Goal: Task Accomplishment & Management: Use online tool/utility

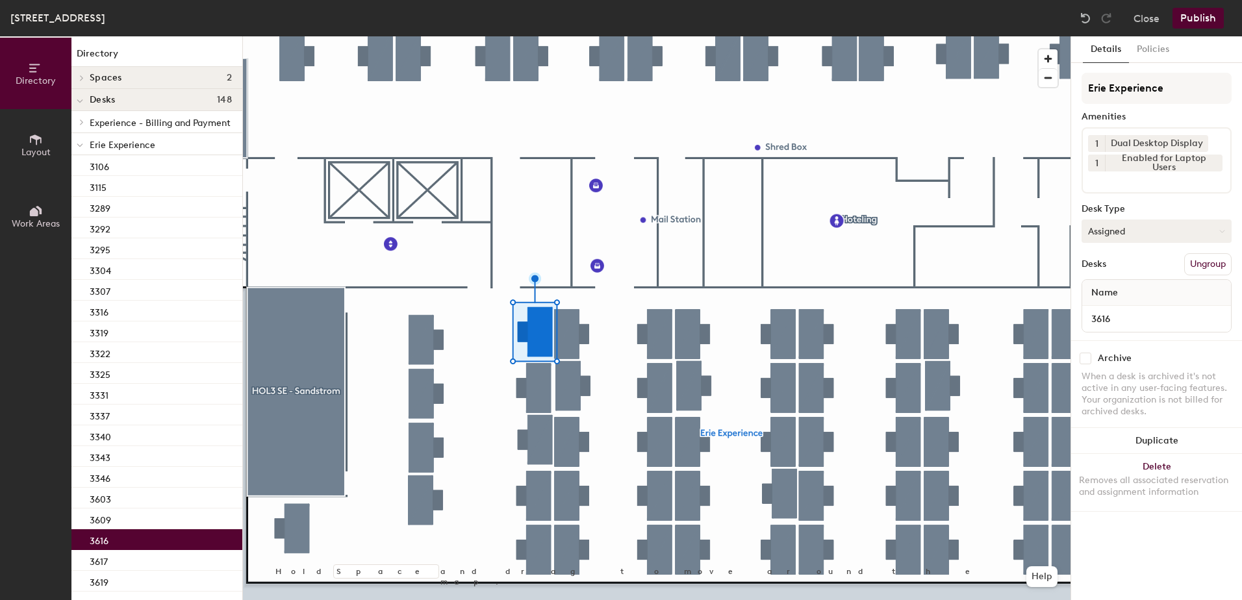
click at [1160, 230] on button "Assigned" at bounding box center [1157, 231] width 150 height 23
click at [1120, 310] on div "Hoteled" at bounding box center [1147, 310] width 130 height 19
click at [1195, 262] on button "Ungroup" at bounding box center [1207, 264] width 47 height 22
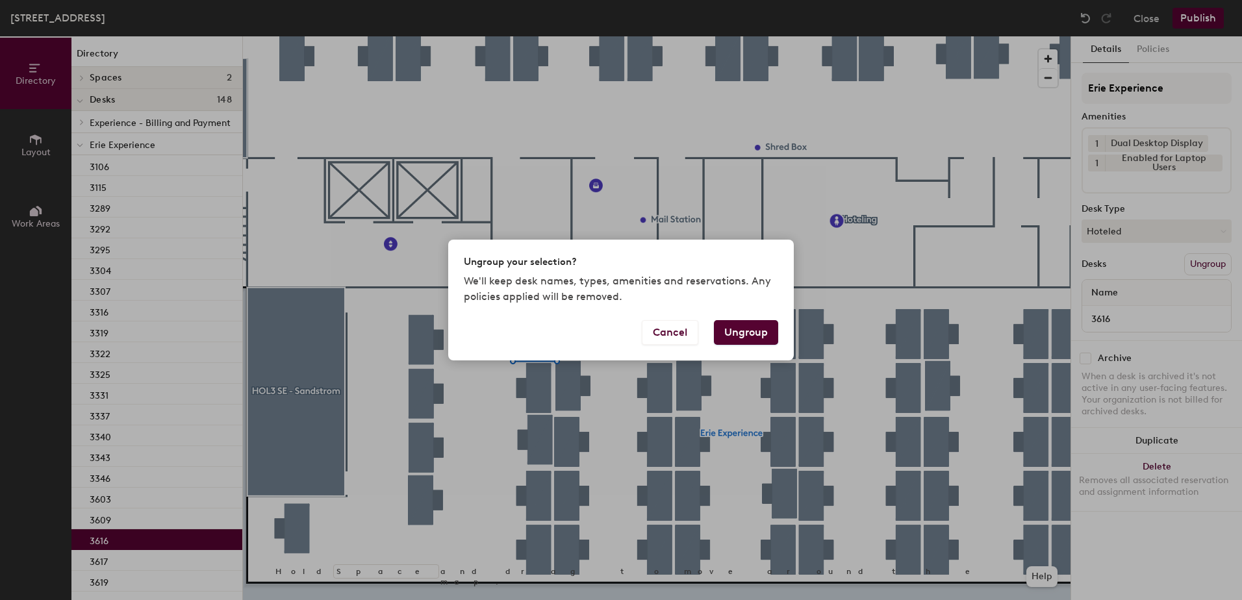
click at [758, 330] on button "Ungroup" at bounding box center [746, 332] width 64 height 25
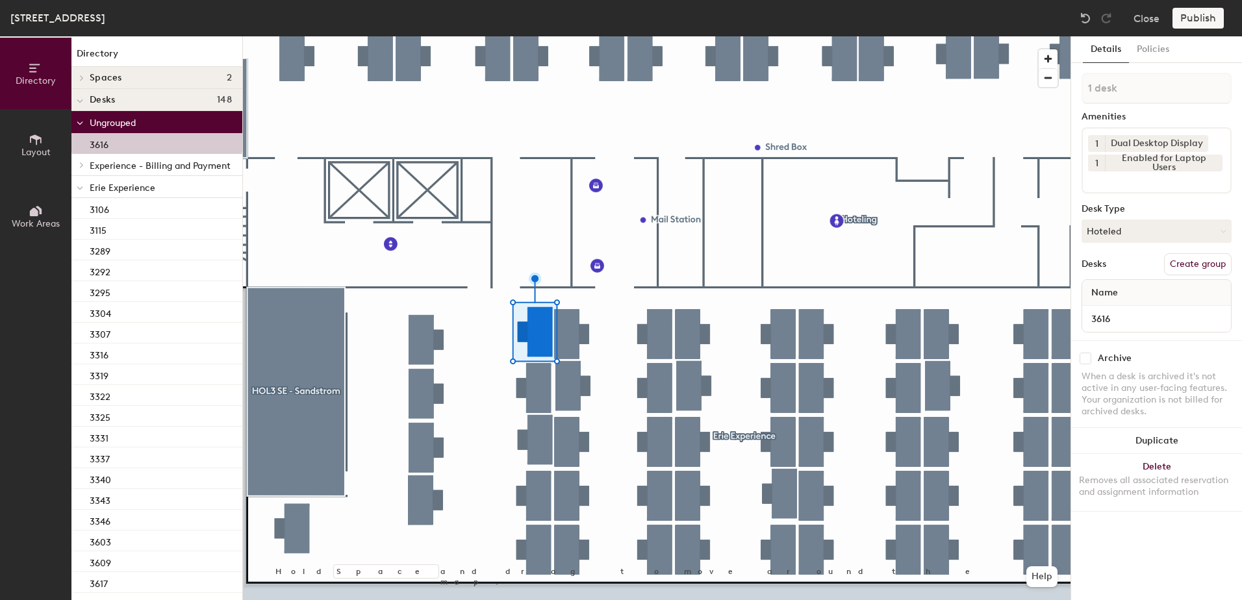
click at [74, 190] on div at bounding box center [79, 186] width 17 height 21
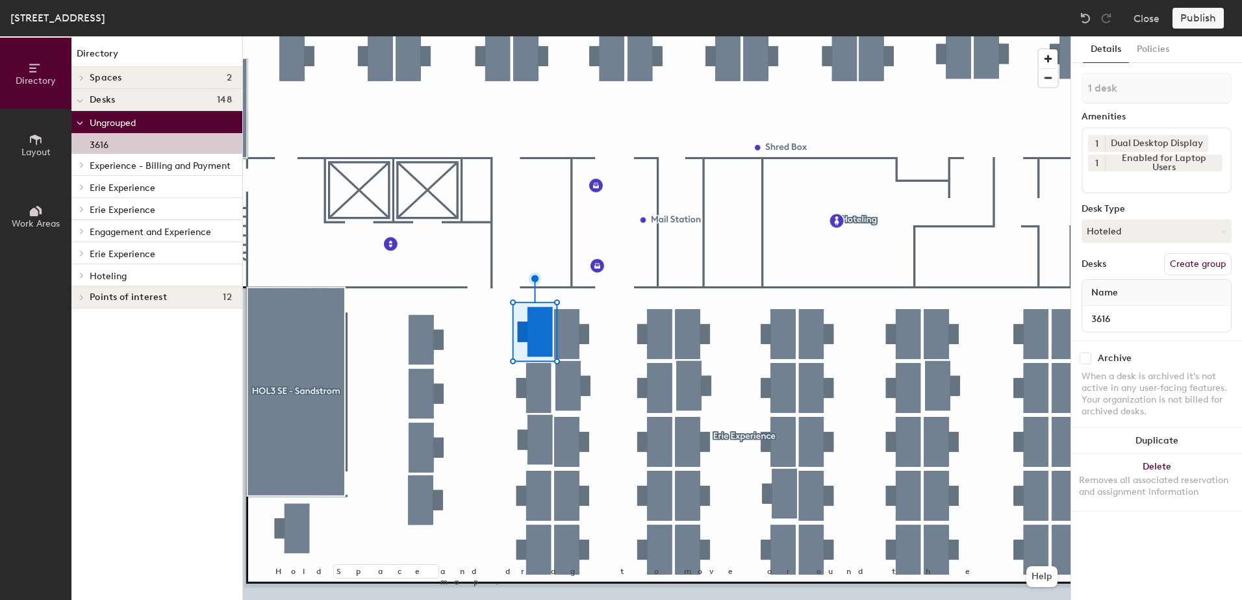
click at [82, 279] on div at bounding box center [79, 274] width 17 height 21
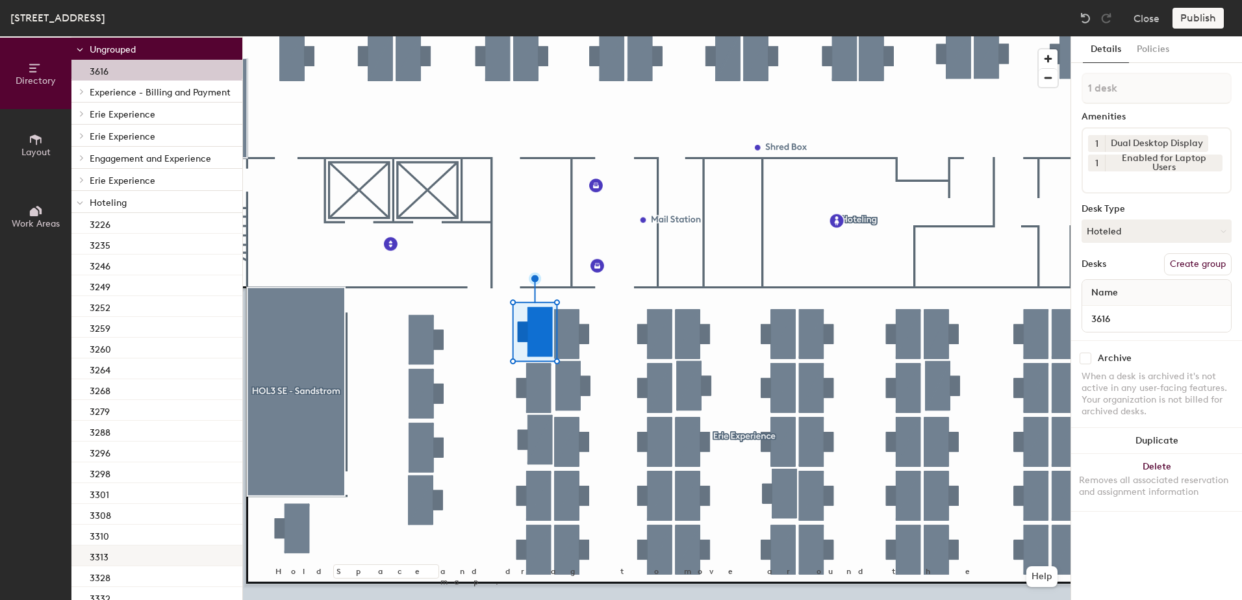
scroll to position [311, 0]
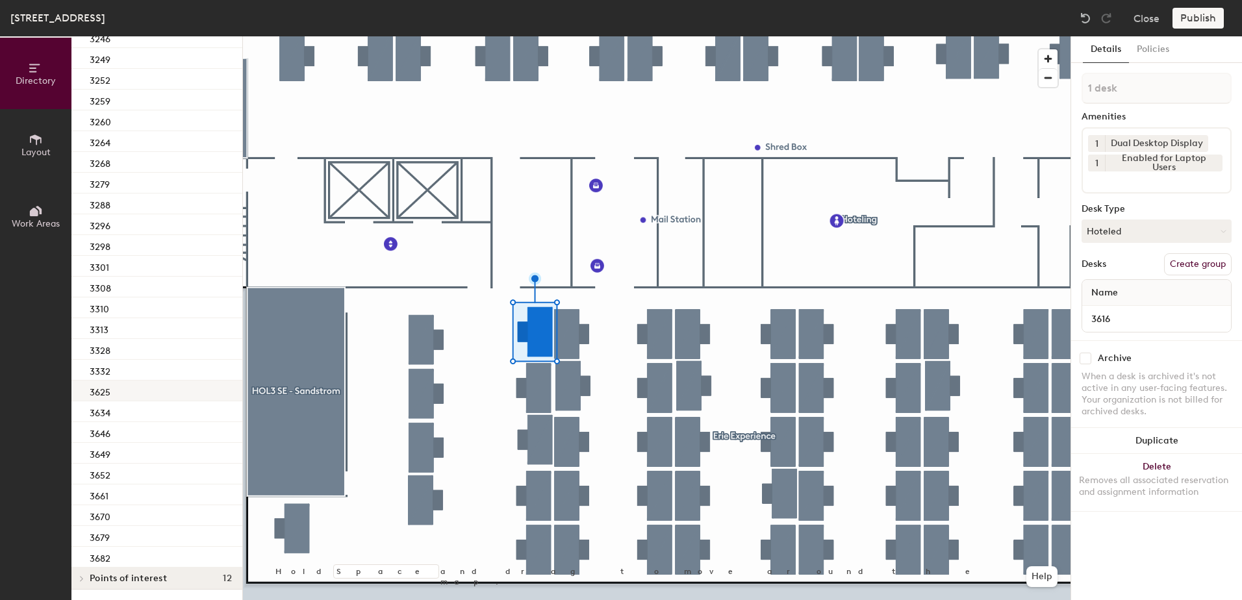
click at [147, 383] on div "3625" at bounding box center [156, 391] width 171 height 21
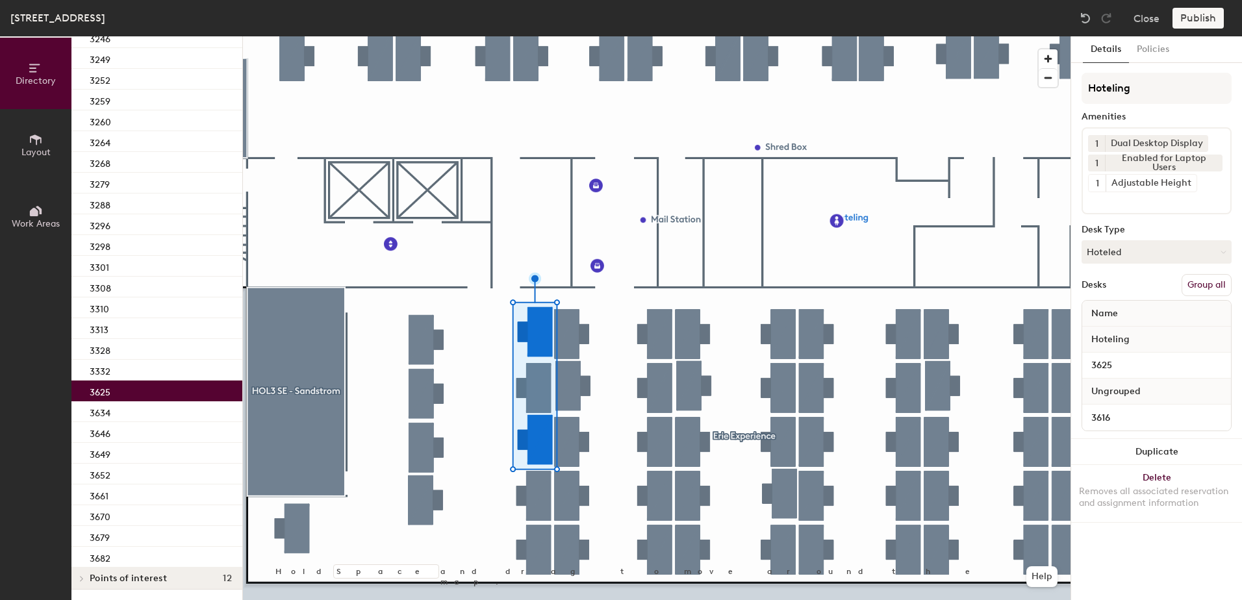
click at [1207, 290] on button "Group all" at bounding box center [1207, 285] width 50 height 22
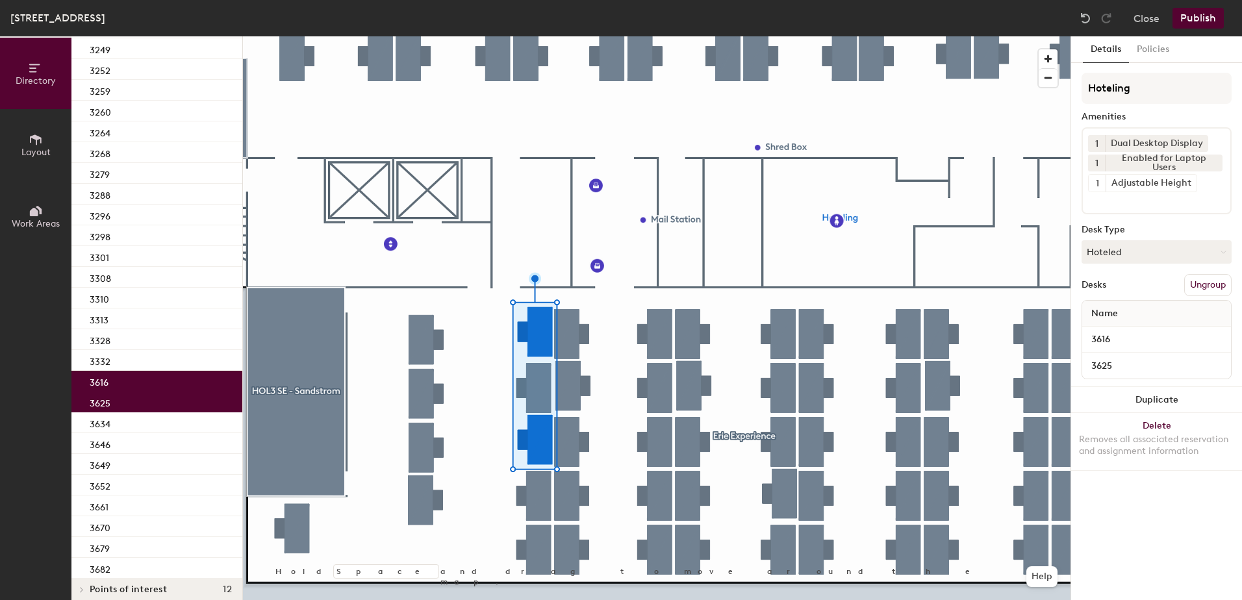
click at [1193, 21] on button "Publish" at bounding box center [1198, 18] width 51 height 21
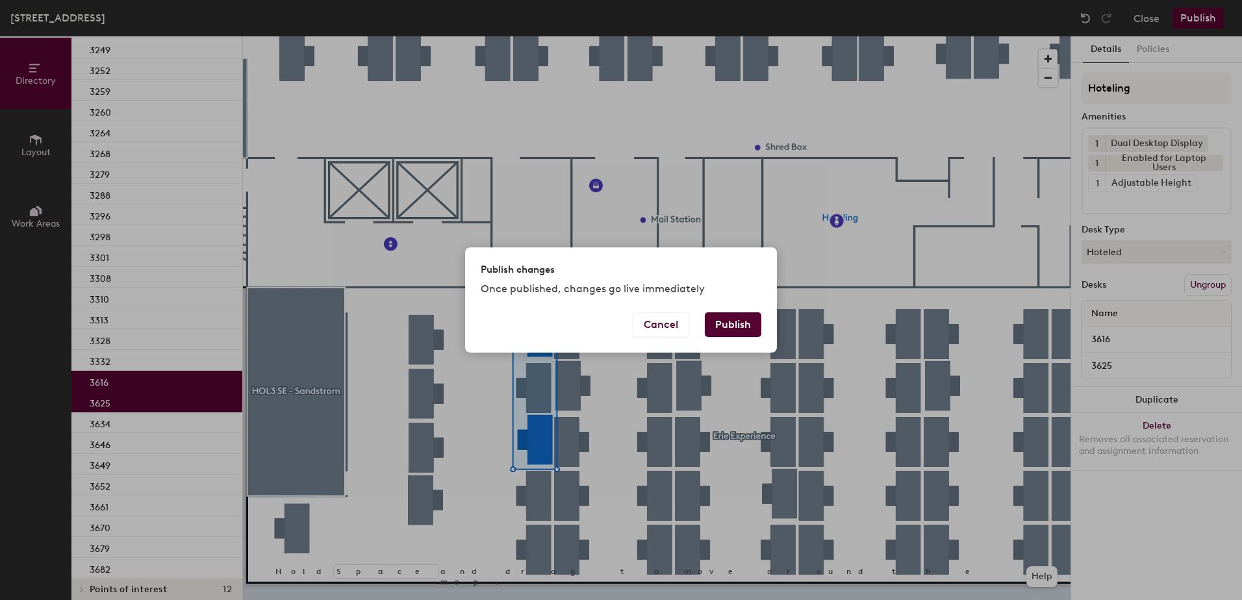
click at [746, 320] on button "Publish" at bounding box center [733, 325] width 57 height 25
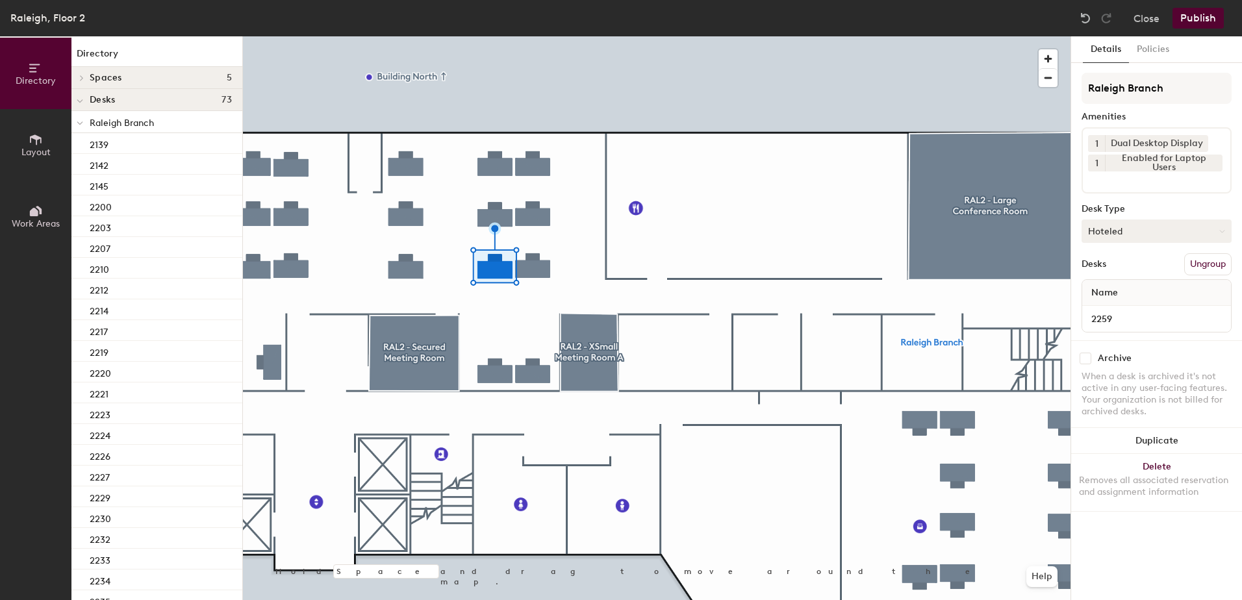
click at [1093, 233] on button "Hoteled" at bounding box center [1157, 231] width 150 height 23
click at [1132, 270] on div "Assigned" at bounding box center [1147, 271] width 130 height 19
click at [1201, 261] on button "Ungroup" at bounding box center [1207, 264] width 47 height 22
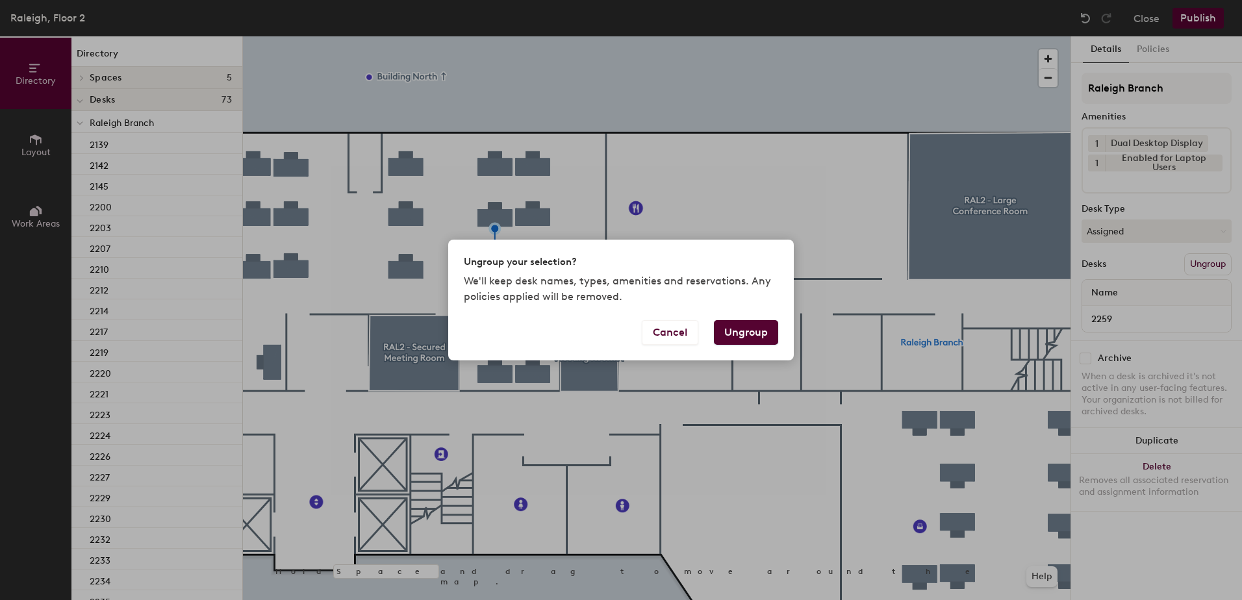
click at [752, 332] on button "Ungroup" at bounding box center [746, 332] width 64 height 25
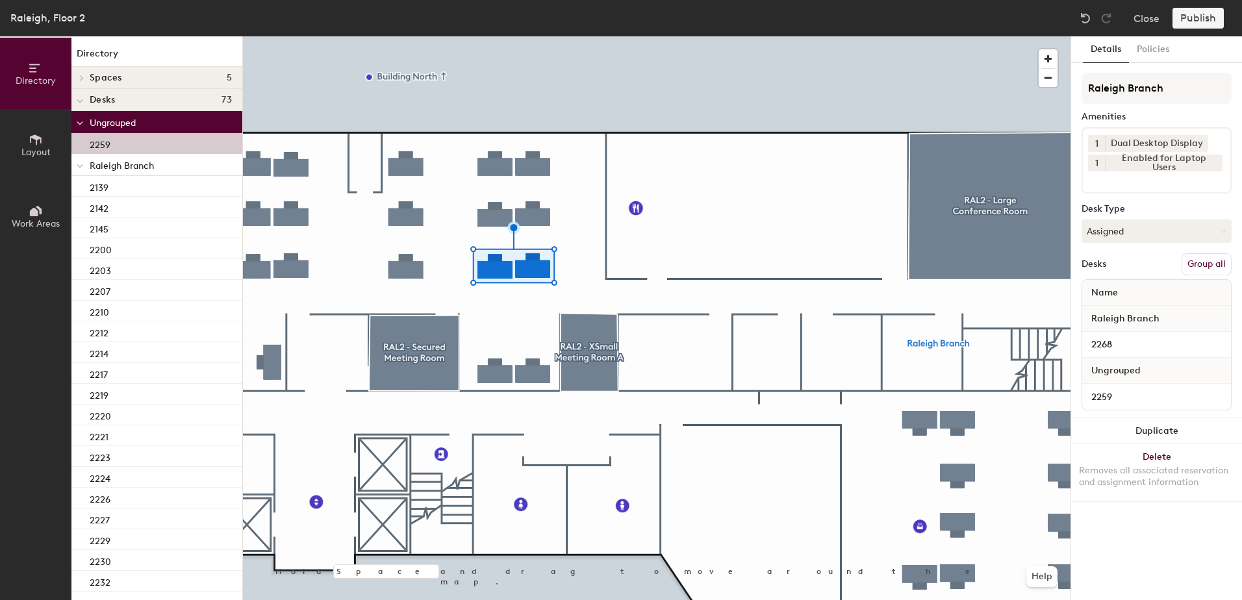
click at [1215, 264] on button "Group all" at bounding box center [1207, 264] width 50 height 22
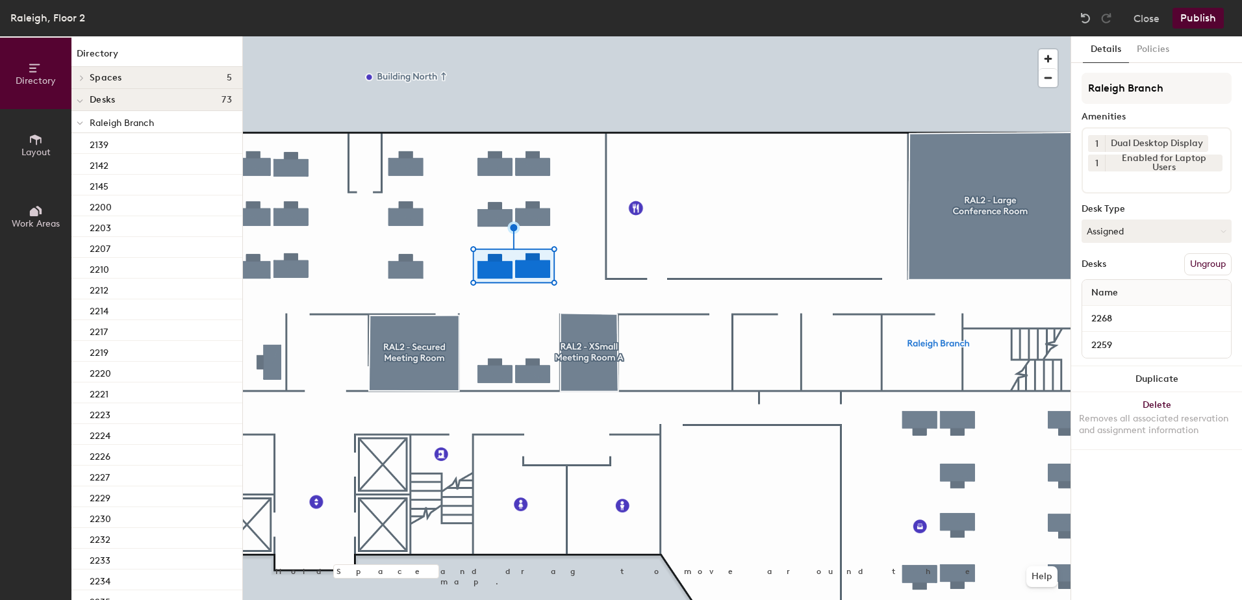
click at [1202, 24] on button "Publish" at bounding box center [1198, 18] width 51 height 21
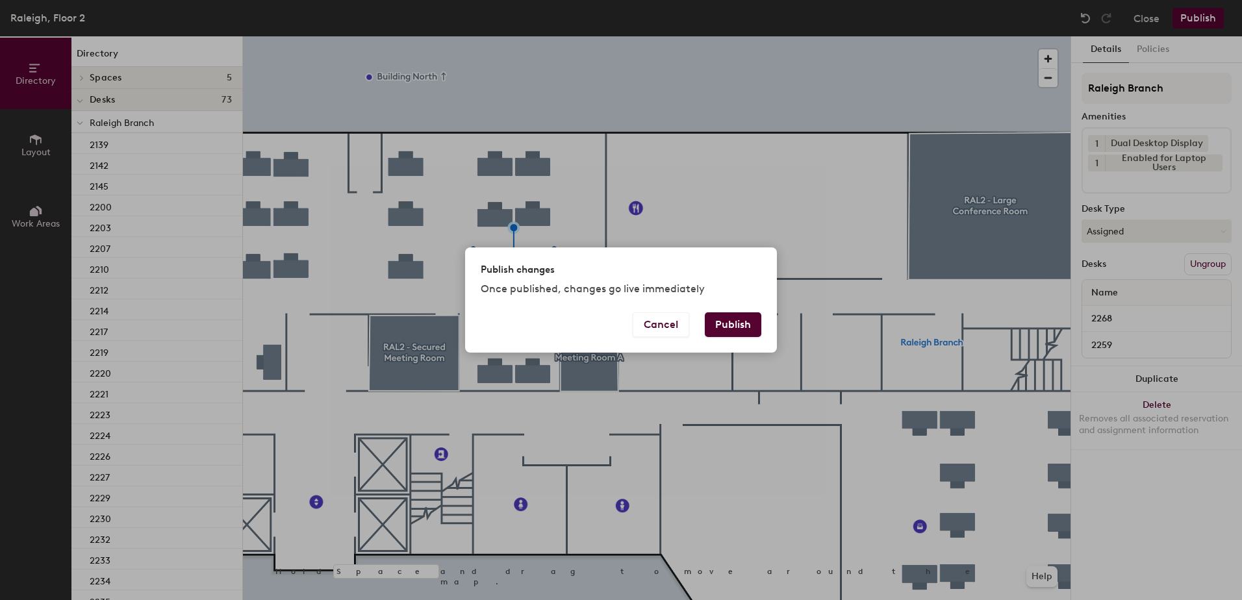
click at [735, 324] on button "Publish" at bounding box center [733, 325] width 57 height 25
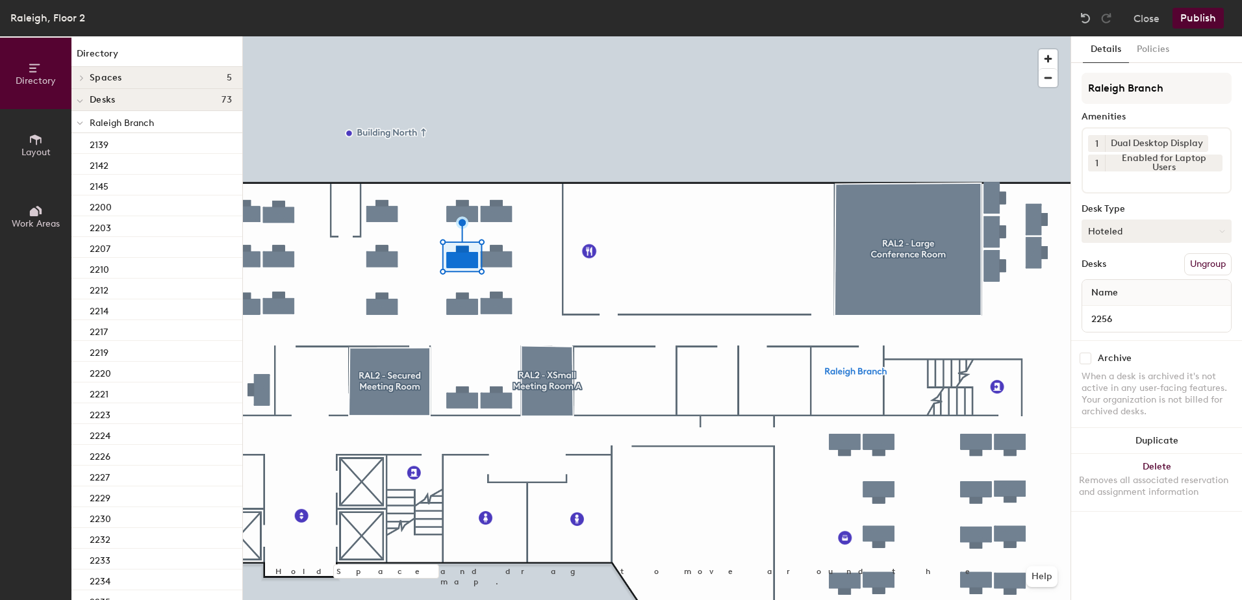
click at [1129, 227] on button "Hoteled" at bounding box center [1157, 231] width 150 height 23
click at [1135, 270] on div "Assigned" at bounding box center [1147, 271] width 130 height 19
click at [1203, 269] on button "Ungroup" at bounding box center [1207, 264] width 47 height 22
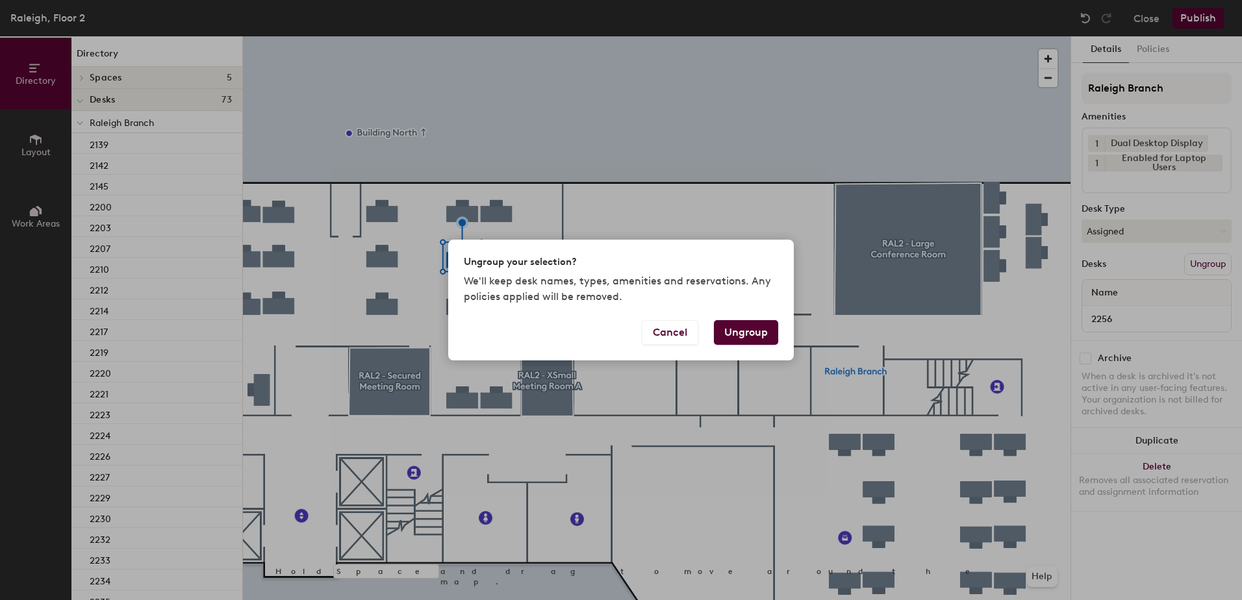
click at [752, 331] on button "Ungroup" at bounding box center [746, 332] width 64 height 25
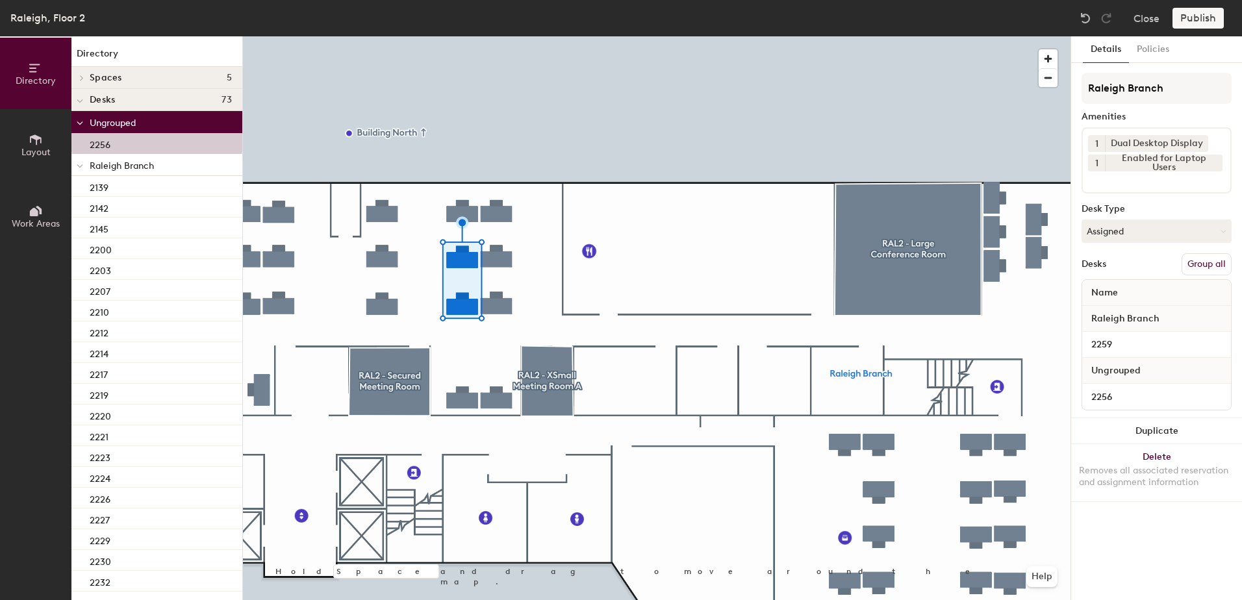
drag, startPoint x: 1208, startPoint y: 267, endPoint x: 1194, endPoint y: 207, distance: 61.6
click at [1208, 266] on button "Group all" at bounding box center [1207, 264] width 50 height 22
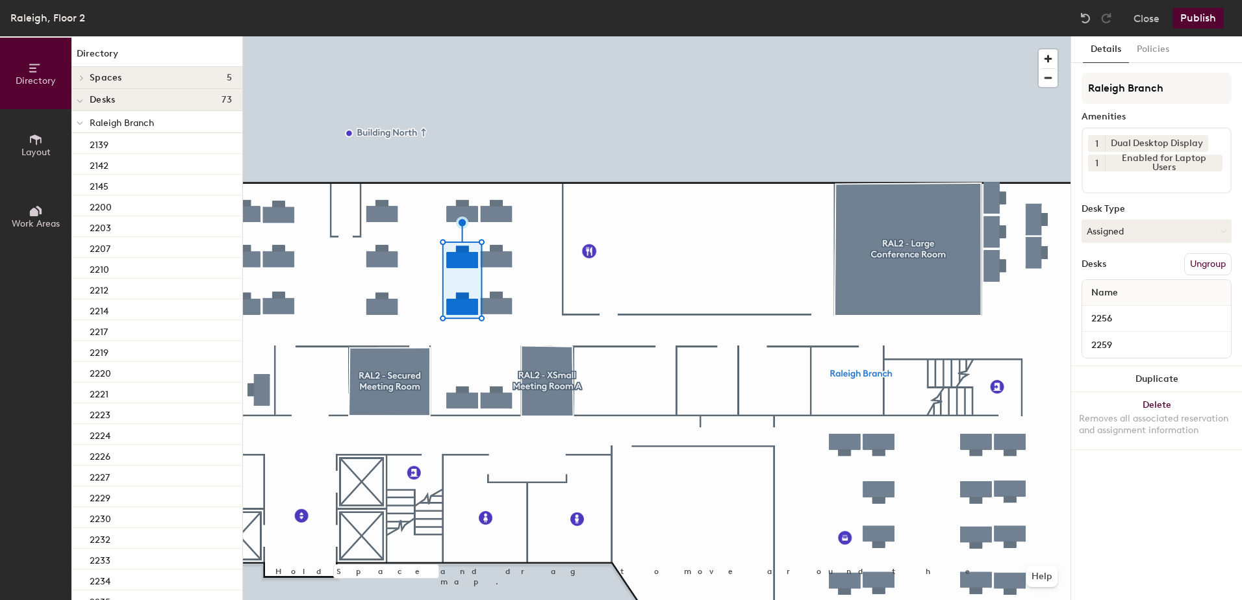
click at [1185, 15] on button "Publish" at bounding box center [1198, 18] width 51 height 21
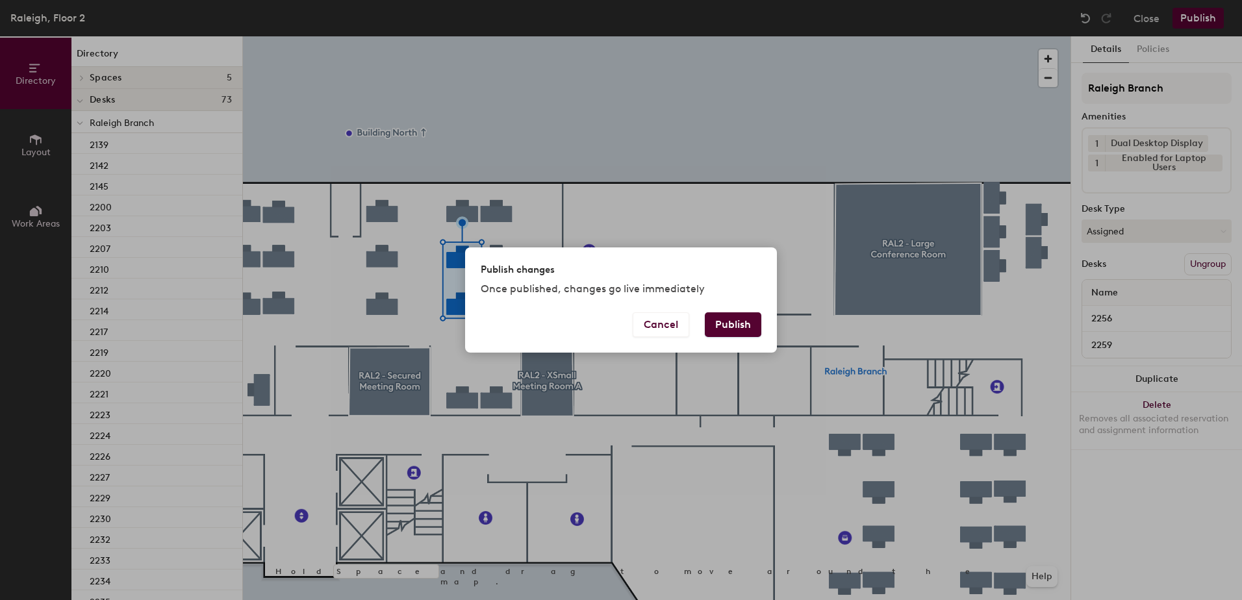
click at [738, 320] on button "Publish" at bounding box center [733, 325] width 57 height 25
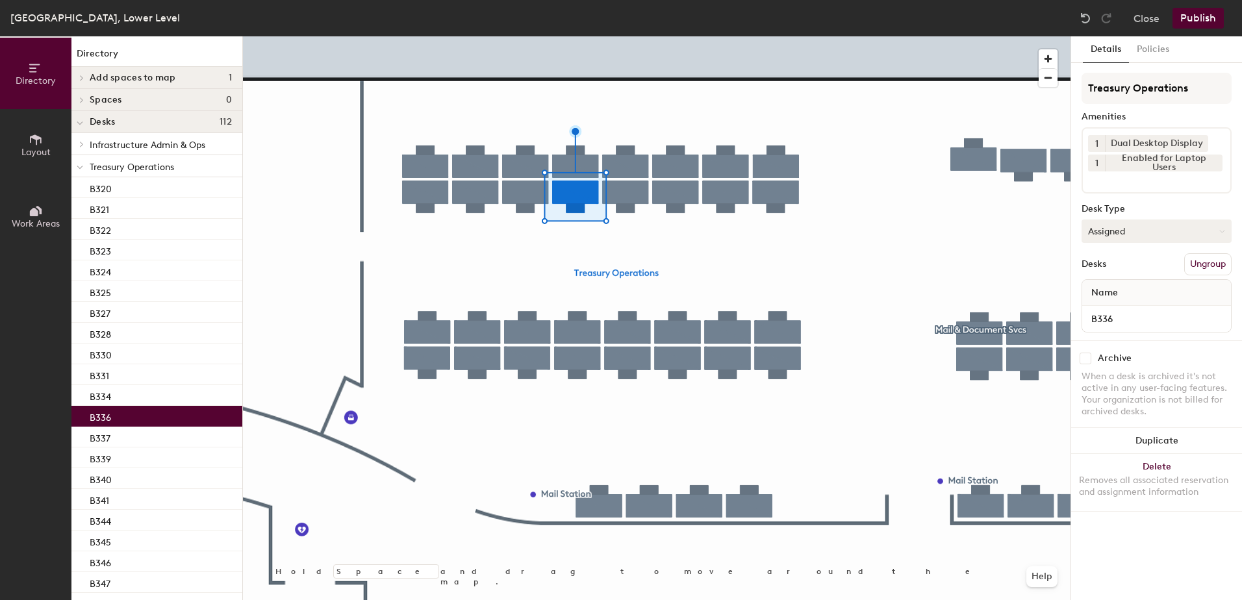
click at [1125, 234] on button "Assigned" at bounding box center [1157, 231] width 150 height 23
click at [1123, 309] on div "Hoteled" at bounding box center [1147, 310] width 130 height 19
click at [1210, 268] on button "Ungroup" at bounding box center [1207, 264] width 47 height 22
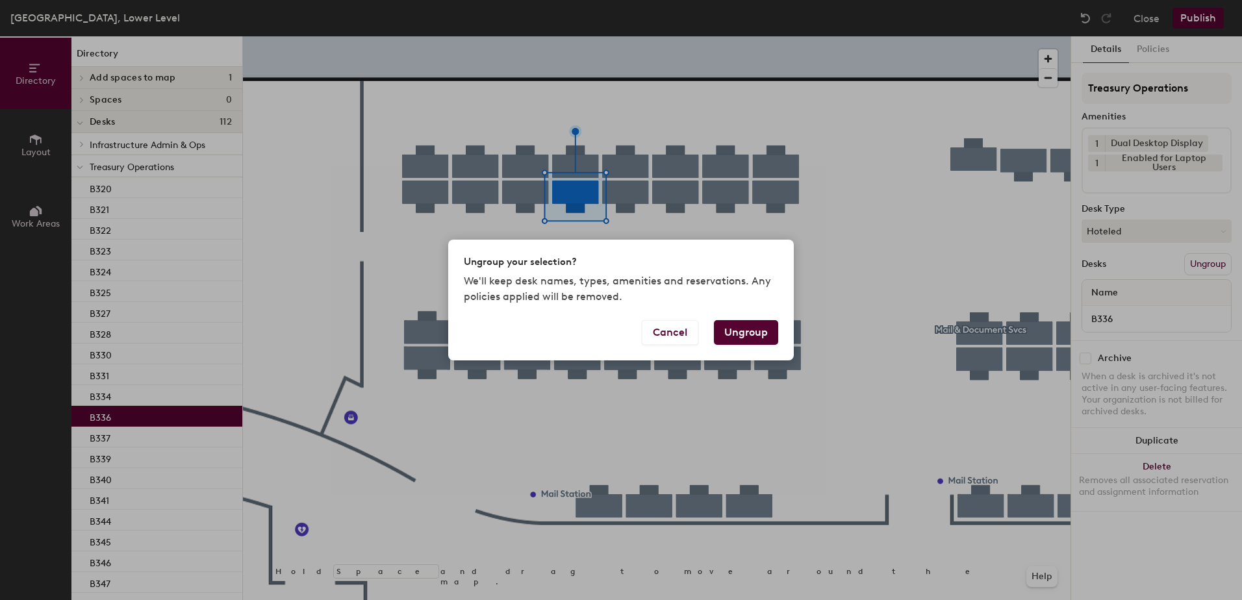
click at [750, 333] on button "Ungroup" at bounding box center [746, 332] width 64 height 25
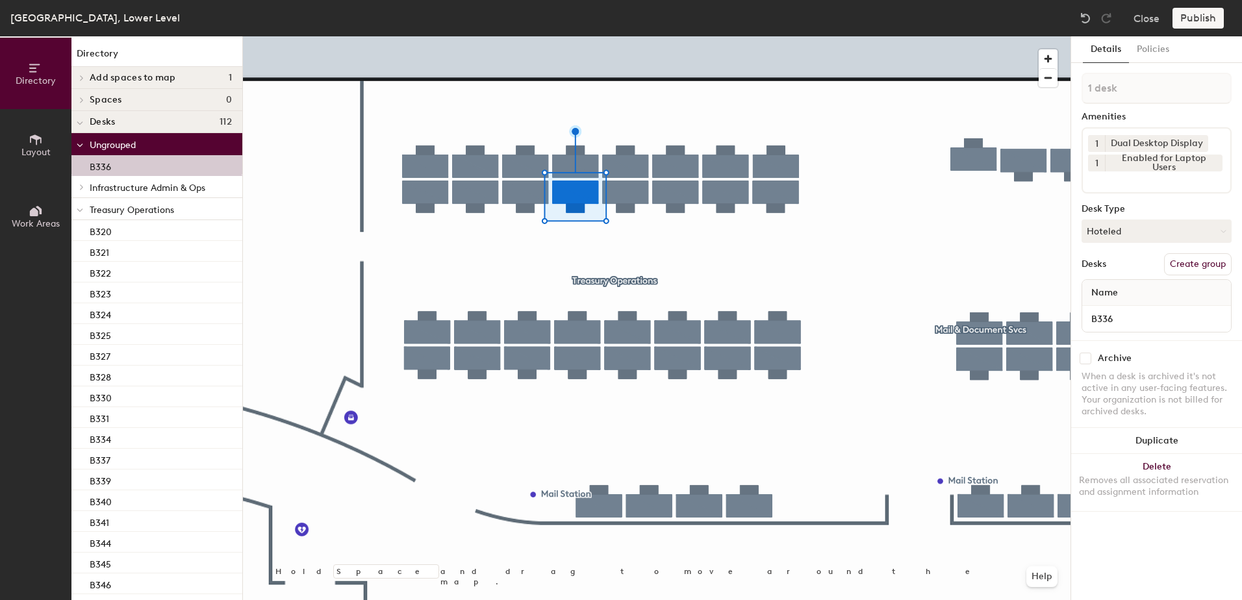
drag, startPoint x: 76, startPoint y: 209, endPoint x: 74, endPoint y: 229, distance: 19.6
click at [77, 209] on div at bounding box center [79, 208] width 17 height 21
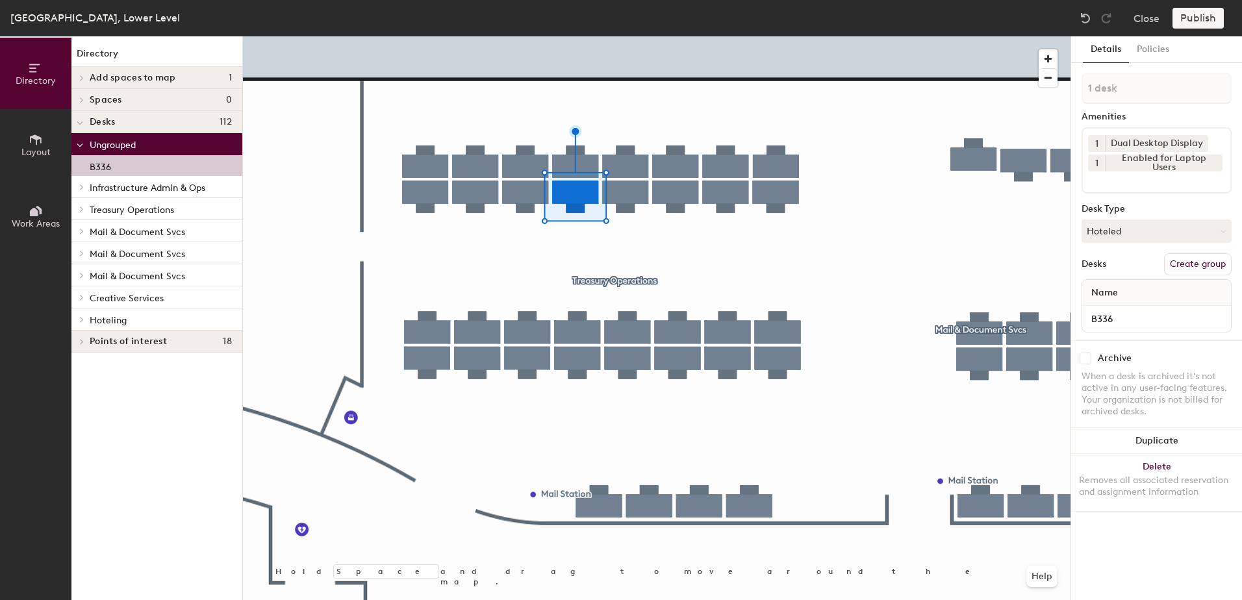
click at [82, 322] on icon at bounding box center [81, 319] width 5 height 6
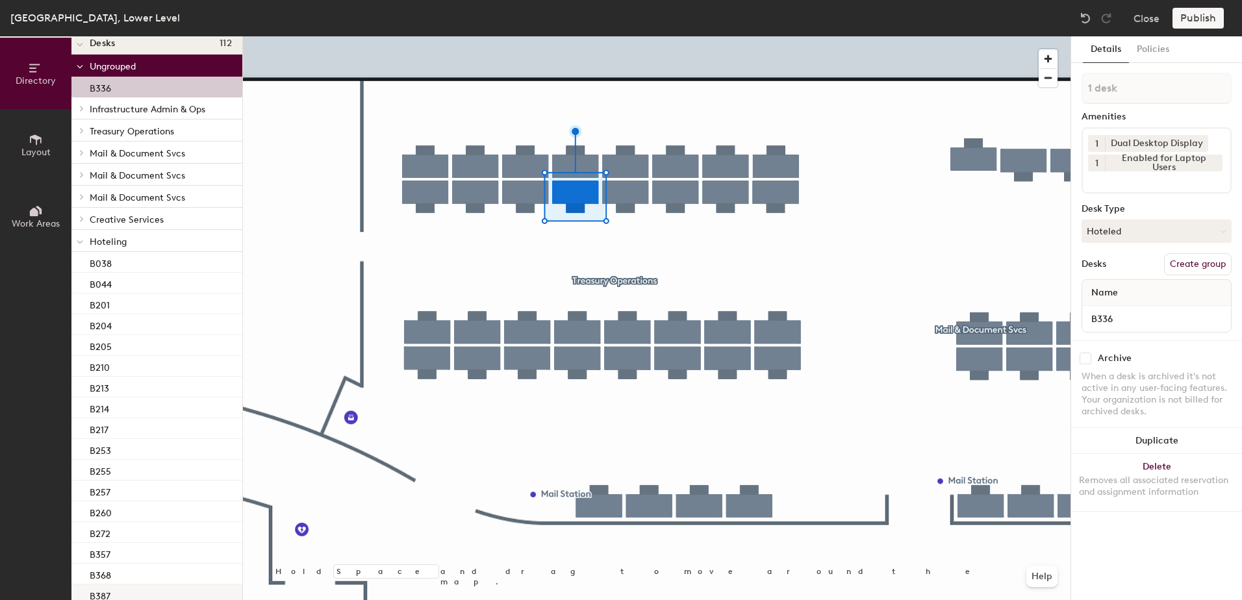
scroll to position [236, 0]
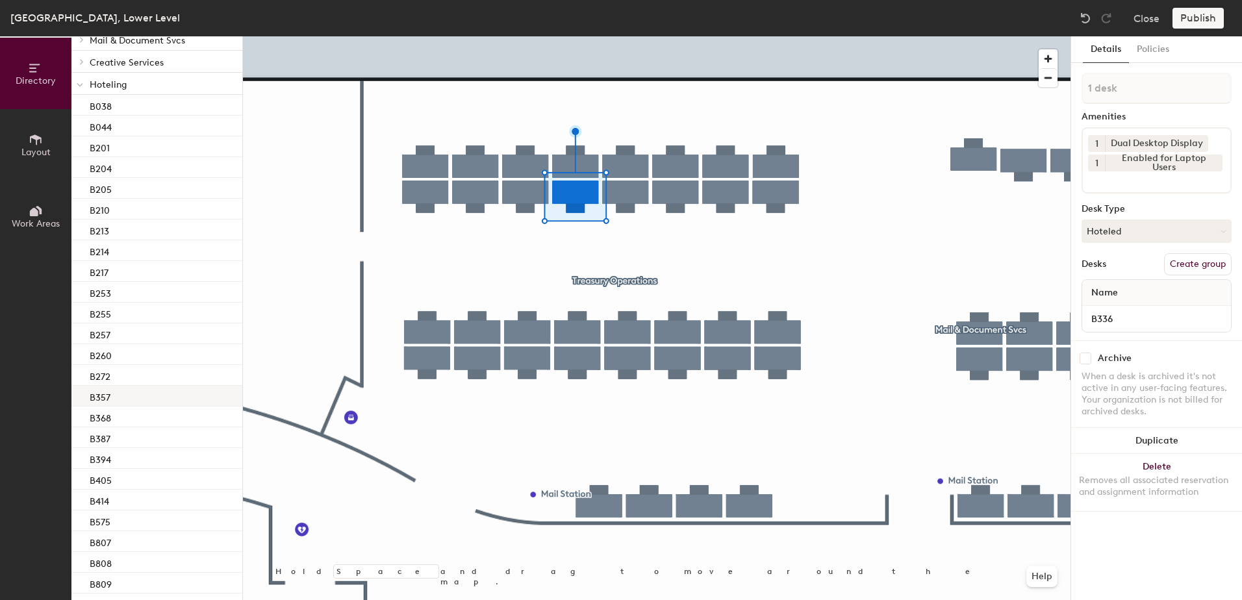
click at [183, 401] on div "B357" at bounding box center [156, 396] width 171 height 21
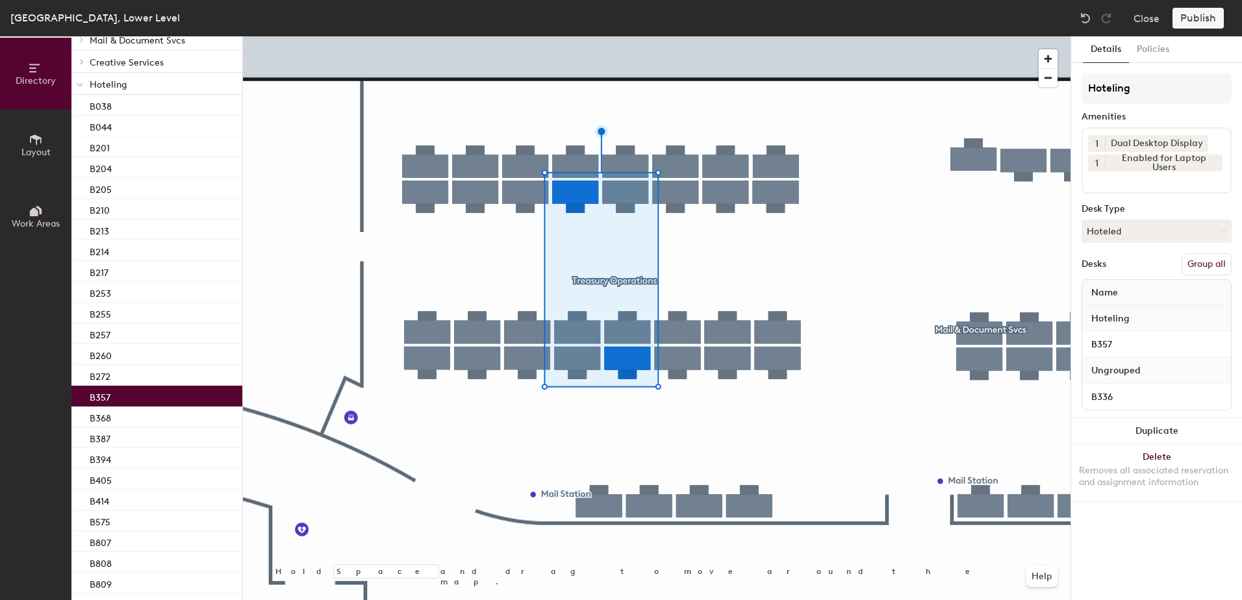
click at [1199, 262] on button "Group all" at bounding box center [1207, 264] width 50 height 22
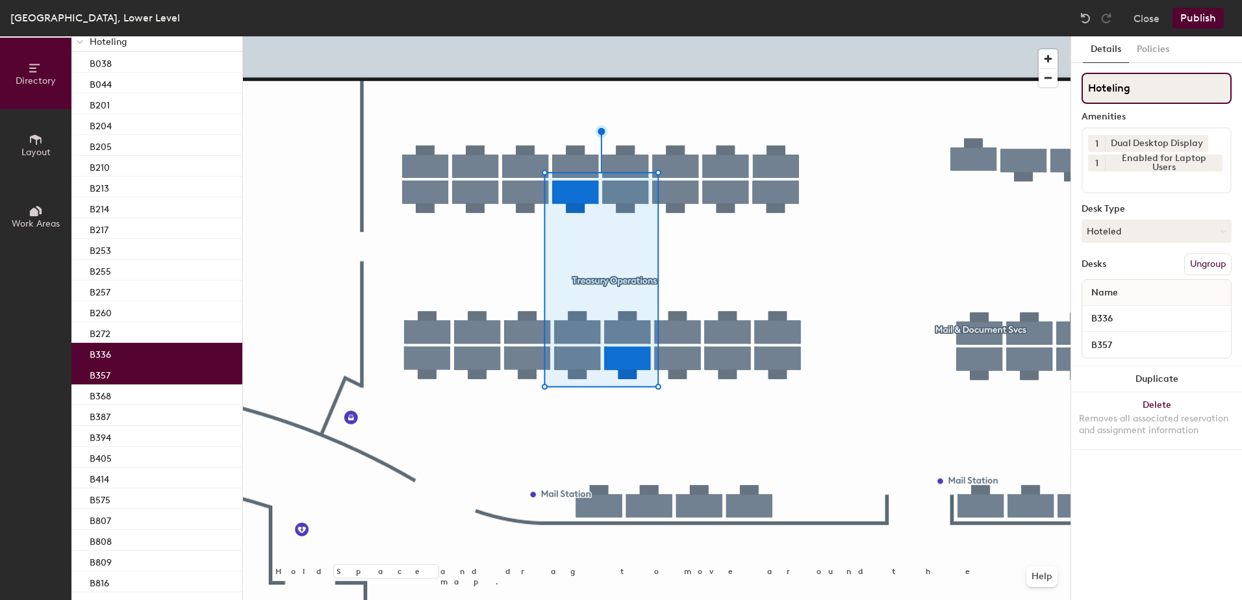
scroll to position [193, 0]
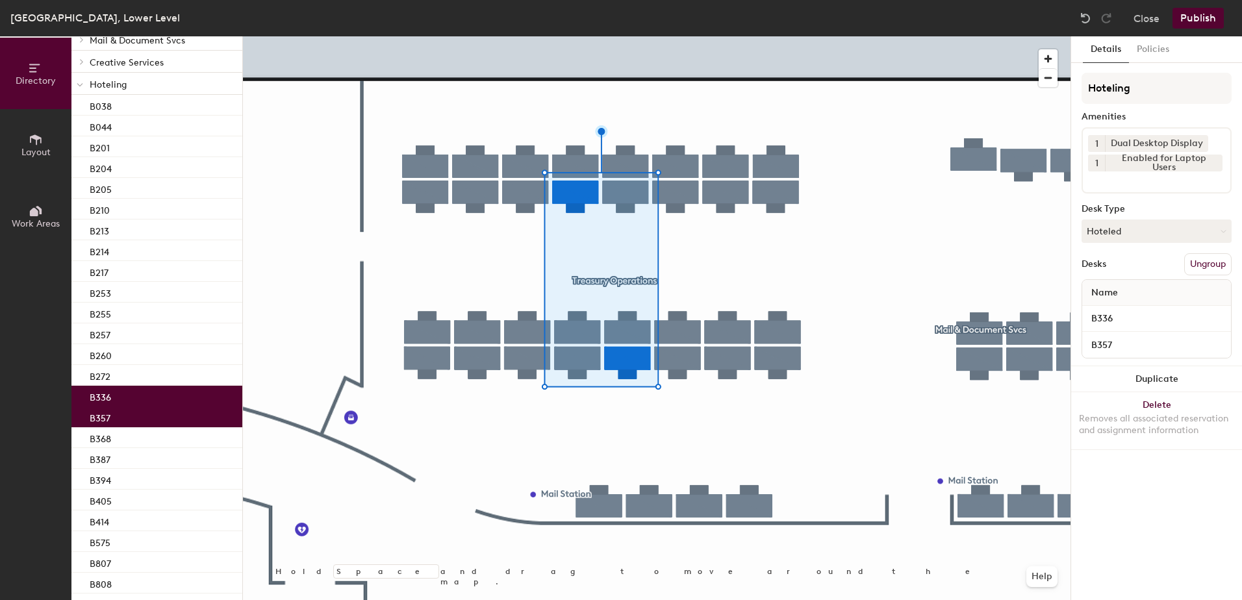
click at [1196, 16] on button "Publish" at bounding box center [1198, 18] width 51 height 21
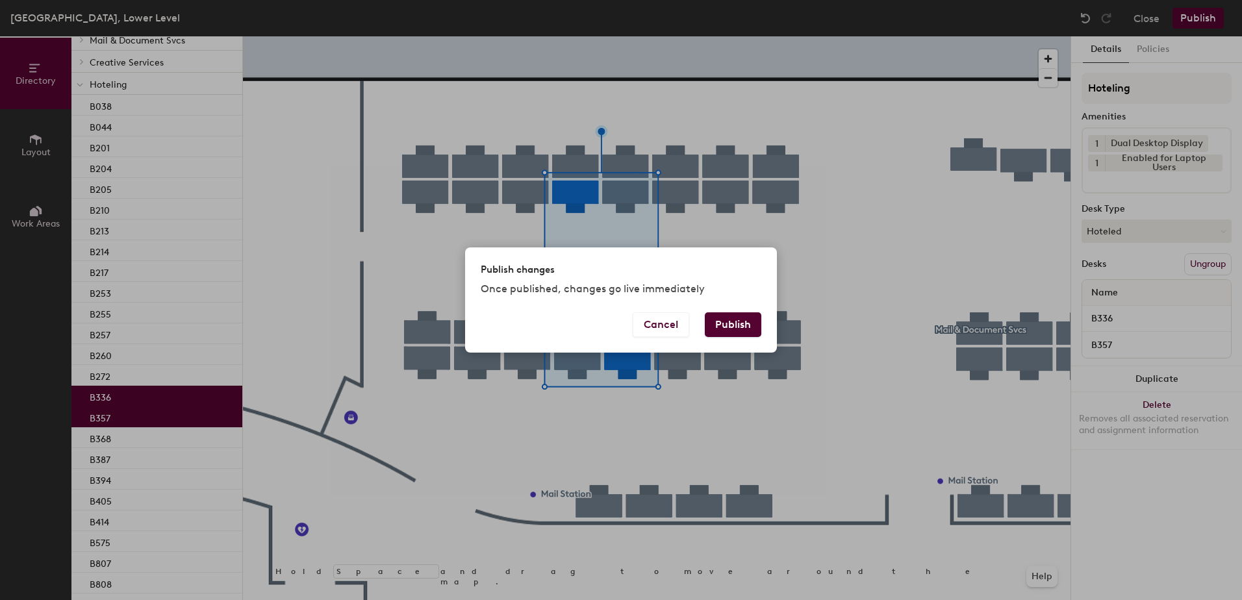
click at [706, 316] on button "Publish" at bounding box center [733, 325] width 57 height 25
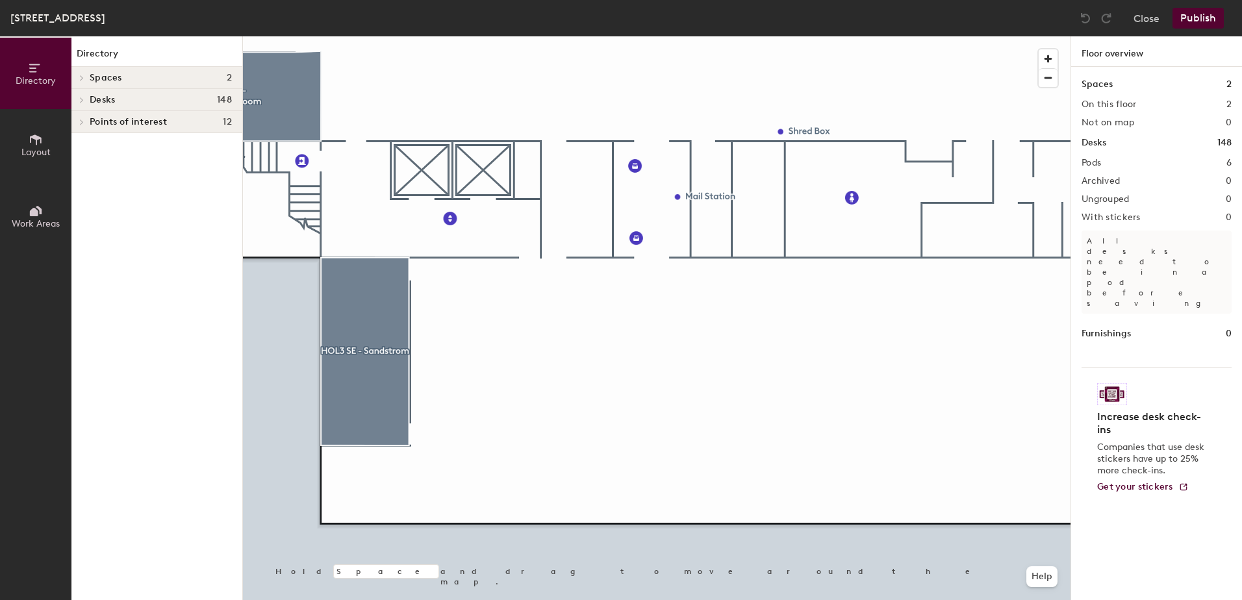
click at [588, 36] on div at bounding box center [657, 36] width 828 height 0
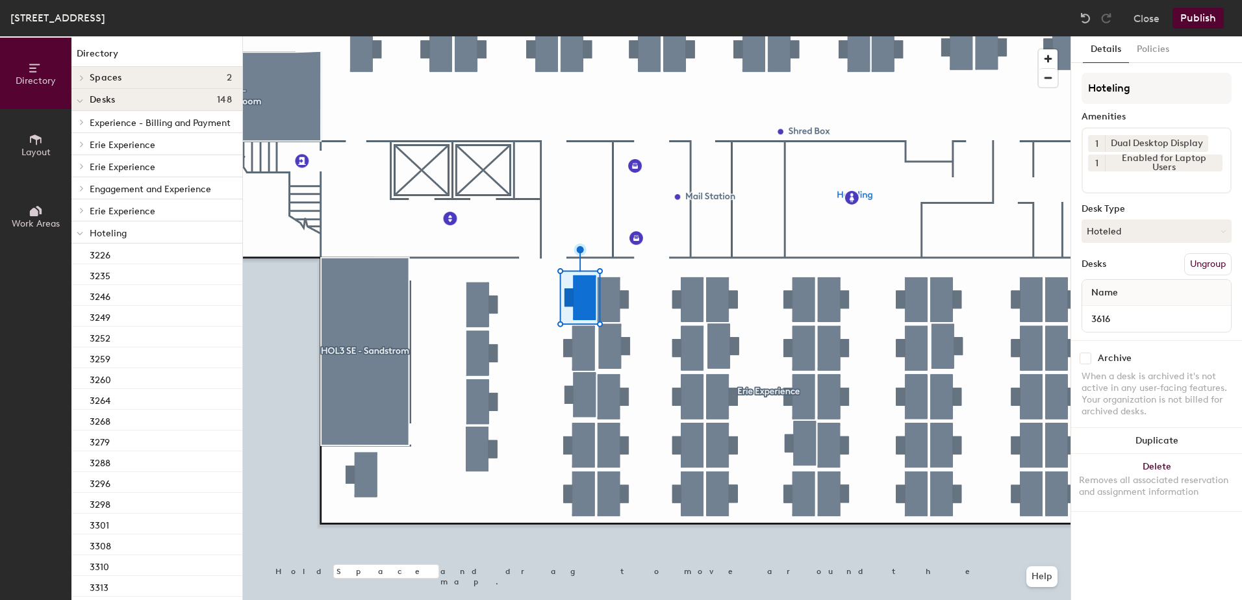
click at [1187, 243] on div "Hoteling Amenities 1 Dual Desktop Display 1 Enabled for Laptop Users Desk Type …" at bounding box center [1157, 207] width 150 height 268
click at [1153, 227] on button "Hoteled" at bounding box center [1157, 231] width 150 height 23
click at [1150, 271] on div "Assigned" at bounding box center [1147, 271] width 130 height 19
click at [1186, 270] on button "Ungroup" at bounding box center [1207, 264] width 47 height 22
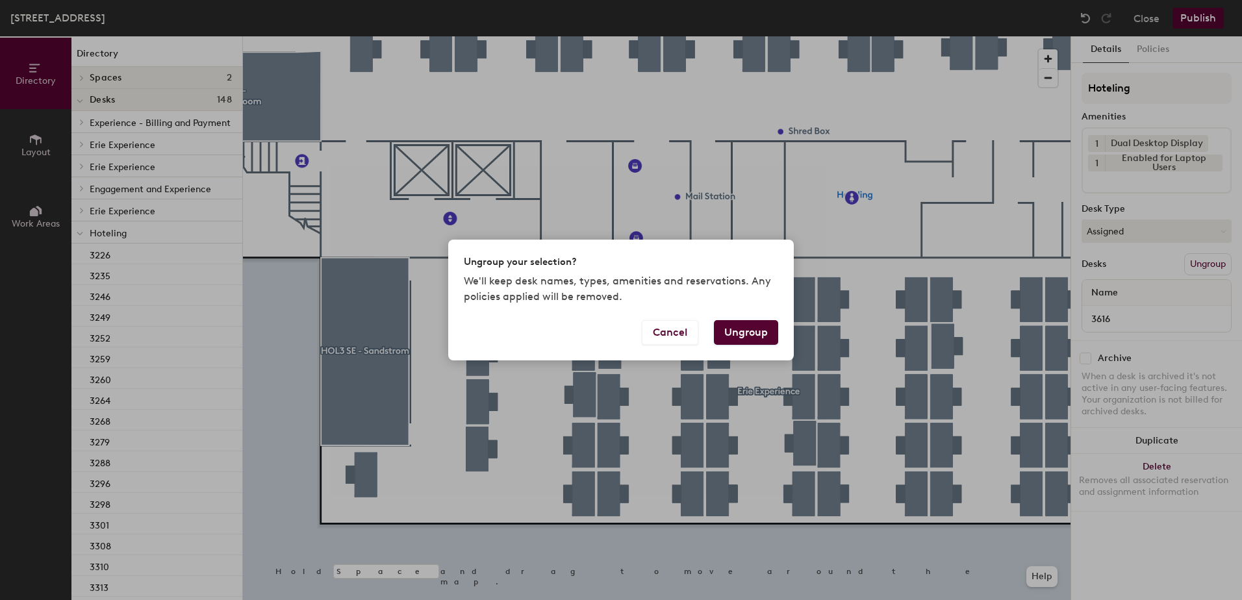
click at [754, 331] on button "Ungroup" at bounding box center [746, 332] width 64 height 25
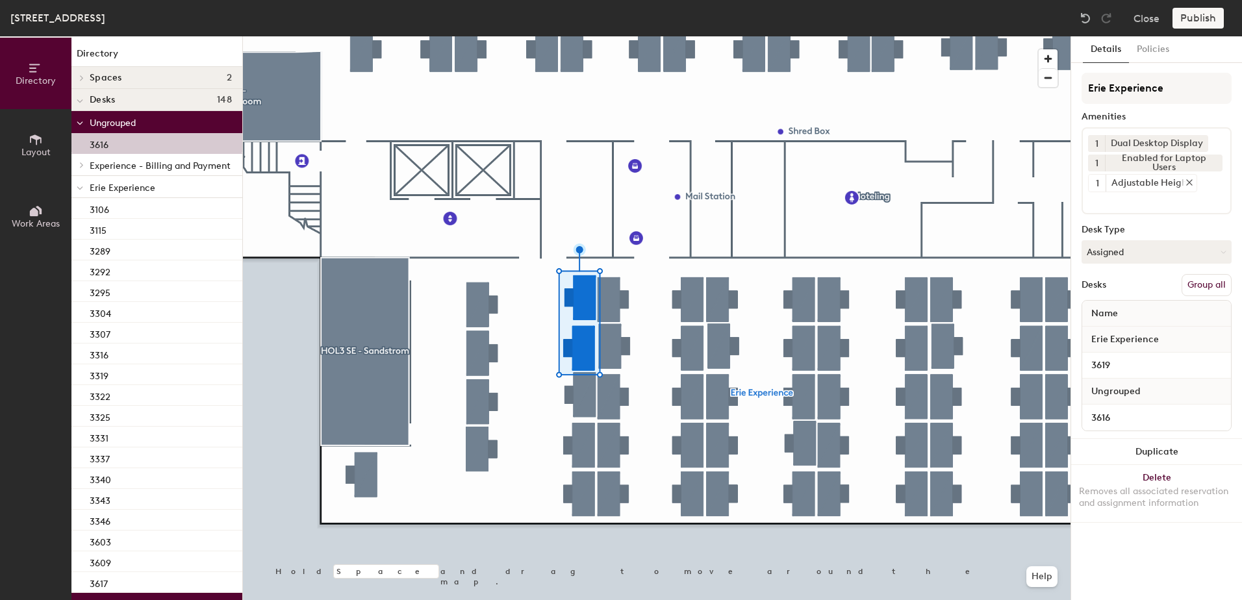
drag, startPoint x: 1210, startPoint y: 288, endPoint x: 1186, endPoint y: 183, distance: 107.8
click at [1208, 287] on button "Group all" at bounding box center [1207, 285] width 50 height 22
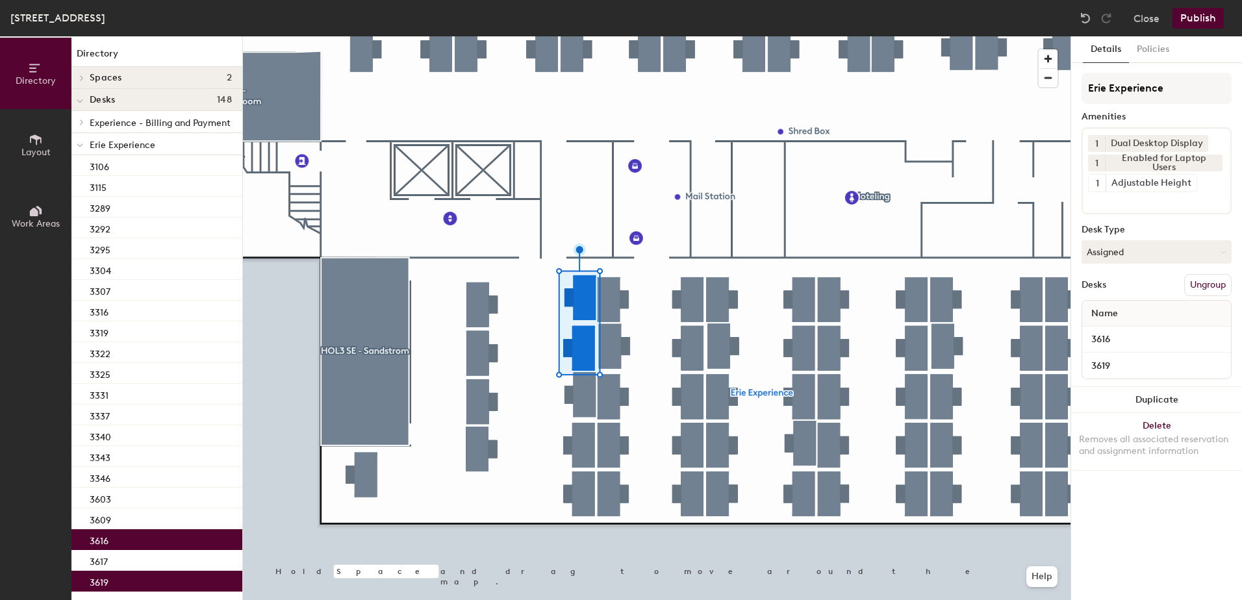
click at [1194, 19] on button "Publish" at bounding box center [1198, 18] width 51 height 21
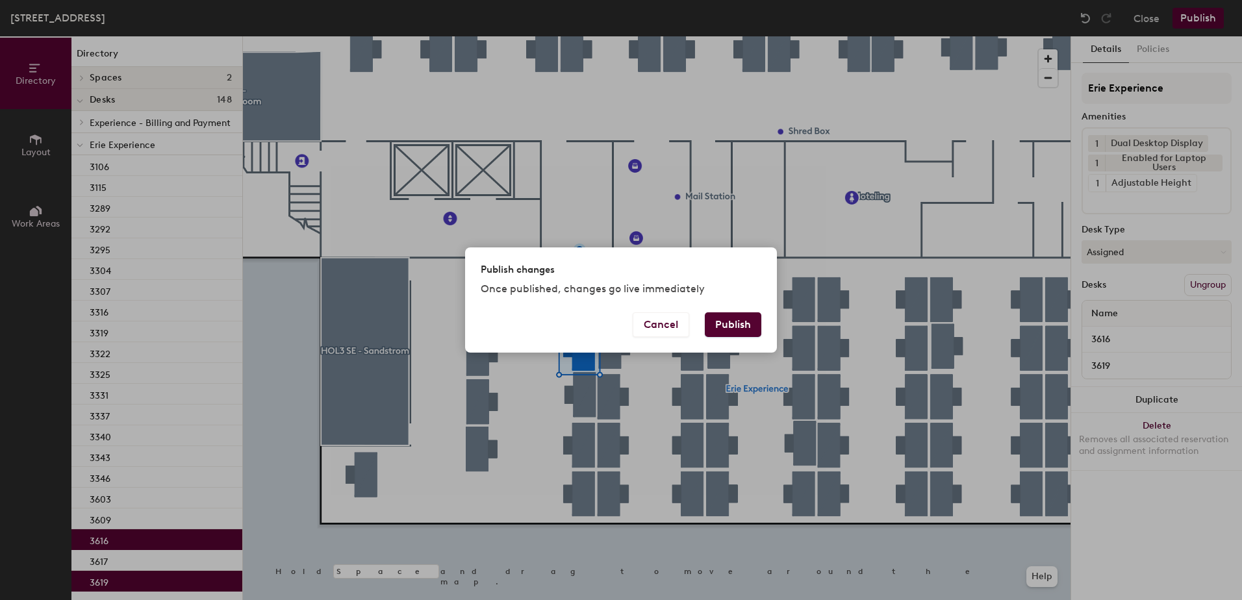
click at [724, 320] on button "Publish" at bounding box center [733, 325] width 57 height 25
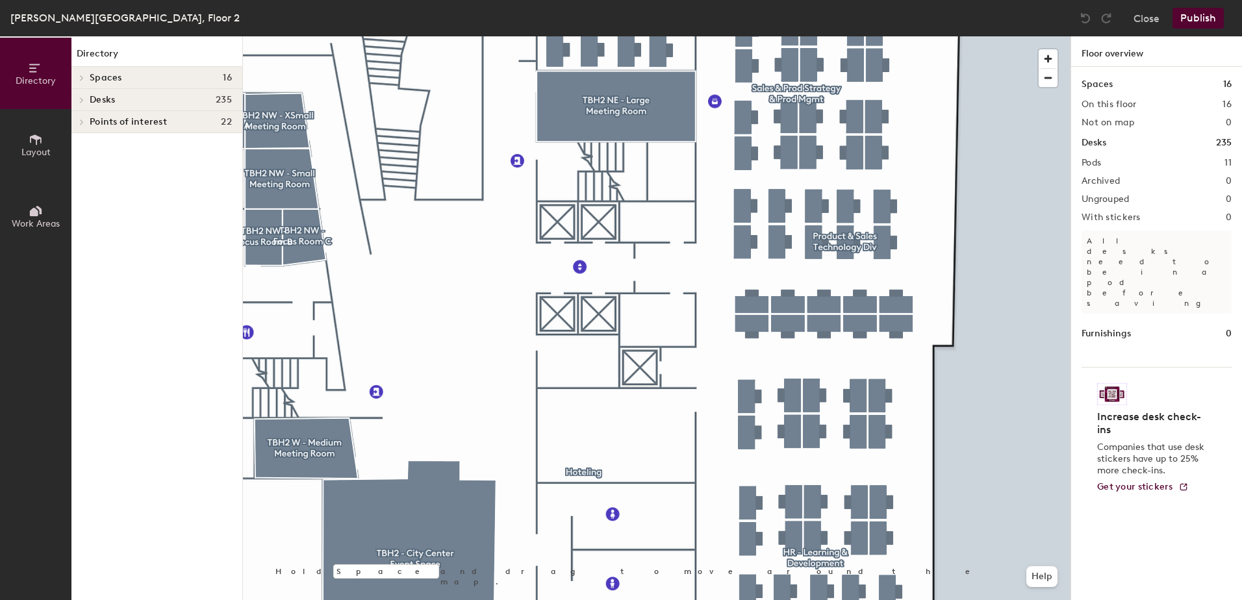
click at [745, 36] on div at bounding box center [657, 36] width 828 height 0
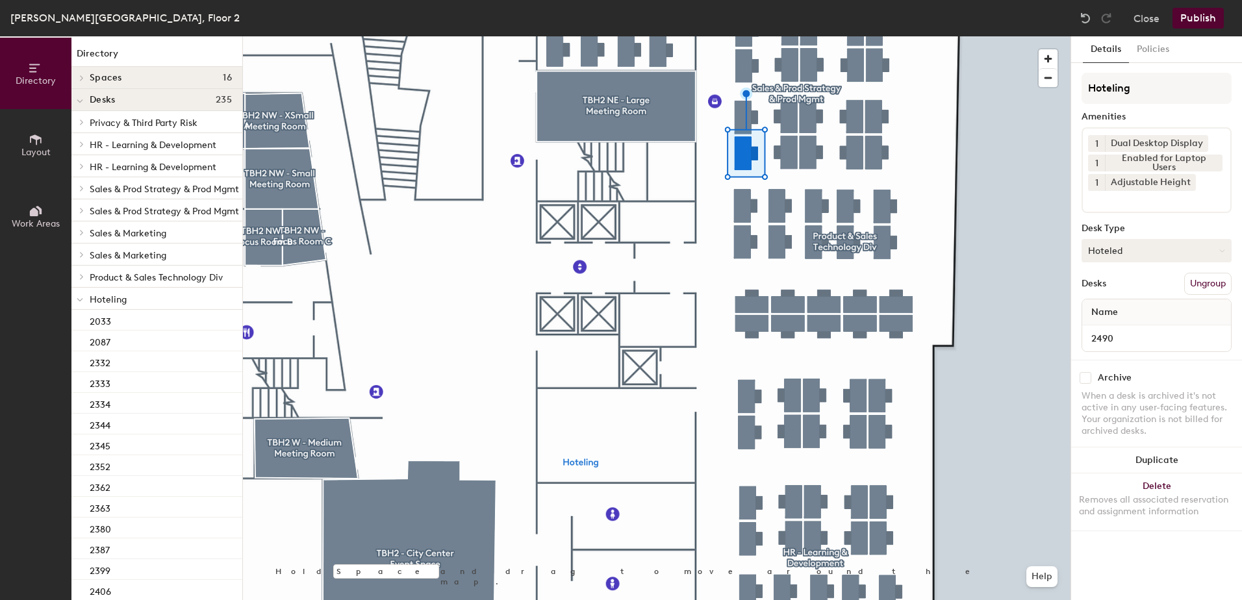
click at [1163, 247] on button "Hoteled" at bounding box center [1157, 250] width 150 height 23
drag, startPoint x: 1145, startPoint y: 284, endPoint x: 1155, endPoint y: 291, distance: 11.6
click at [1145, 285] on div "Assigned" at bounding box center [1147, 290] width 130 height 19
click at [1214, 281] on button "Ungroup" at bounding box center [1207, 284] width 47 height 22
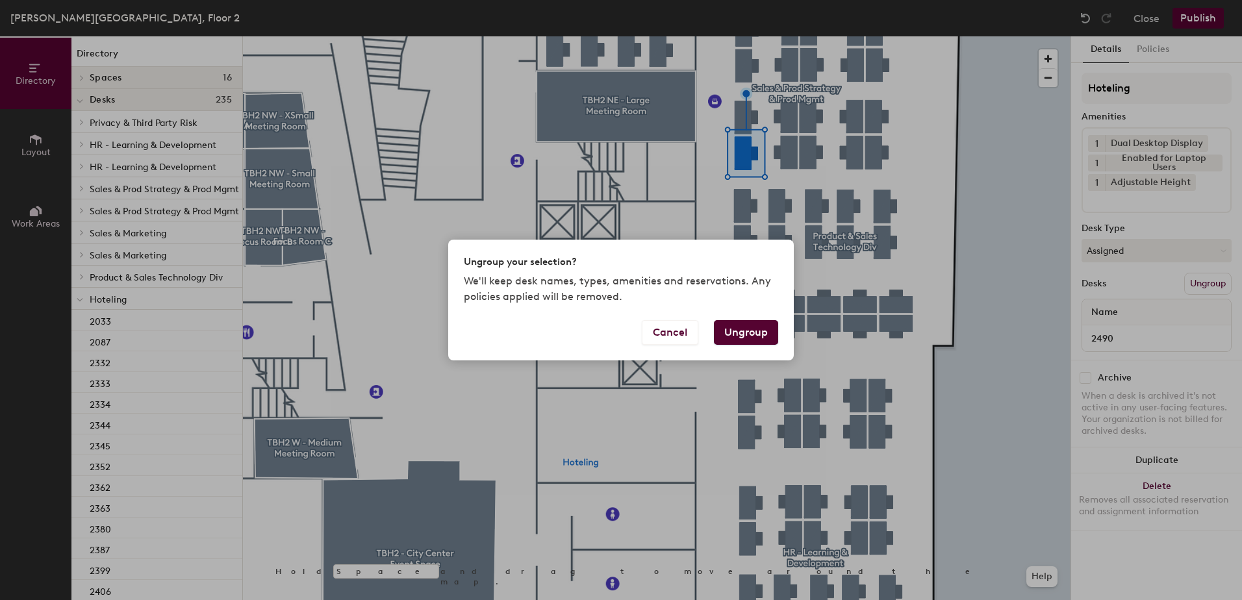
click at [750, 329] on button "Ungroup" at bounding box center [746, 332] width 64 height 25
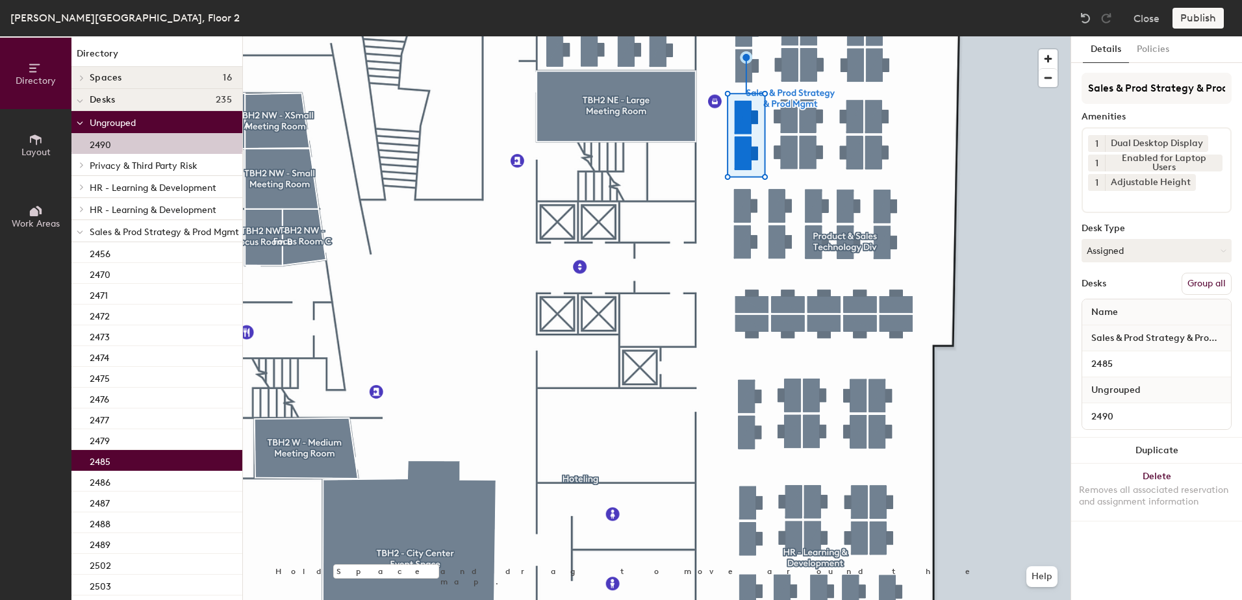
drag, startPoint x: 1208, startPoint y: 284, endPoint x: 1184, endPoint y: 216, distance: 72.3
click at [1208, 283] on button "Group all" at bounding box center [1207, 284] width 50 height 22
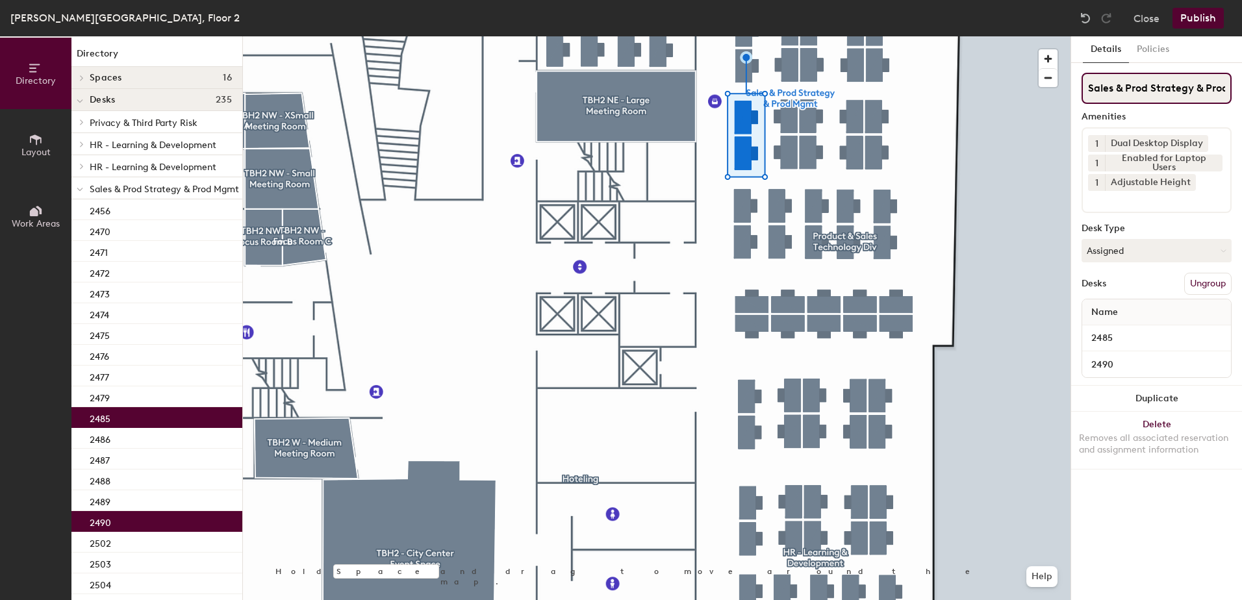
scroll to position [0, 34]
click at [1193, 27] on button "Publish" at bounding box center [1198, 18] width 51 height 21
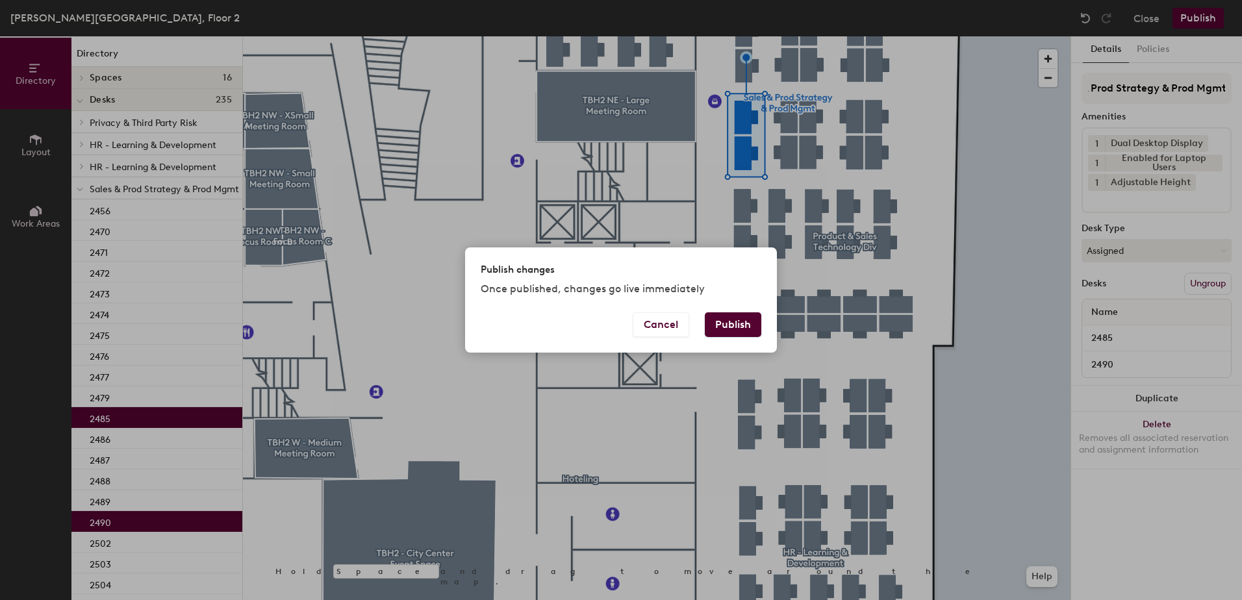
scroll to position [0, 0]
click at [738, 324] on button "Publish" at bounding box center [733, 325] width 57 height 25
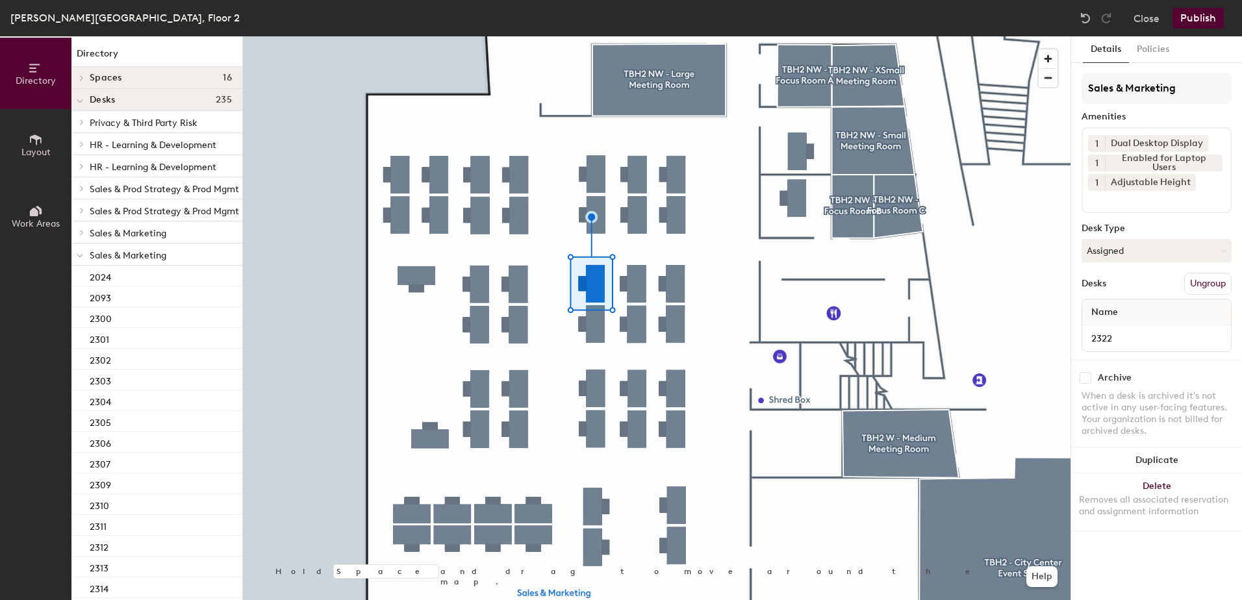
drag, startPoint x: 1094, startPoint y: 242, endPoint x: 1108, endPoint y: 268, distance: 28.8
click at [1095, 242] on button "Assigned" at bounding box center [1157, 250] width 150 height 23
click at [1127, 333] on div "Hoteled" at bounding box center [1147, 329] width 130 height 19
click at [1216, 285] on button "Ungroup" at bounding box center [1207, 284] width 47 height 22
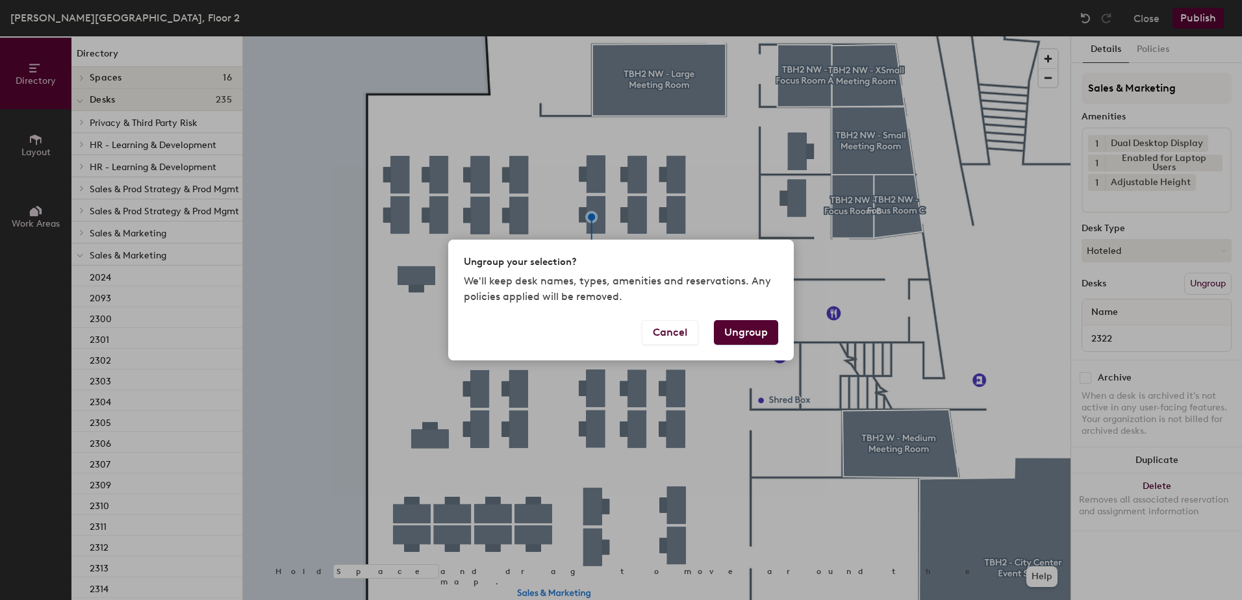
click at [756, 335] on button "Ungroup" at bounding box center [746, 332] width 64 height 25
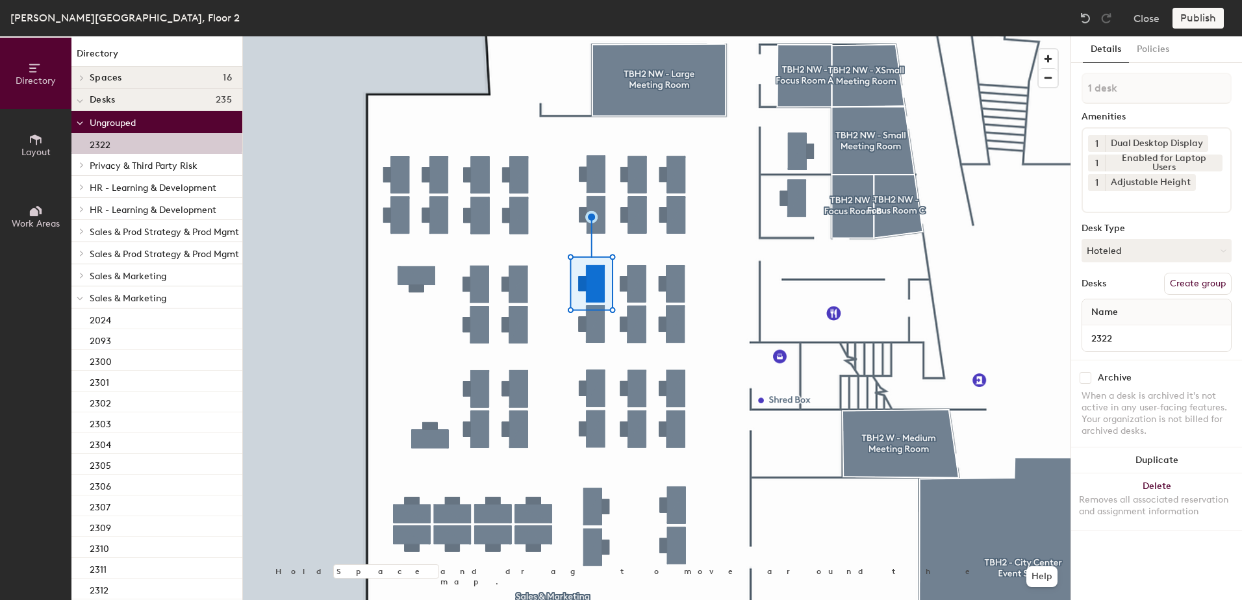
click at [83, 294] on span at bounding box center [80, 298] width 6 height 11
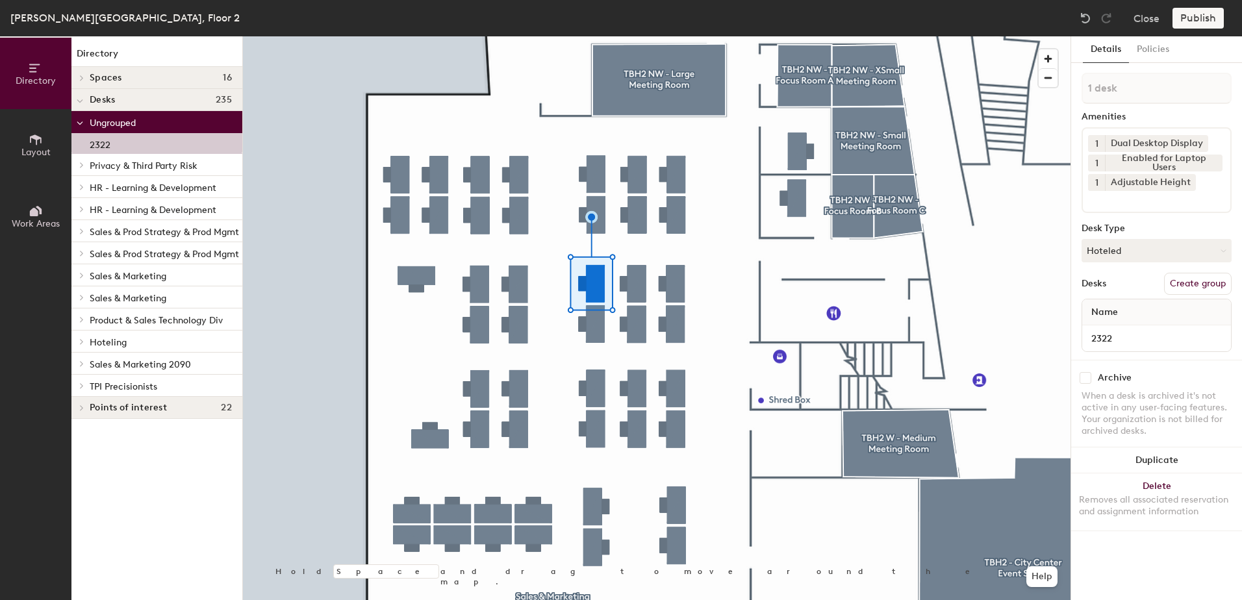
click at [79, 340] on span at bounding box center [80, 342] width 11 height 6
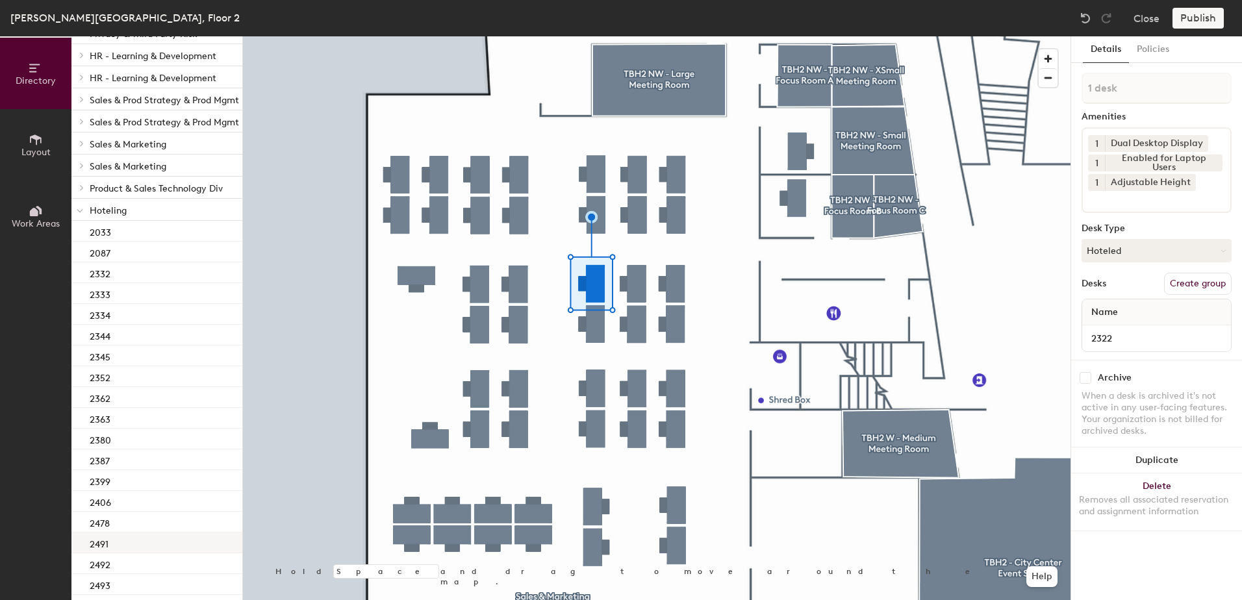
scroll to position [130, 0]
click at [133, 280] on div "2332" at bounding box center [156, 274] width 171 height 21
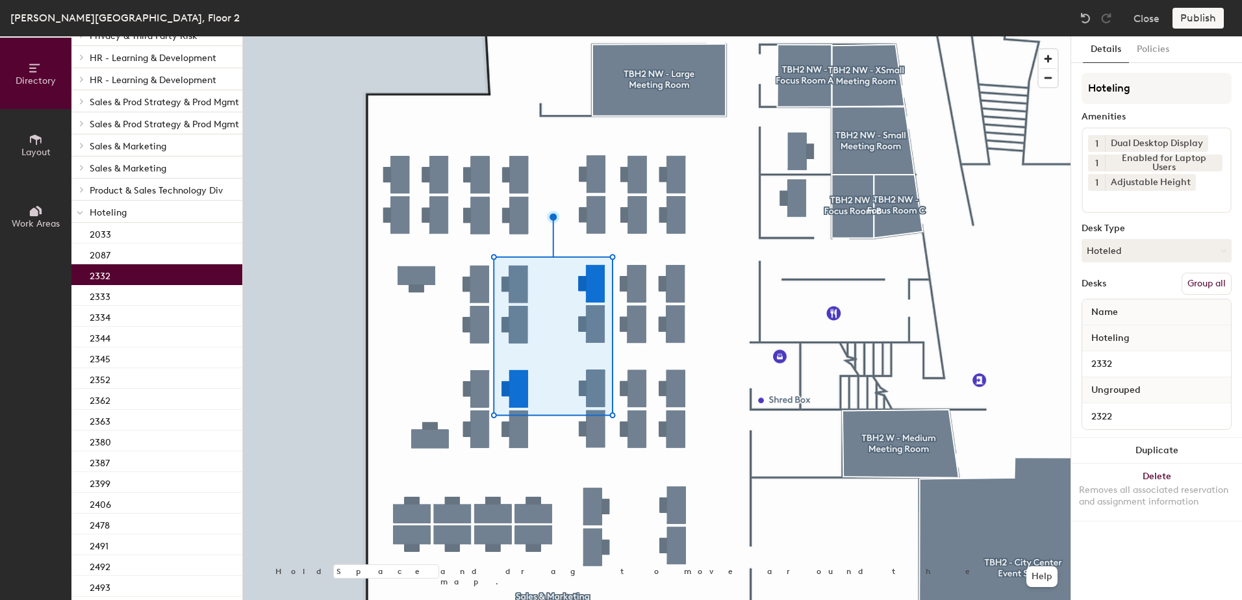
click at [1206, 285] on button "Group all" at bounding box center [1207, 284] width 50 height 22
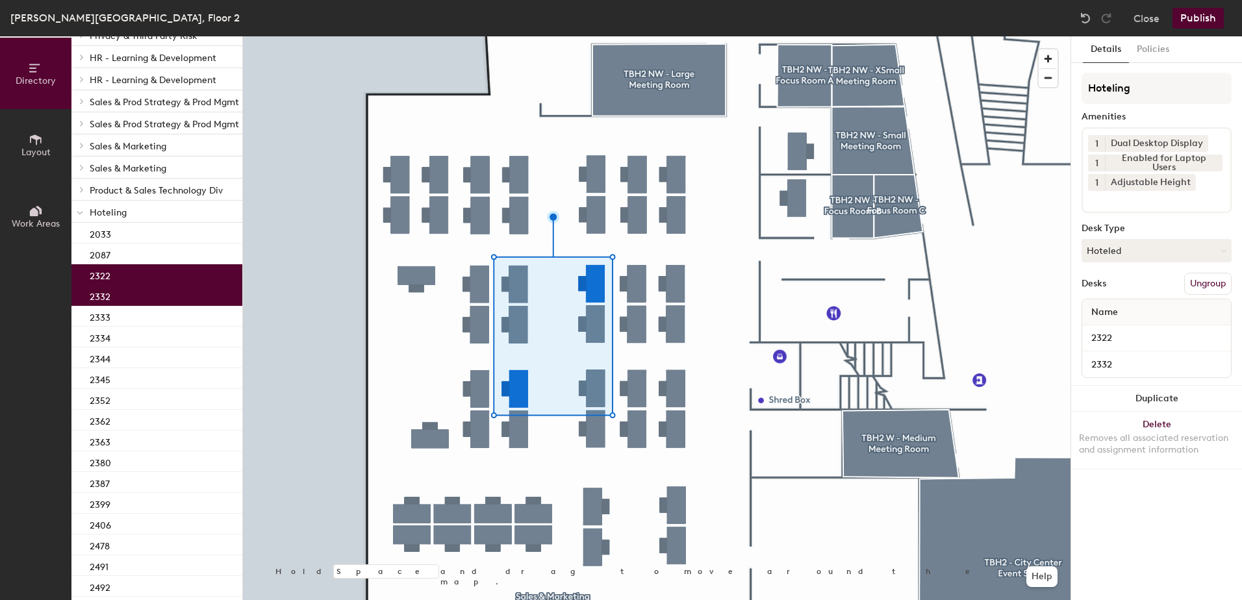
click at [1194, 22] on button "Publish" at bounding box center [1198, 18] width 51 height 21
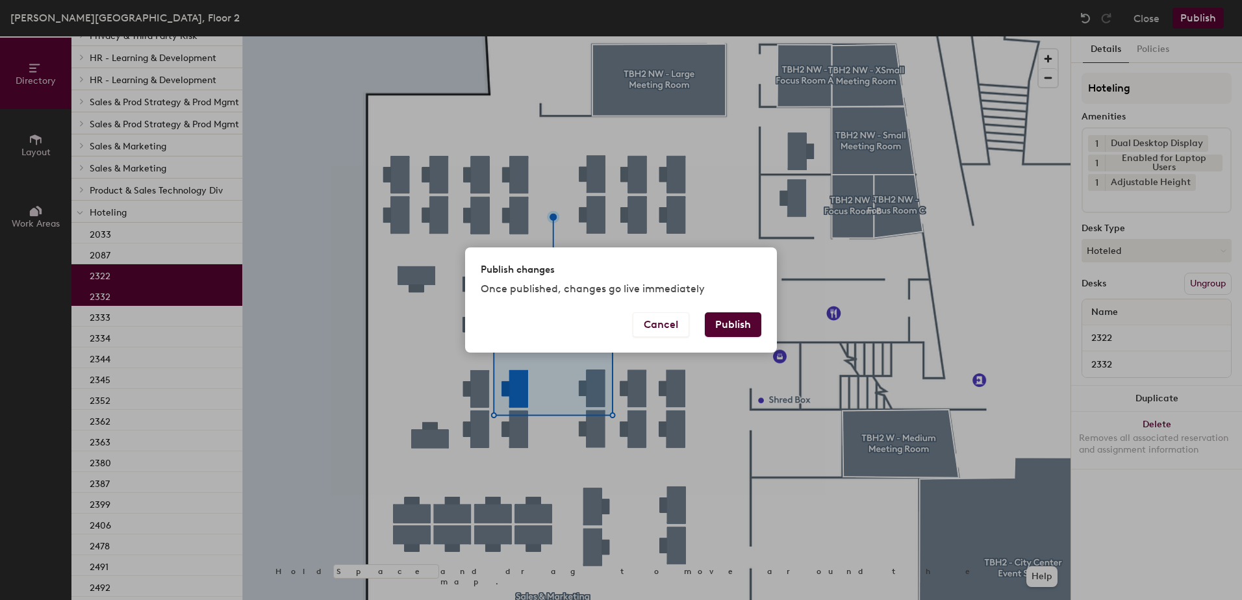
click at [737, 327] on button "Publish" at bounding box center [733, 325] width 57 height 25
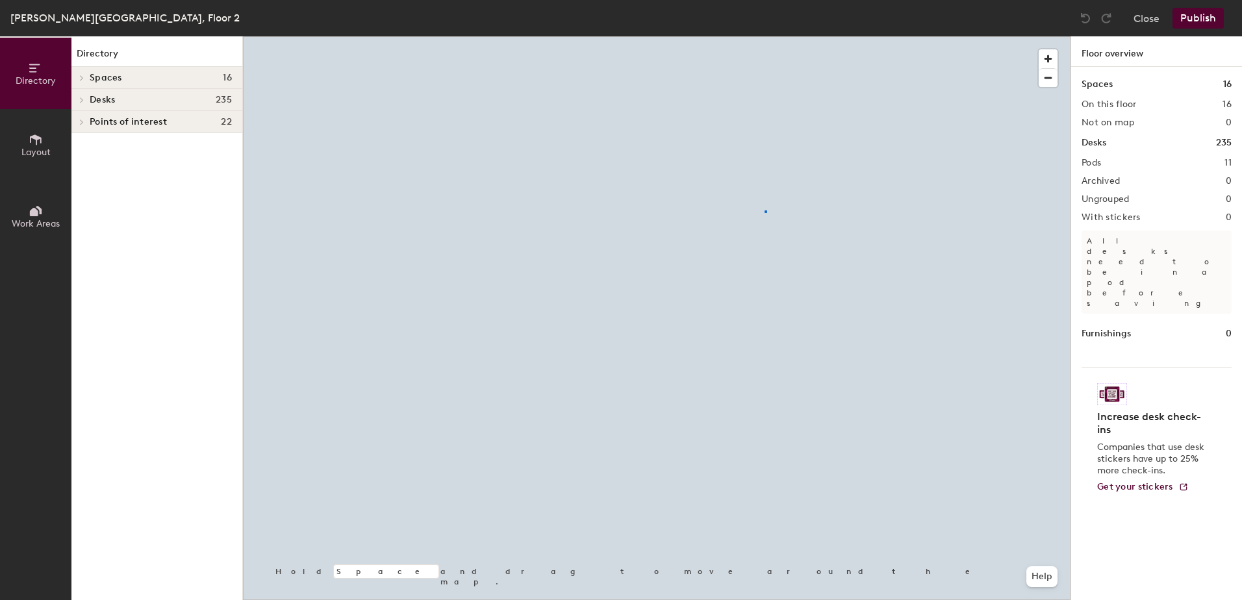
click at [765, 36] on div at bounding box center [657, 36] width 828 height 0
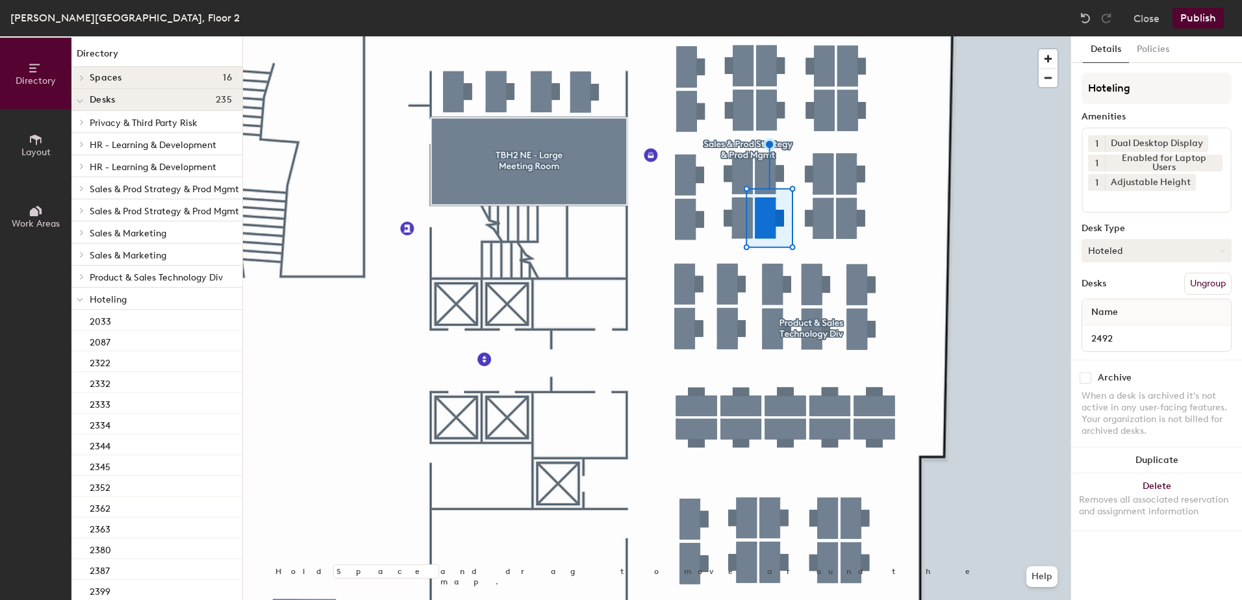
click at [1159, 259] on button "Hoteled" at bounding box center [1157, 250] width 150 height 23
click at [1144, 285] on div "Assigned" at bounding box center [1147, 290] width 130 height 19
click at [1218, 281] on button "Ungroup" at bounding box center [1207, 284] width 47 height 22
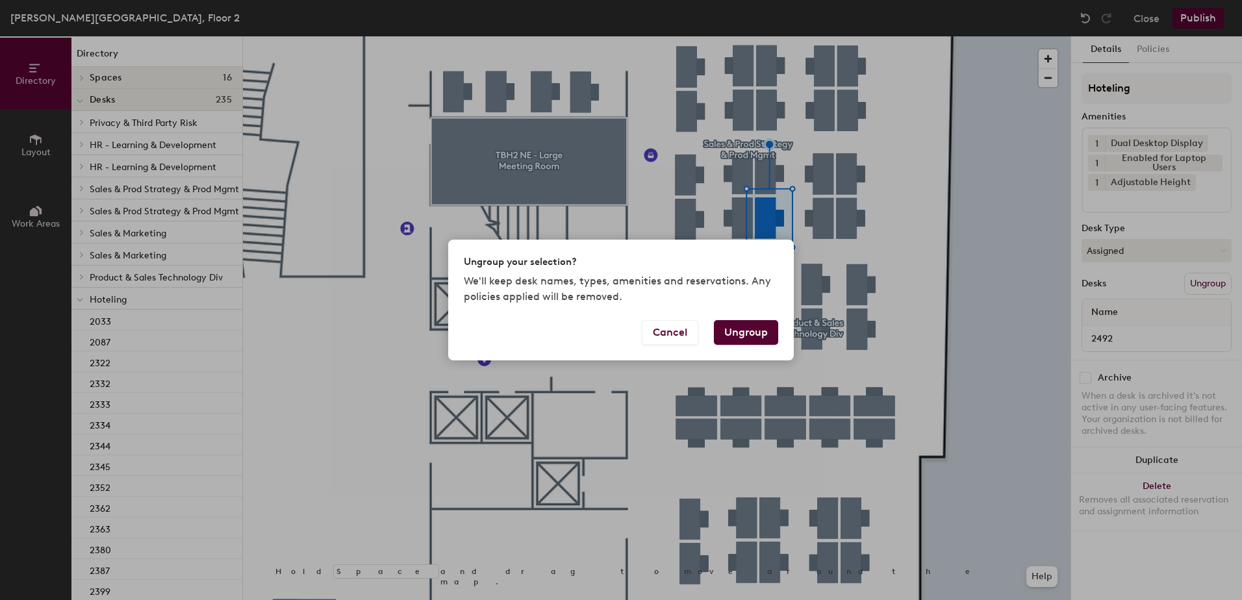
click at [752, 332] on button "Ungroup" at bounding box center [746, 332] width 64 height 25
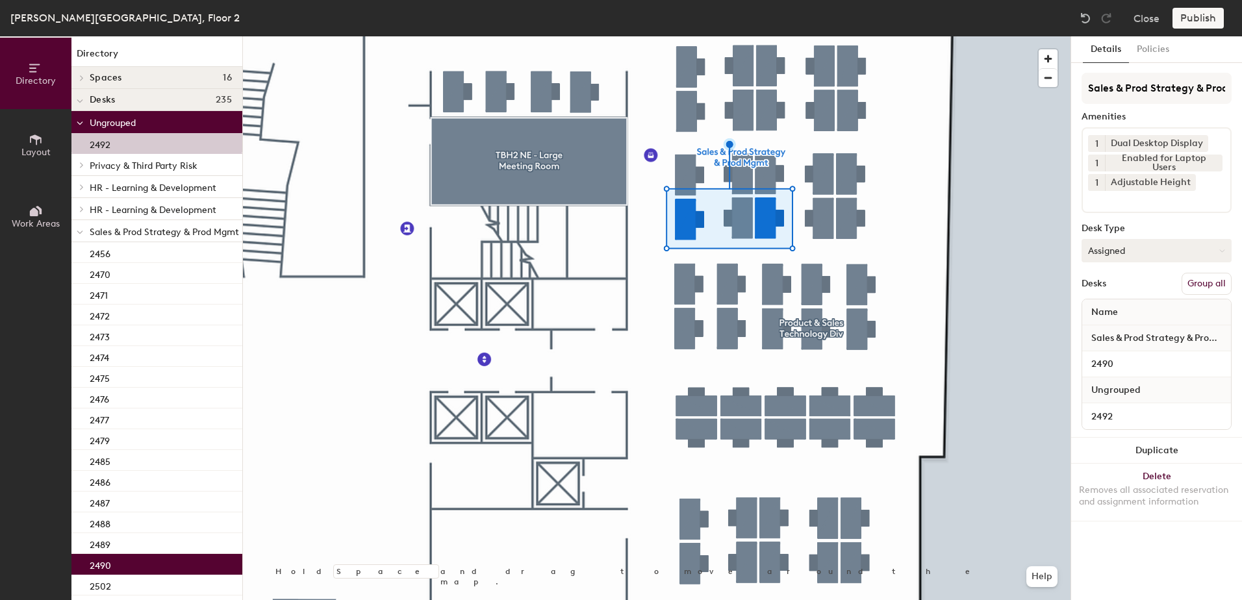
drag, startPoint x: 1204, startPoint y: 283, endPoint x: 1199, endPoint y: 253, distance: 30.9
click at [1204, 281] on button "Group all" at bounding box center [1207, 284] width 50 height 22
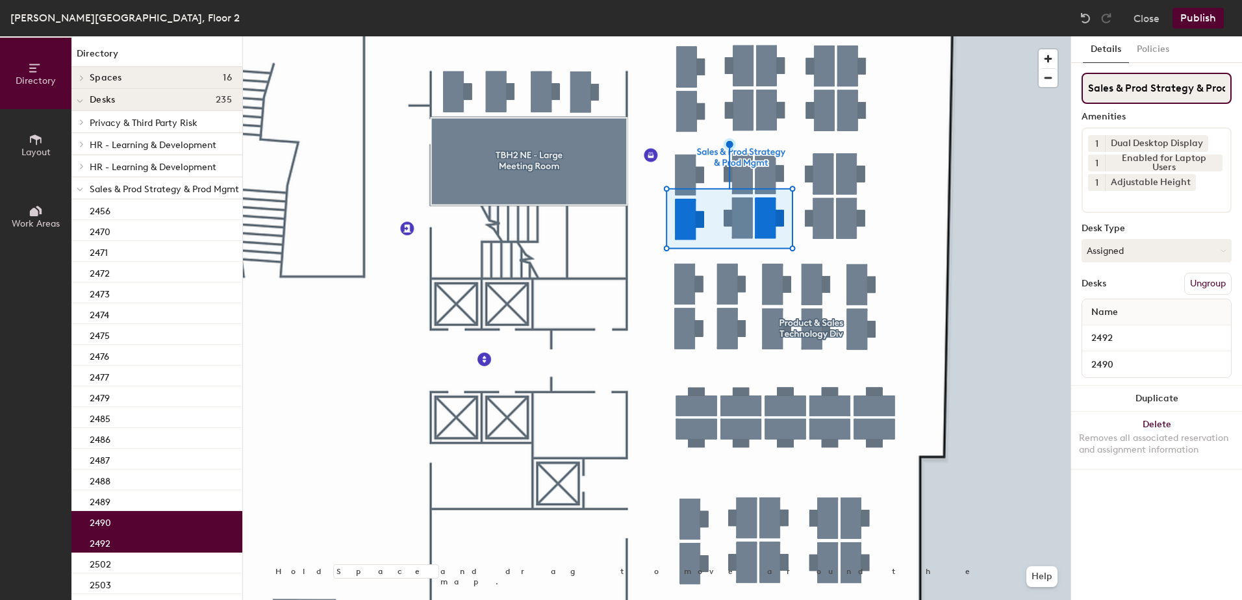
scroll to position [0, 34]
click at [1210, 21] on button "Publish" at bounding box center [1198, 18] width 51 height 21
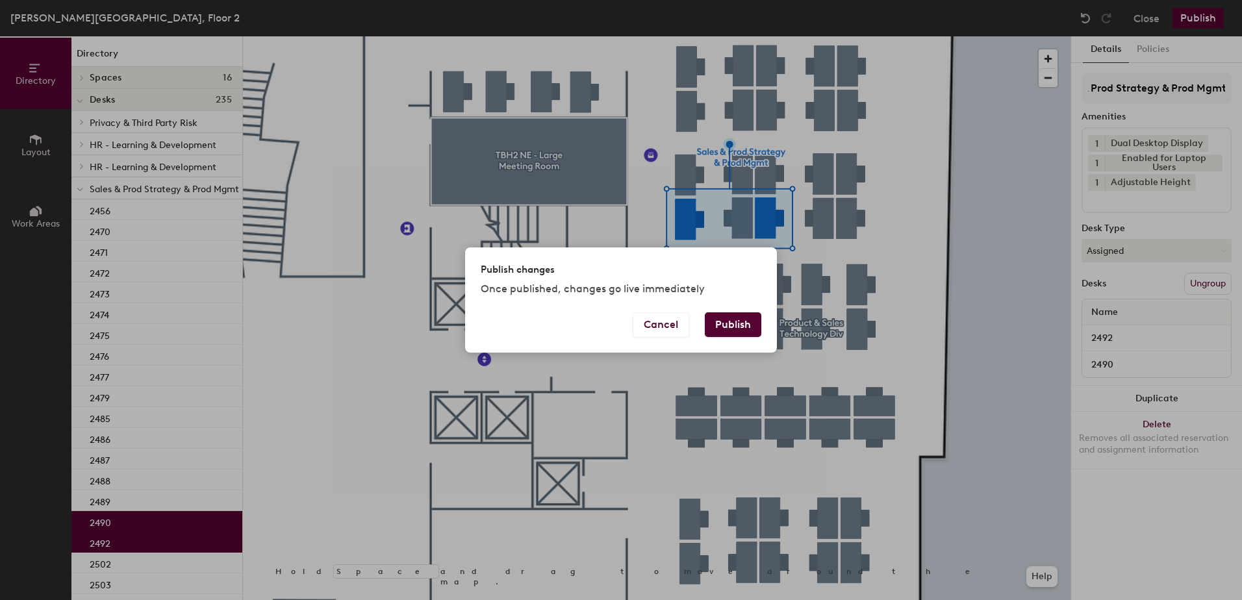
scroll to position [0, 0]
click at [745, 317] on button "Publish" at bounding box center [733, 325] width 57 height 25
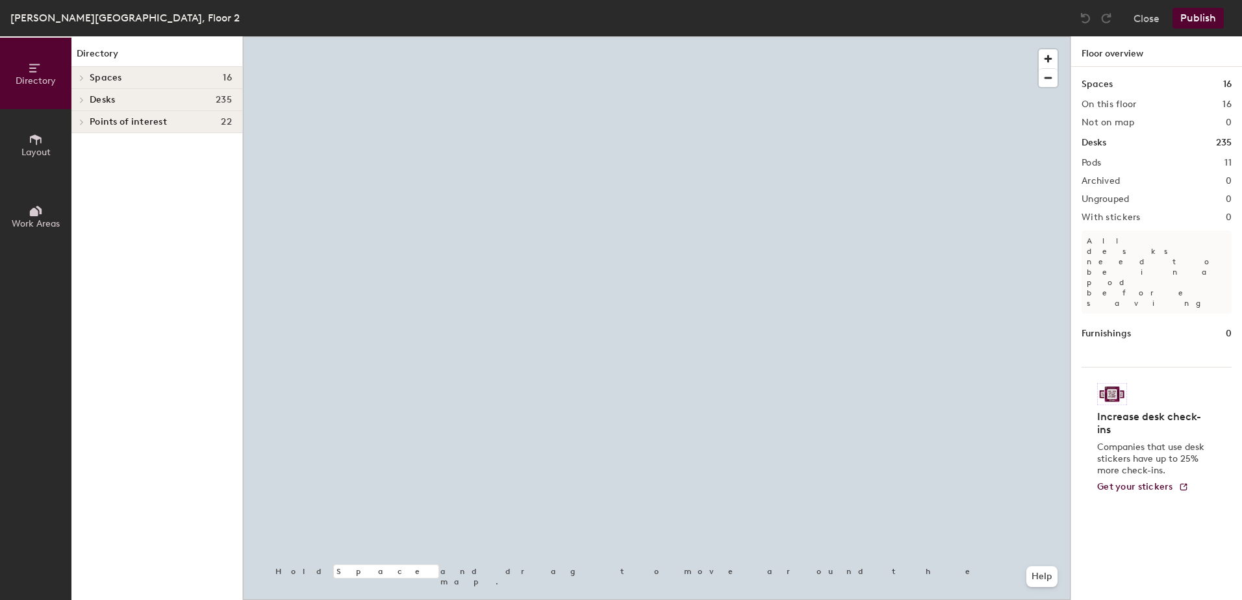
click at [591, 36] on div at bounding box center [657, 36] width 828 height 0
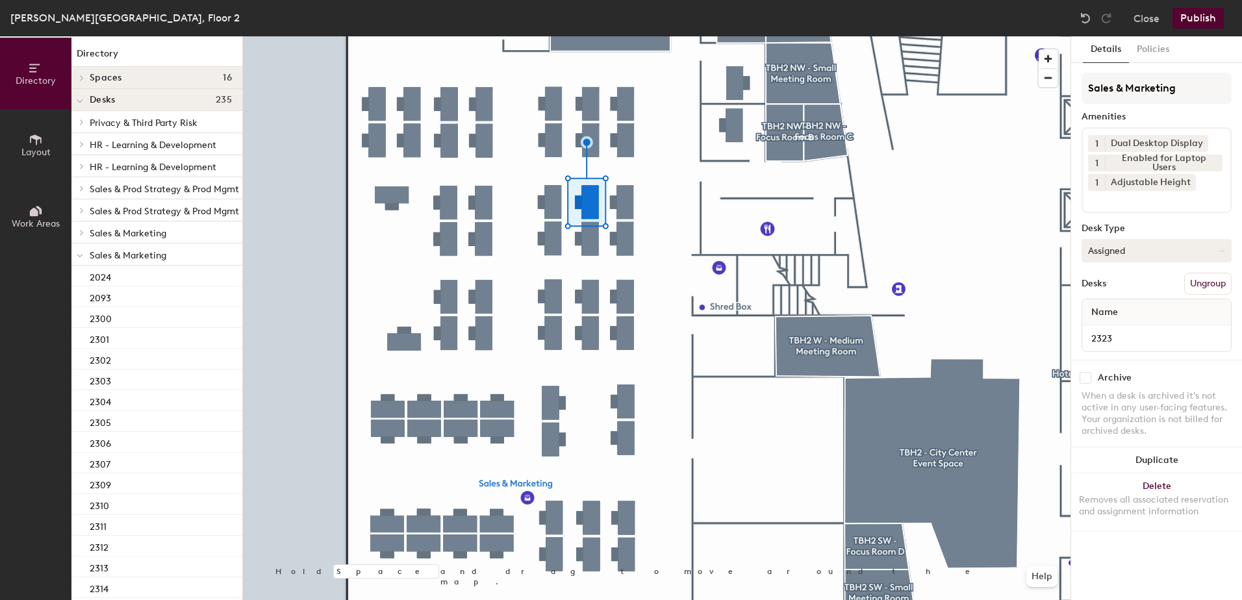
click at [1168, 254] on button "Assigned" at bounding box center [1157, 250] width 150 height 23
click at [1138, 333] on div "Hoteled" at bounding box center [1147, 329] width 130 height 19
click at [1218, 285] on button "Ungroup" at bounding box center [1207, 284] width 47 height 22
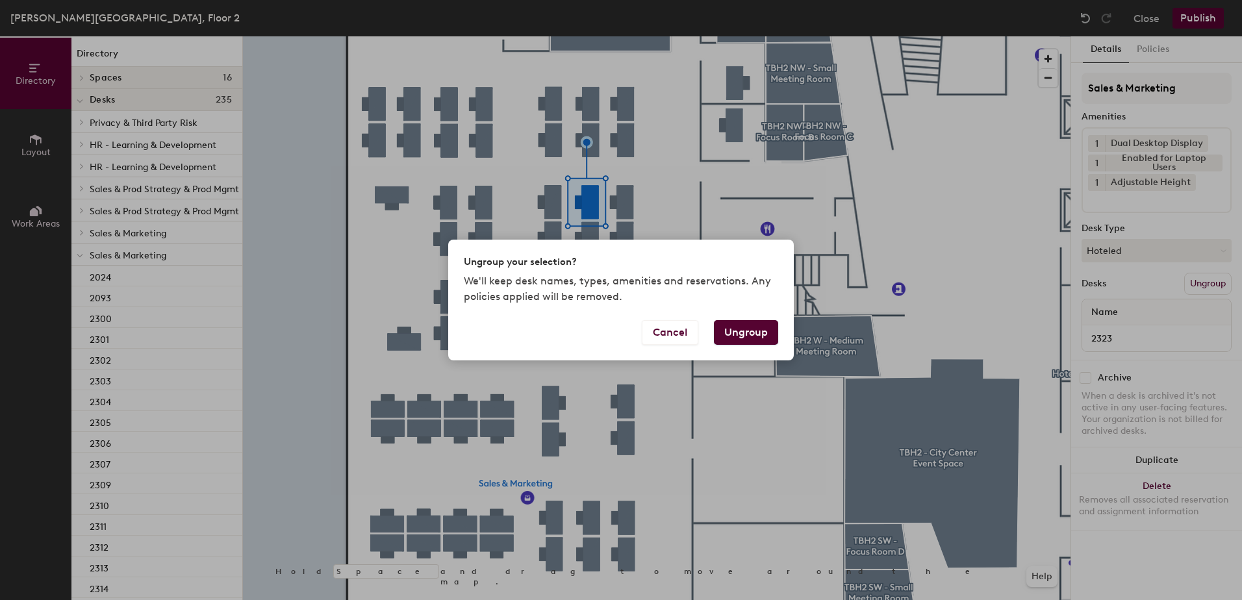
click at [738, 331] on button "Ungroup" at bounding box center [746, 332] width 64 height 25
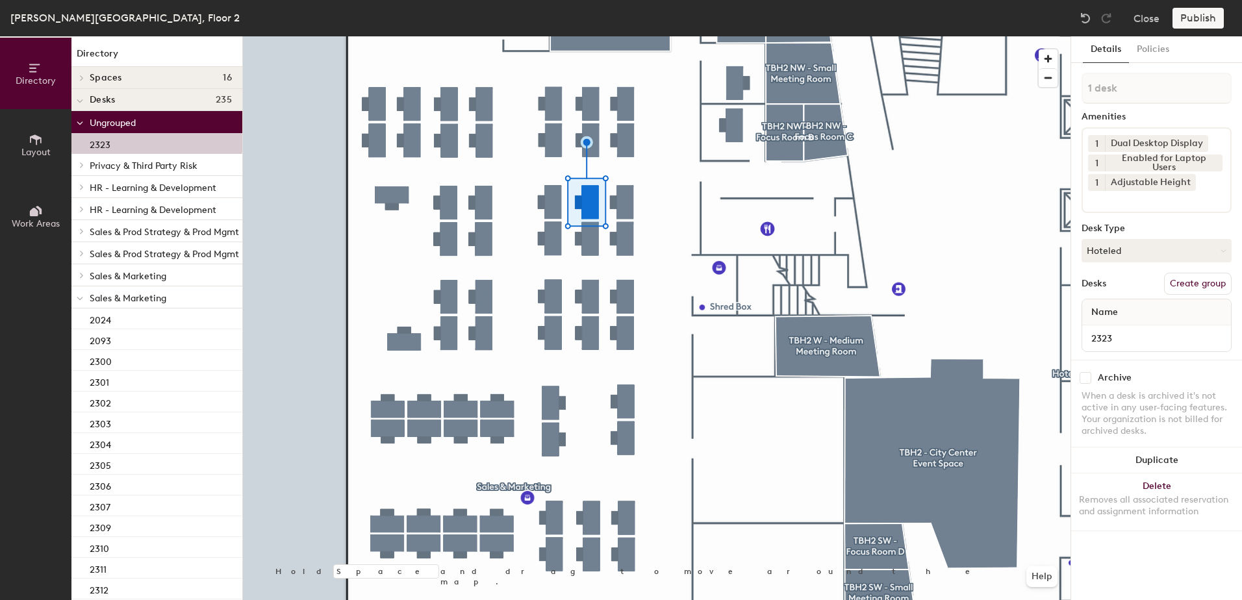
click at [73, 298] on div at bounding box center [79, 297] width 17 height 21
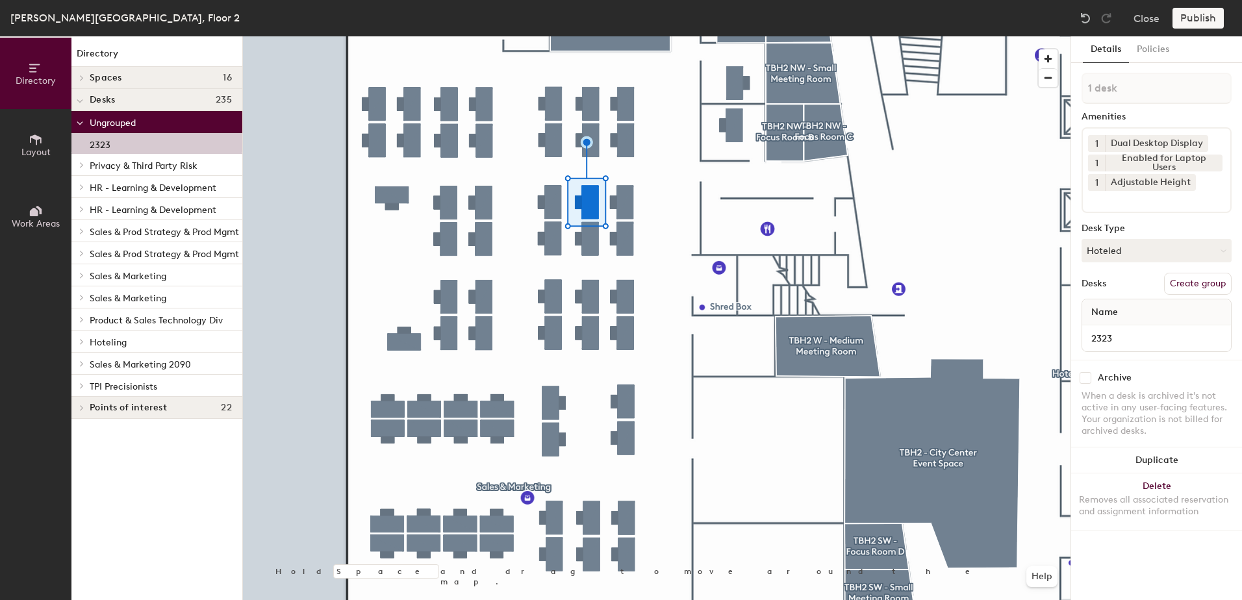
drag, startPoint x: 80, startPoint y: 341, endPoint x: 88, endPoint y: 353, distance: 14.1
click at [81, 341] on icon at bounding box center [81, 342] width 5 height 6
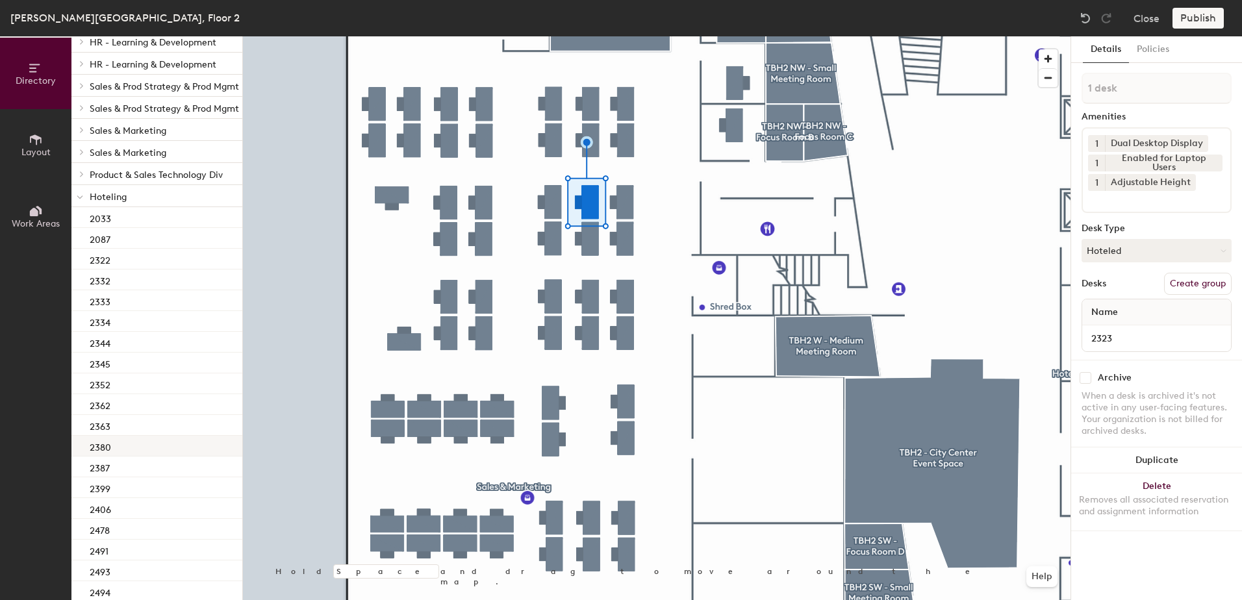
scroll to position [195, 0]
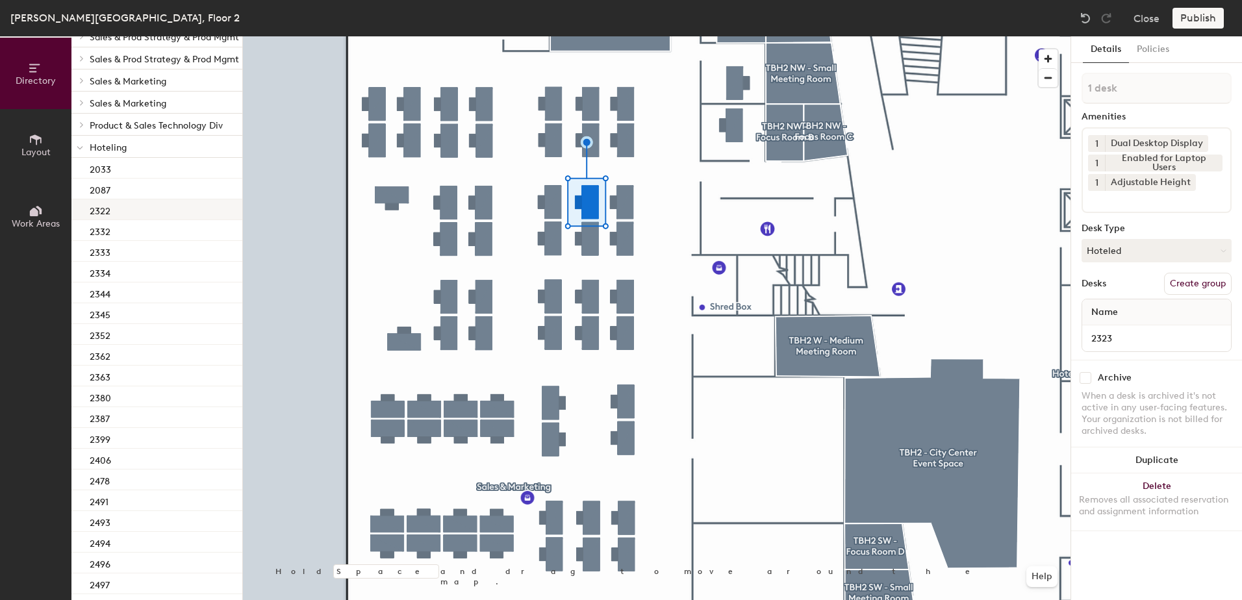
click at [149, 215] on div "2322" at bounding box center [156, 209] width 171 height 21
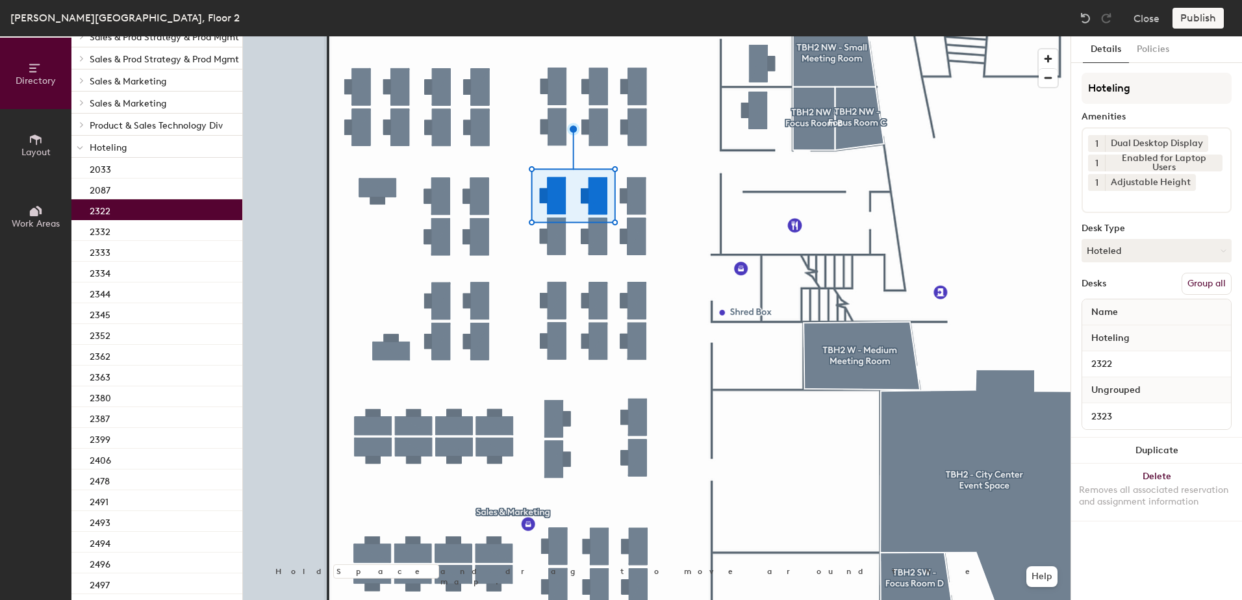
click at [1208, 285] on button "Group all" at bounding box center [1207, 284] width 50 height 22
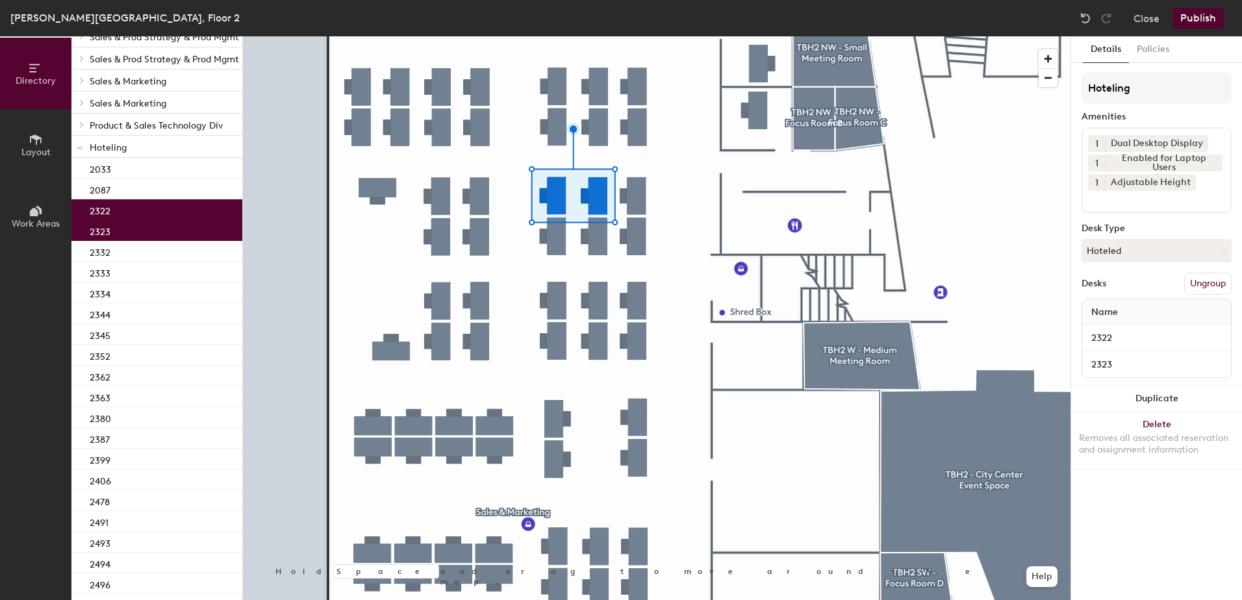
click at [1216, 14] on button "Publish" at bounding box center [1198, 18] width 51 height 21
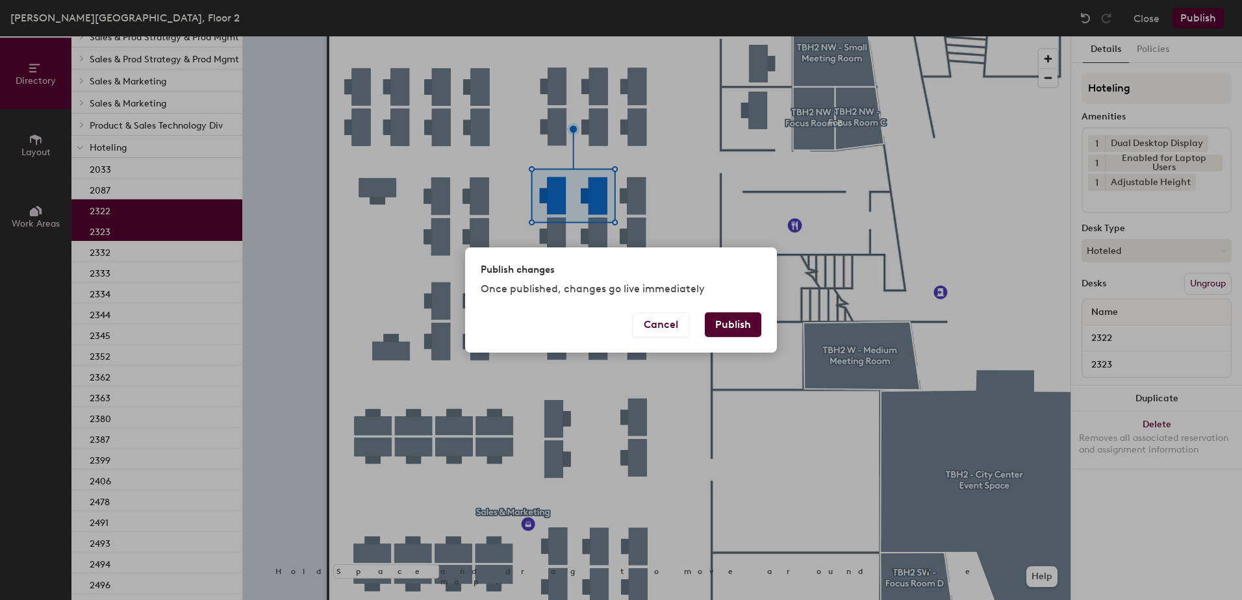
click at [736, 316] on button "Publish" at bounding box center [733, 325] width 57 height 25
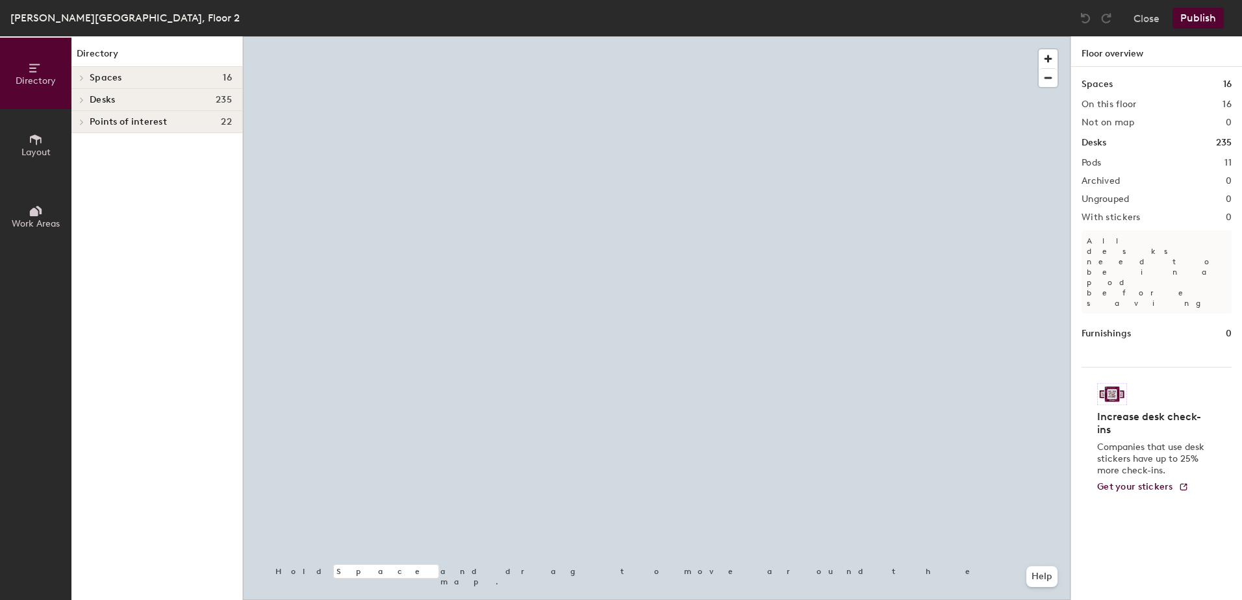
click at [758, 36] on div at bounding box center [657, 36] width 828 height 0
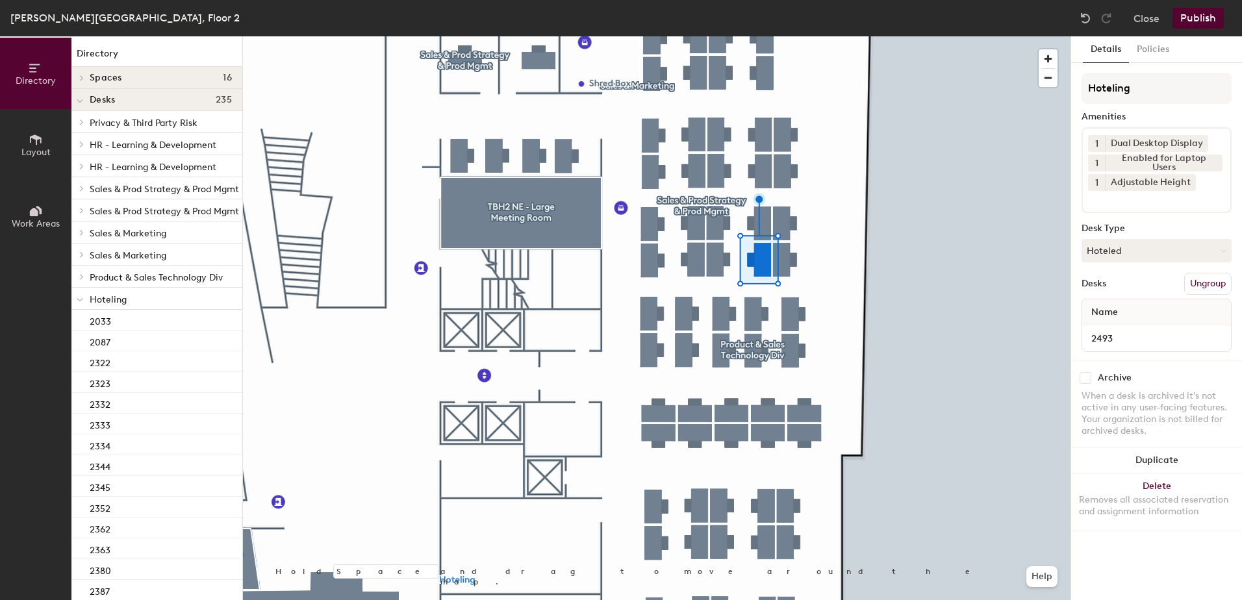
drag, startPoint x: 1094, startPoint y: 248, endPoint x: 1108, endPoint y: 275, distance: 30.8
click at [1095, 248] on button "Hoteled" at bounding box center [1157, 250] width 150 height 23
click at [1117, 301] on div "Hot" at bounding box center [1147, 310] width 130 height 19
click at [1120, 251] on button "Hot" at bounding box center [1157, 250] width 150 height 23
click at [1121, 290] on div "Assigned" at bounding box center [1147, 290] width 130 height 19
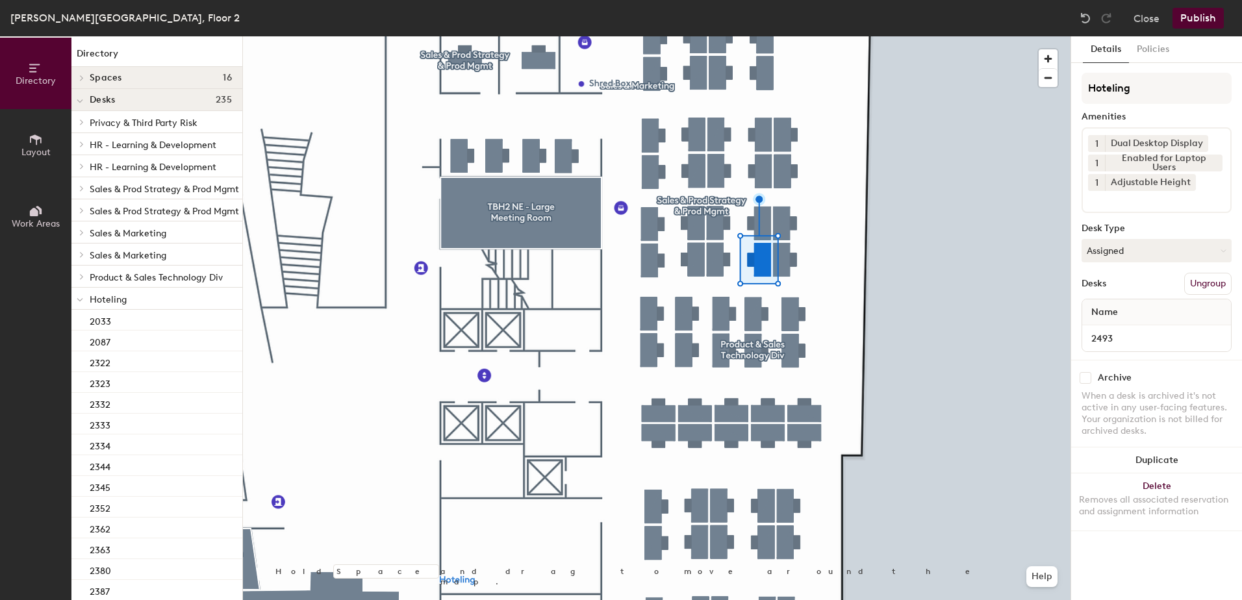
click at [1221, 288] on button "Ungroup" at bounding box center [1207, 284] width 47 height 22
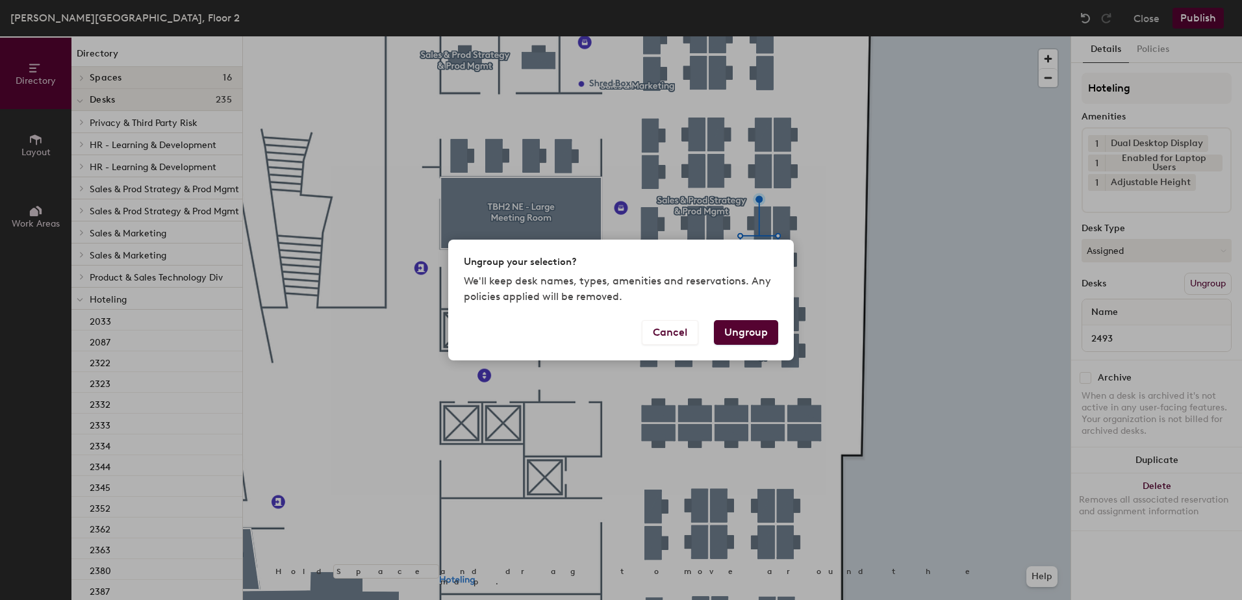
click at [737, 333] on button "Ungroup" at bounding box center [746, 332] width 64 height 25
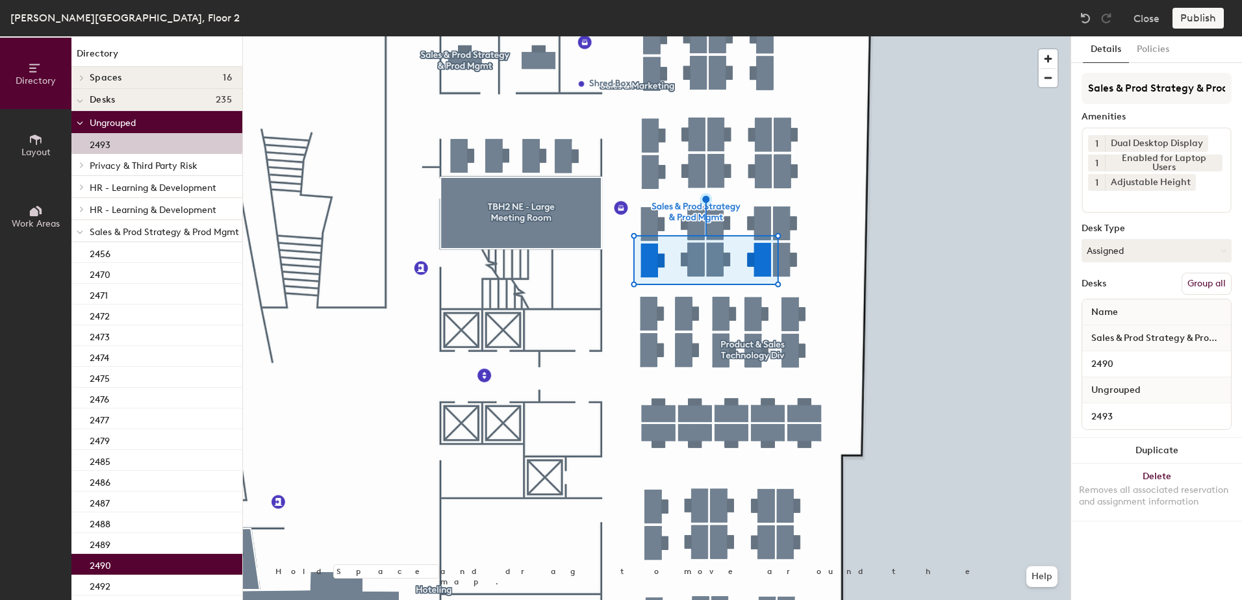
click at [1216, 287] on button "Group all" at bounding box center [1207, 284] width 50 height 22
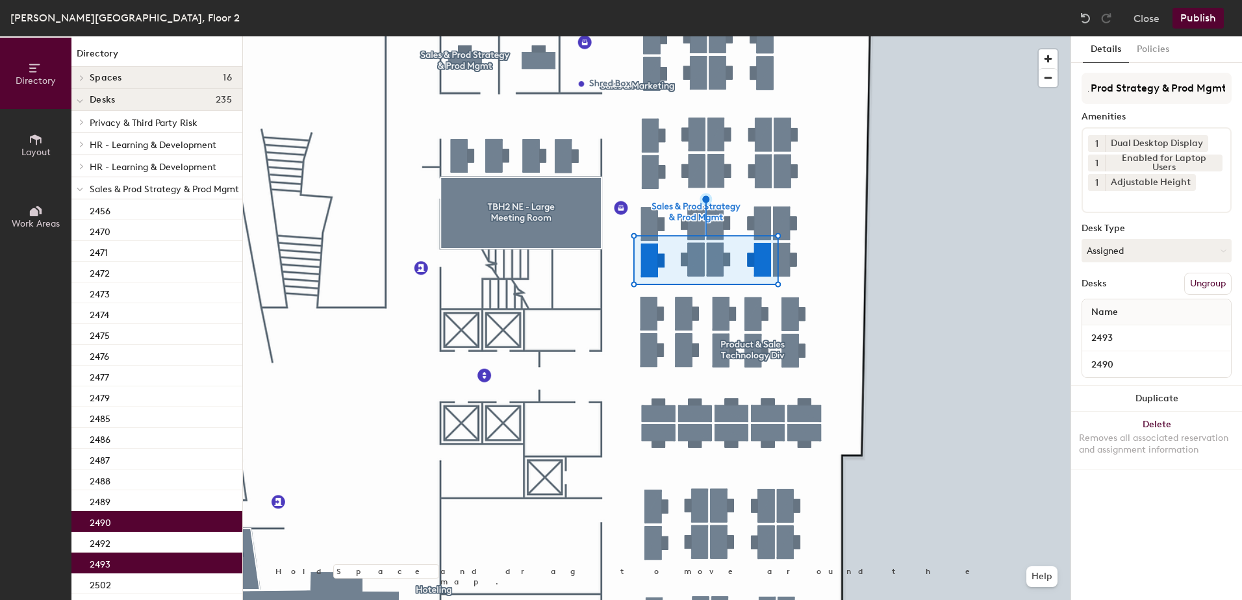
click at [1201, 21] on button "Publish" at bounding box center [1198, 18] width 51 height 21
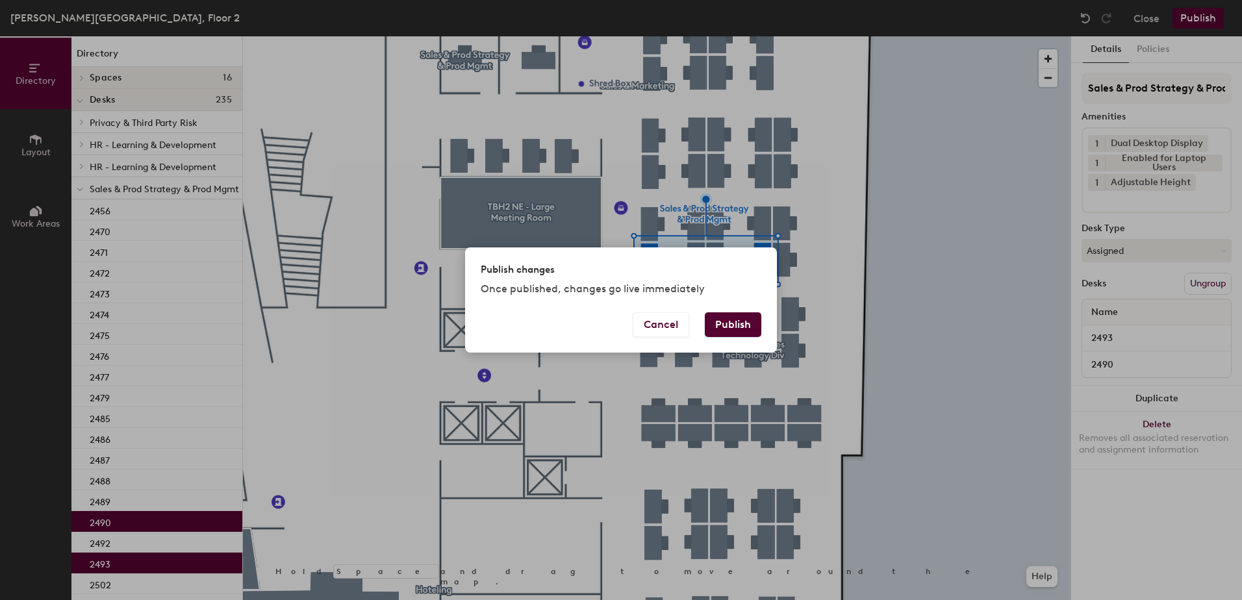
click at [742, 323] on button "Publish" at bounding box center [733, 325] width 57 height 25
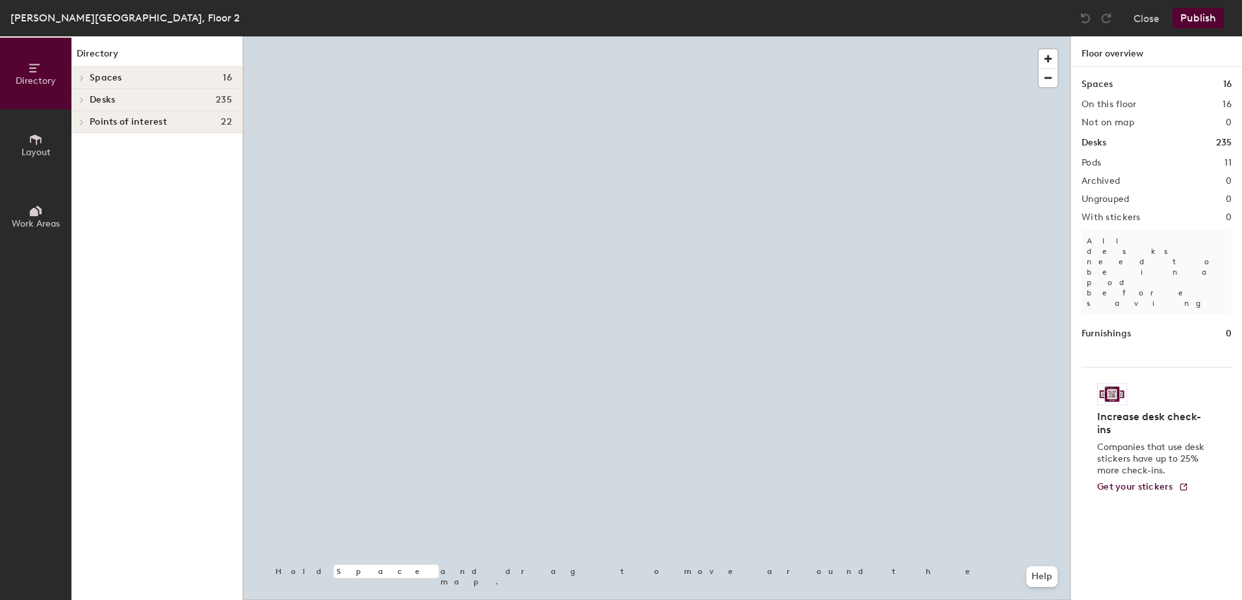
click at [583, 36] on div at bounding box center [657, 36] width 828 height 0
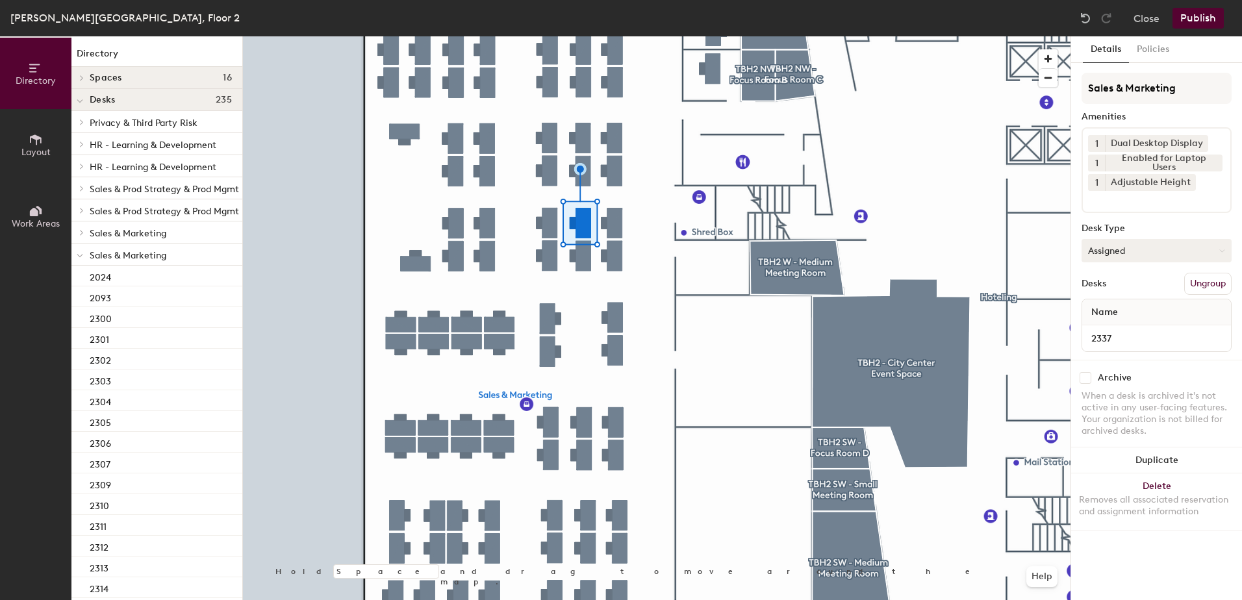
drag, startPoint x: 1103, startPoint y: 248, endPoint x: 1106, endPoint y: 260, distance: 12.9
click at [1103, 248] on button "Assigned" at bounding box center [1157, 250] width 150 height 23
click at [1115, 330] on div "Hoteled" at bounding box center [1147, 329] width 130 height 19
click at [1195, 279] on button "Ungroup" at bounding box center [1207, 284] width 47 height 22
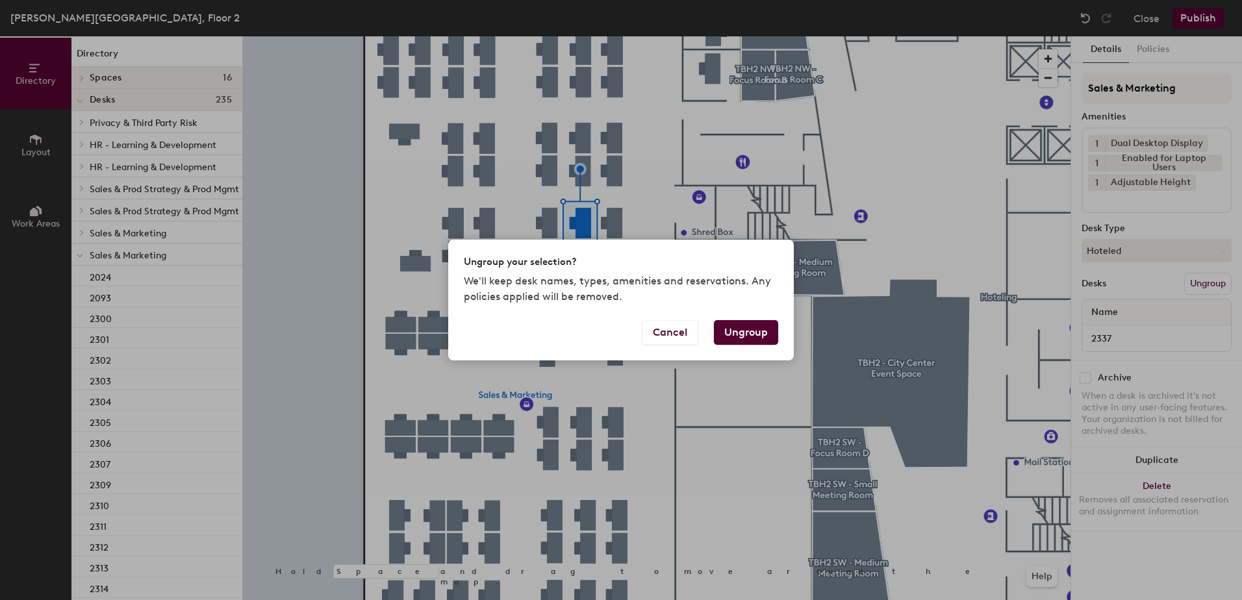
click at [753, 334] on button "Ungroup" at bounding box center [746, 332] width 64 height 25
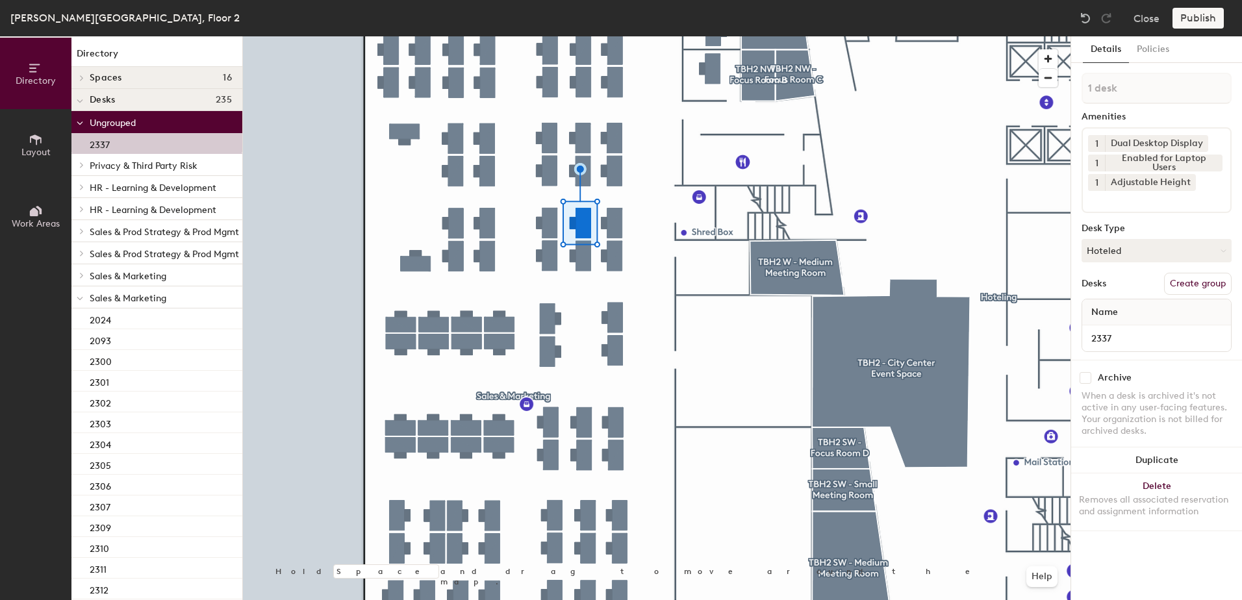
drag, startPoint x: 80, startPoint y: 299, endPoint x: 85, endPoint y: 306, distance: 8.8
click at [79, 299] on icon at bounding box center [80, 298] width 6 height 5
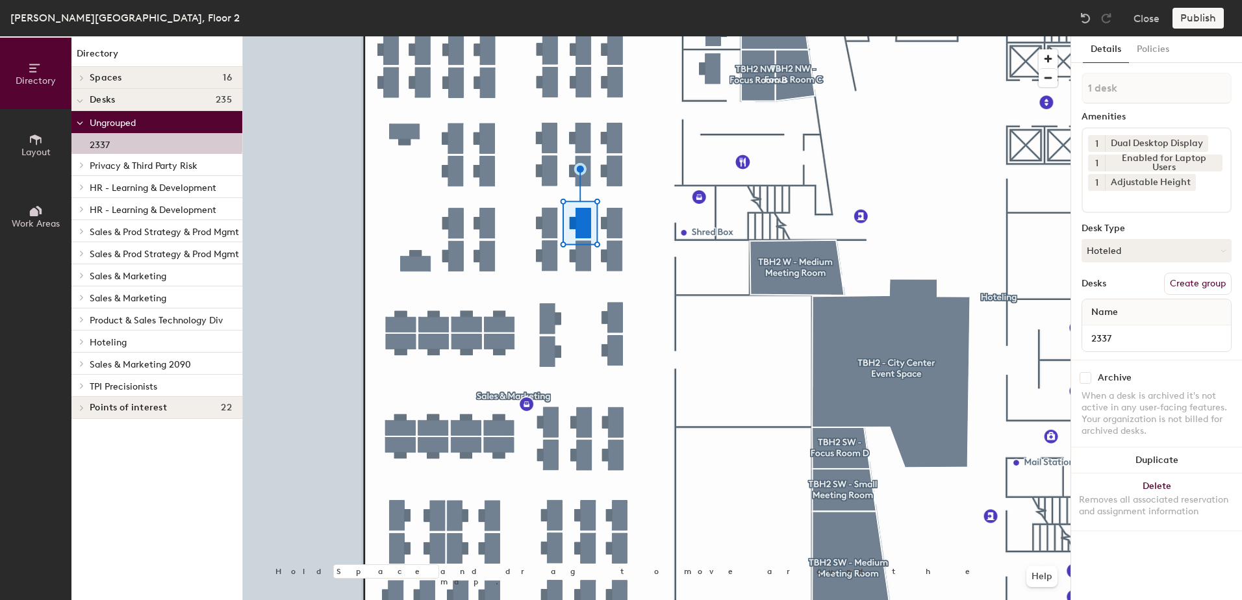
click at [80, 345] on div at bounding box center [79, 341] width 17 height 21
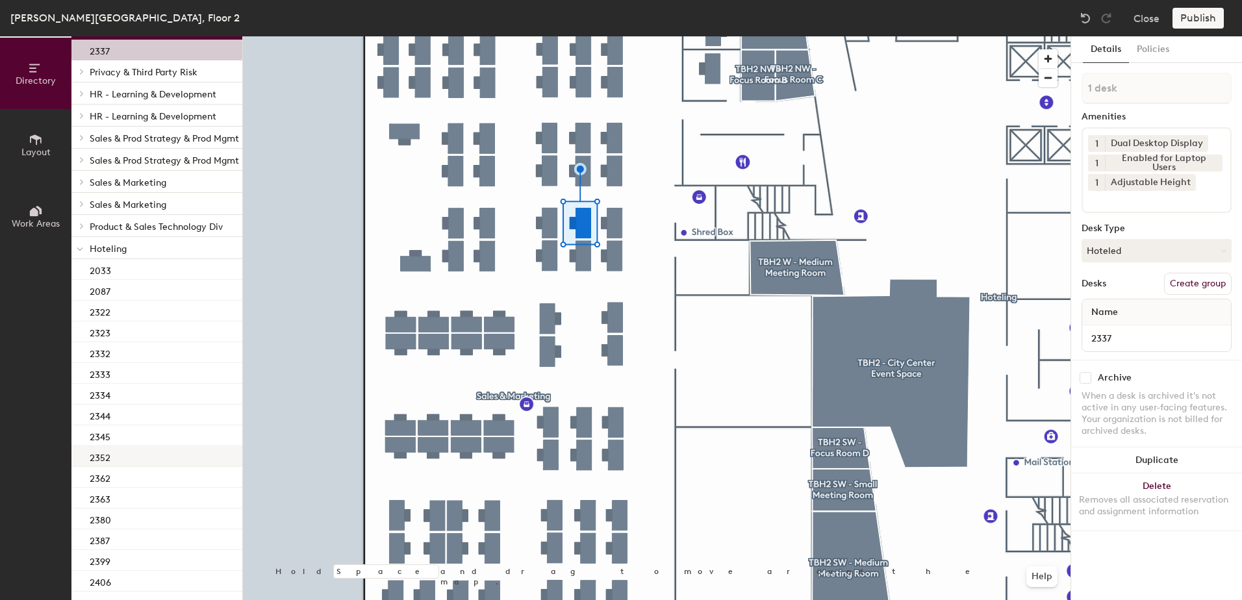
scroll to position [130, 0]
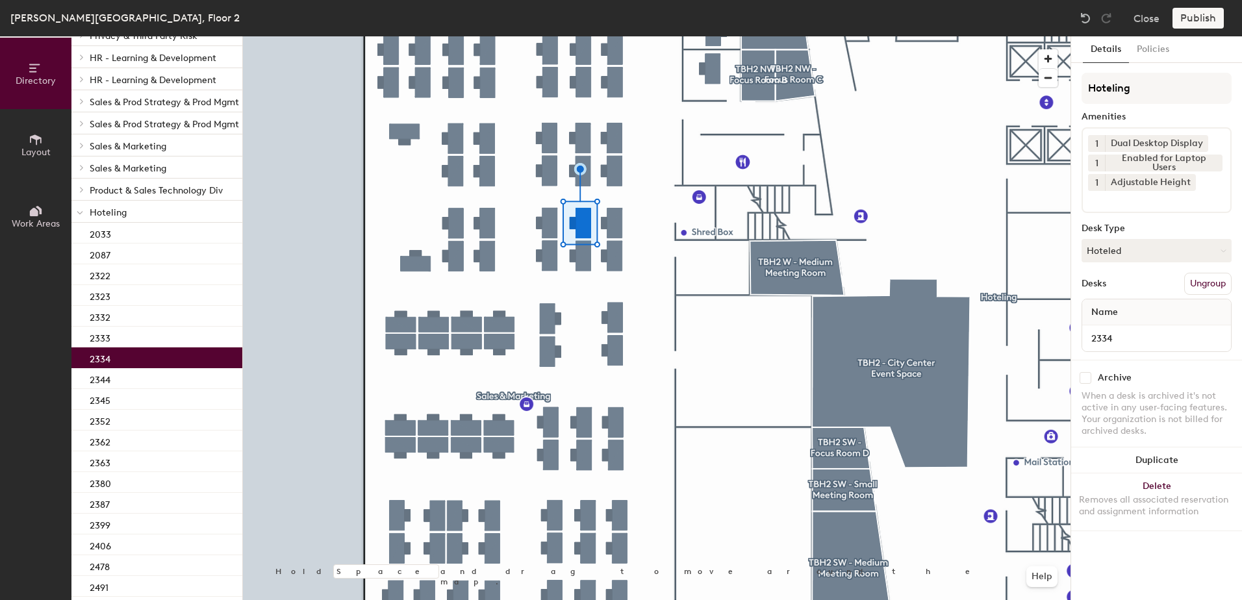
click at [139, 363] on div "2334" at bounding box center [156, 358] width 171 height 21
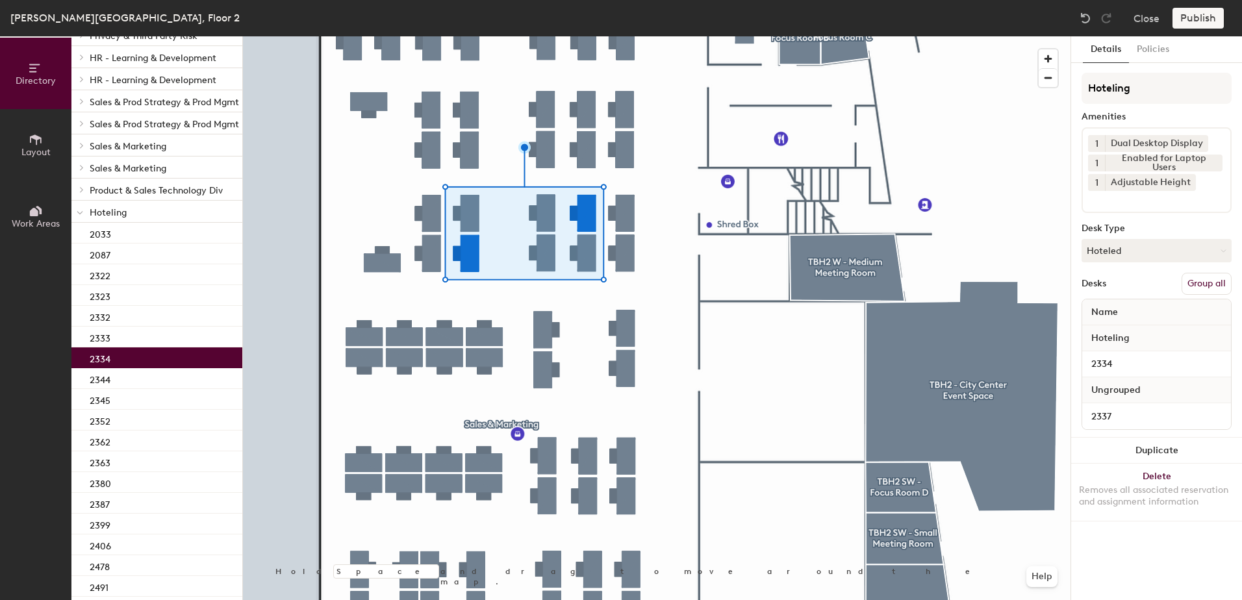
drag, startPoint x: 1199, startPoint y: 282, endPoint x: 1200, endPoint y: 208, distance: 74.1
click at [1199, 281] on button "Group all" at bounding box center [1207, 284] width 50 height 22
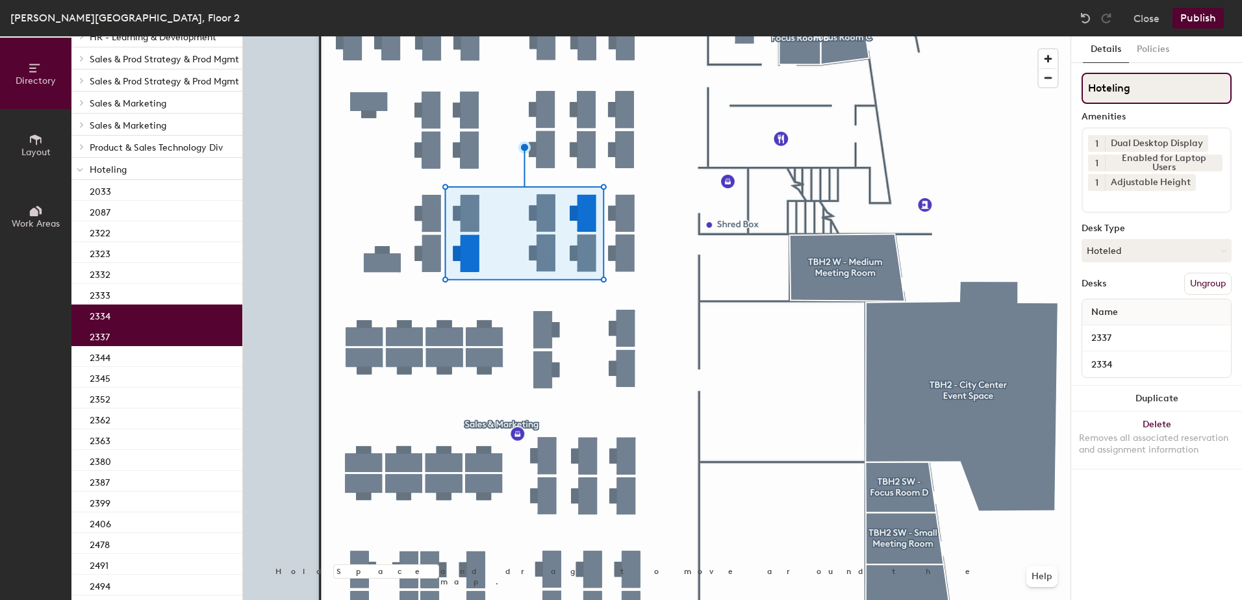
scroll to position [87, 0]
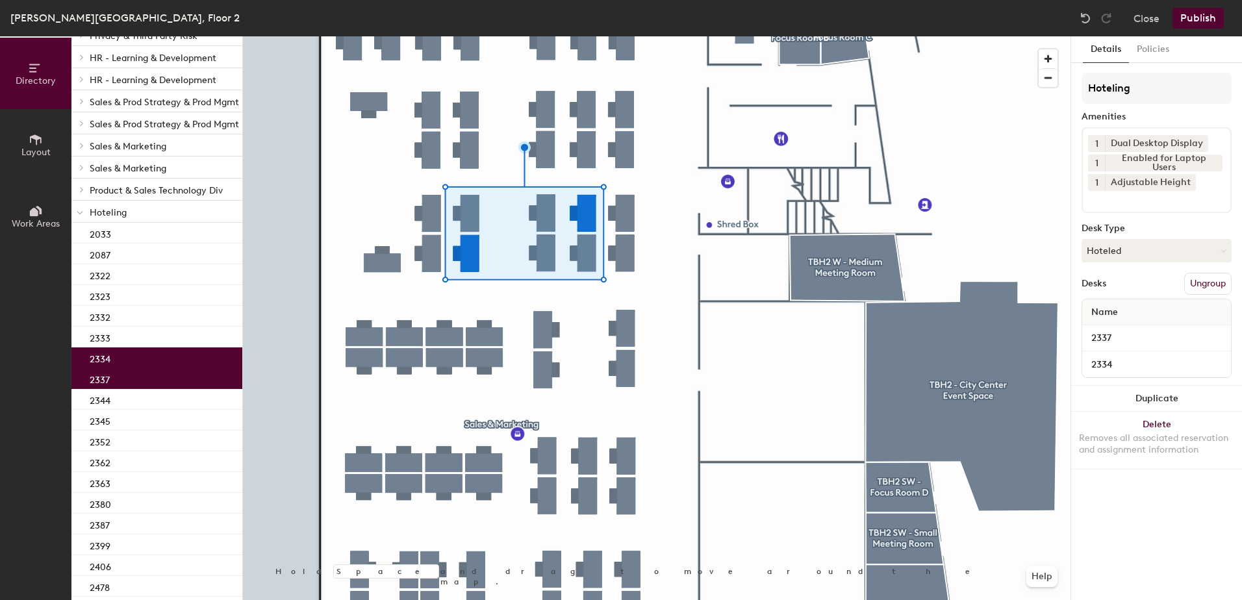
click at [1210, 16] on button "Publish" at bounding box center [1198, 18] width 51 height 21
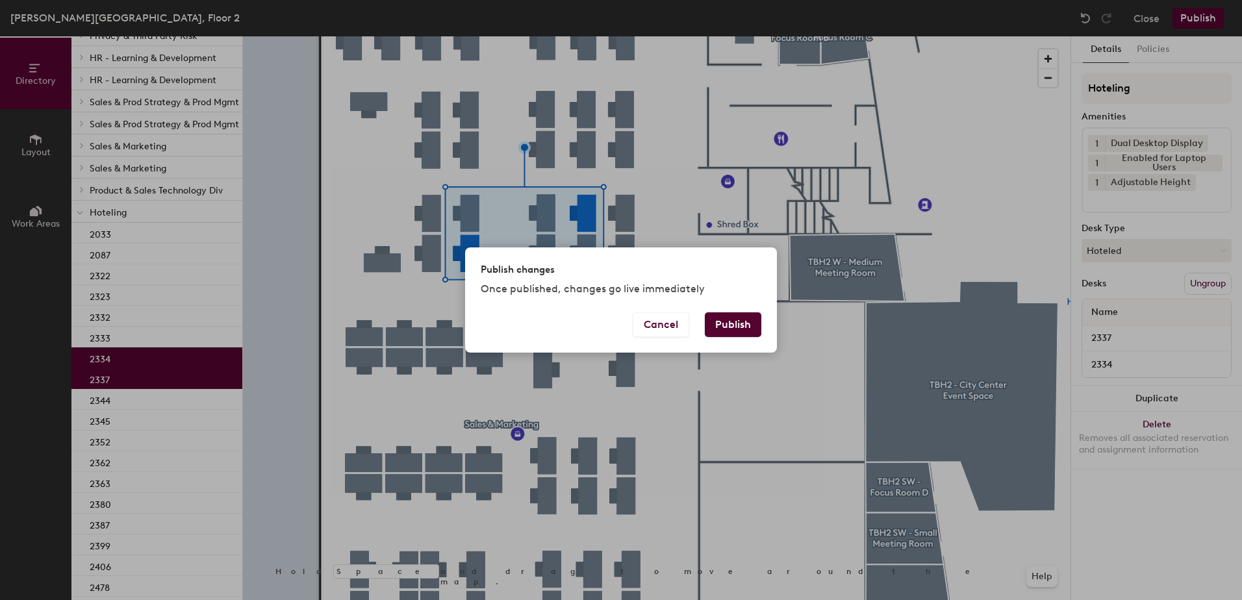
drag, startPoint x: 732, startPoint y: 321, endPoint x: 717, endPoint y: 322, distance: 15.0
click at [730, 321] on button "Publish" at bounding box center [733, 325] width 57 height 25
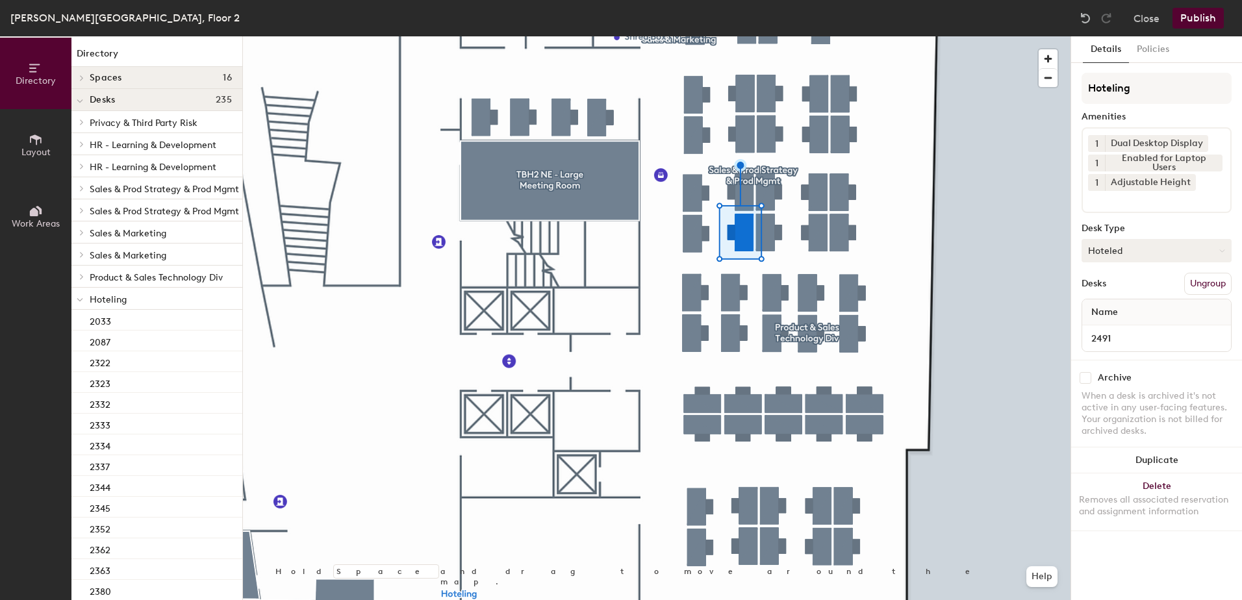
drag, startPoint x: 1090, startPoint y: 244, endPoint x: 1099, endPoint y: 252, distance: 11.9
click at [1092, 246] on button "Hoteled" at bounding box center [1157, 250] width 150 height 23
click at [1120, 288] on div "Assigned" at bounding box center [1147, 290] width 130 height 19
click at [1219, 287] on button "Ungroup" at bounding box center [1207, 284] width 47 height 22
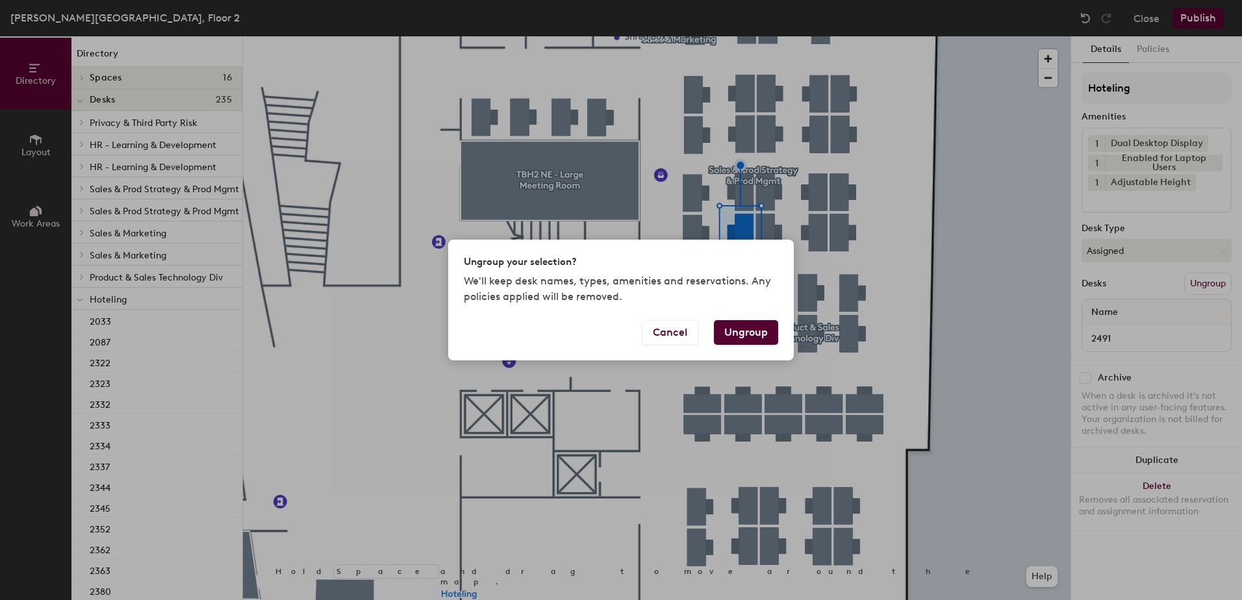
click at [752, 333] on button "Ungroup" at bounding box center [746, 332] width 64 height 25
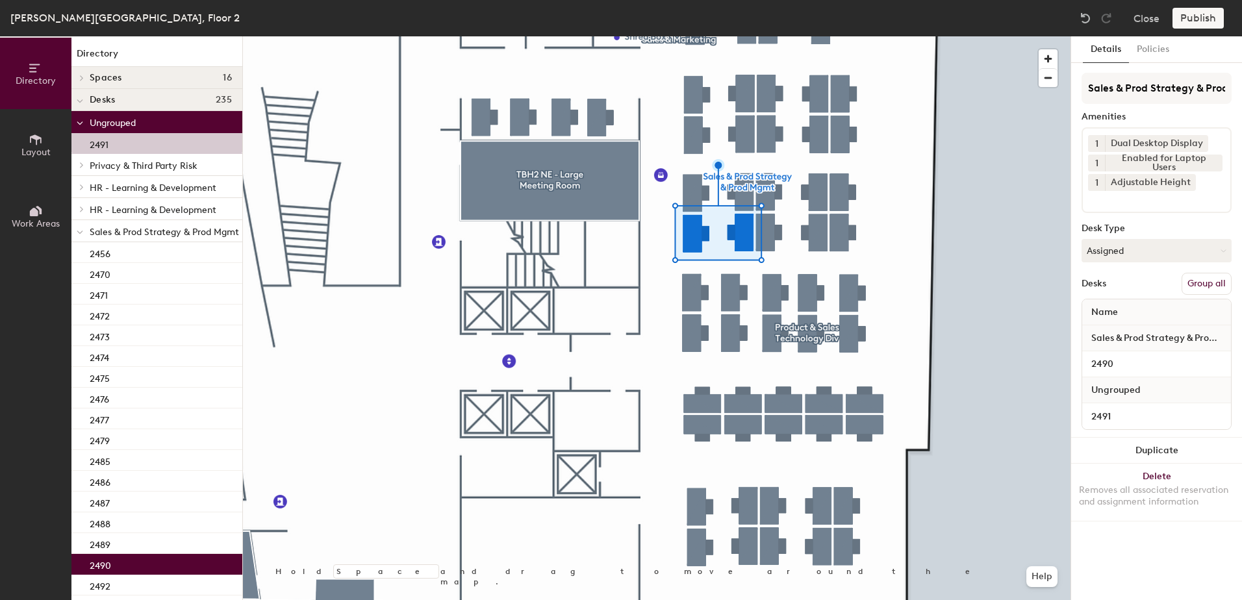
click at [1214, 283] on button "Group all" at bounding box center [1207, 284] width 50 height 22
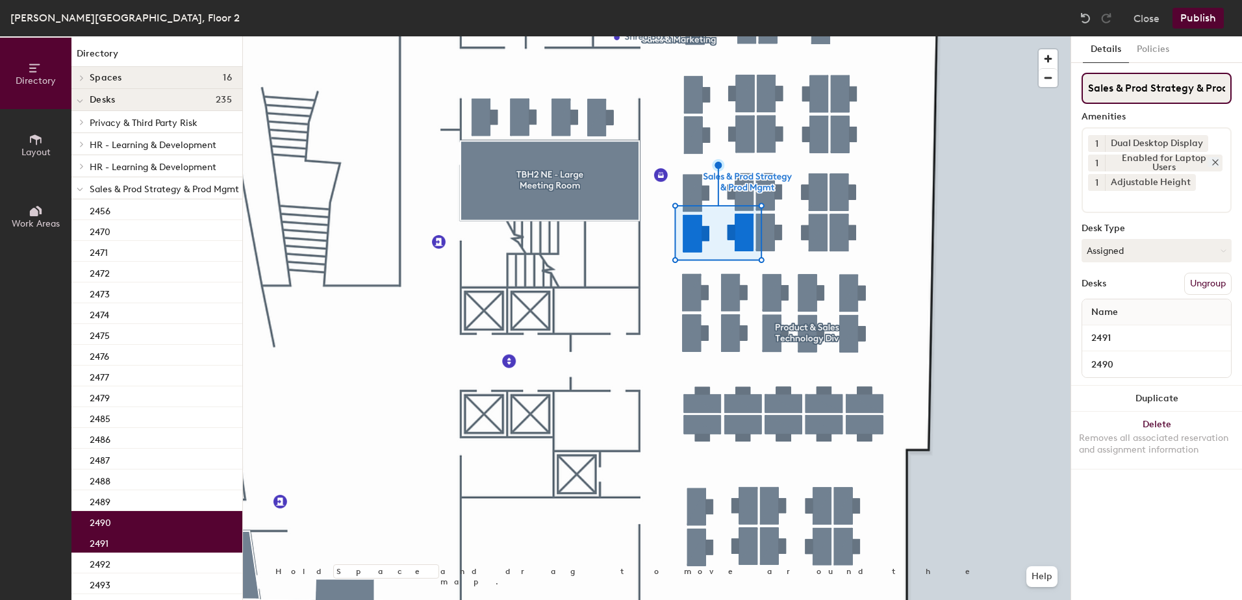
scroll to position [0, 34]
click at [1203, 24] on button "Publish" at bounding box center [1198, 18] width 51 height 21
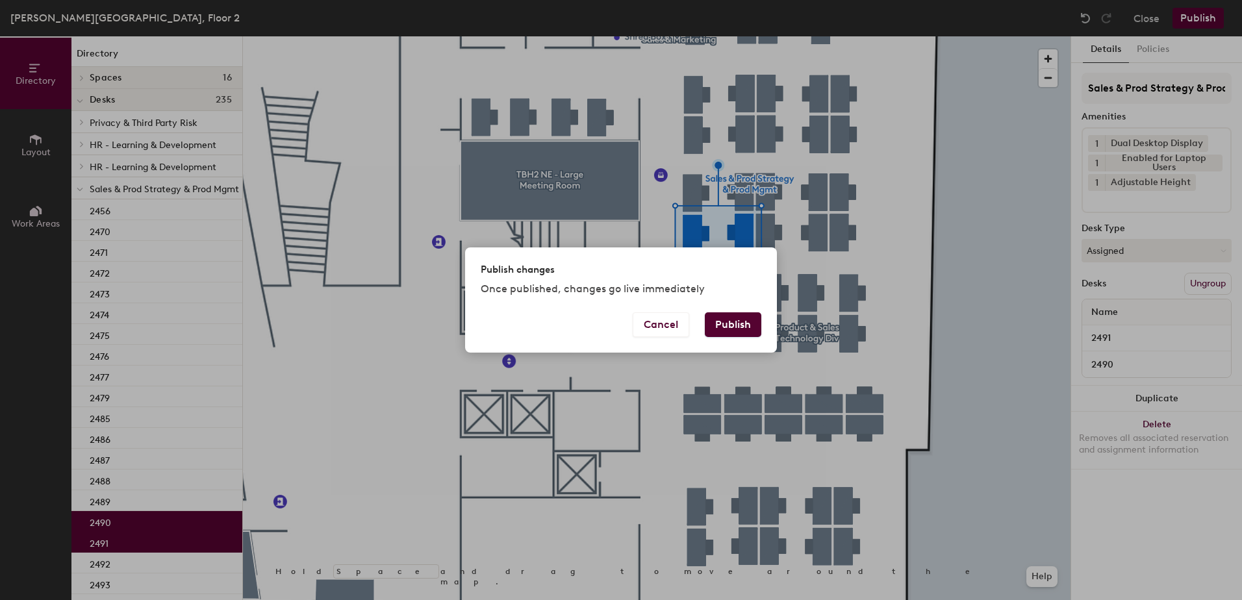
click at [736, 325] on button "Publish" at bounding box center [733, 325] width 57 height 25
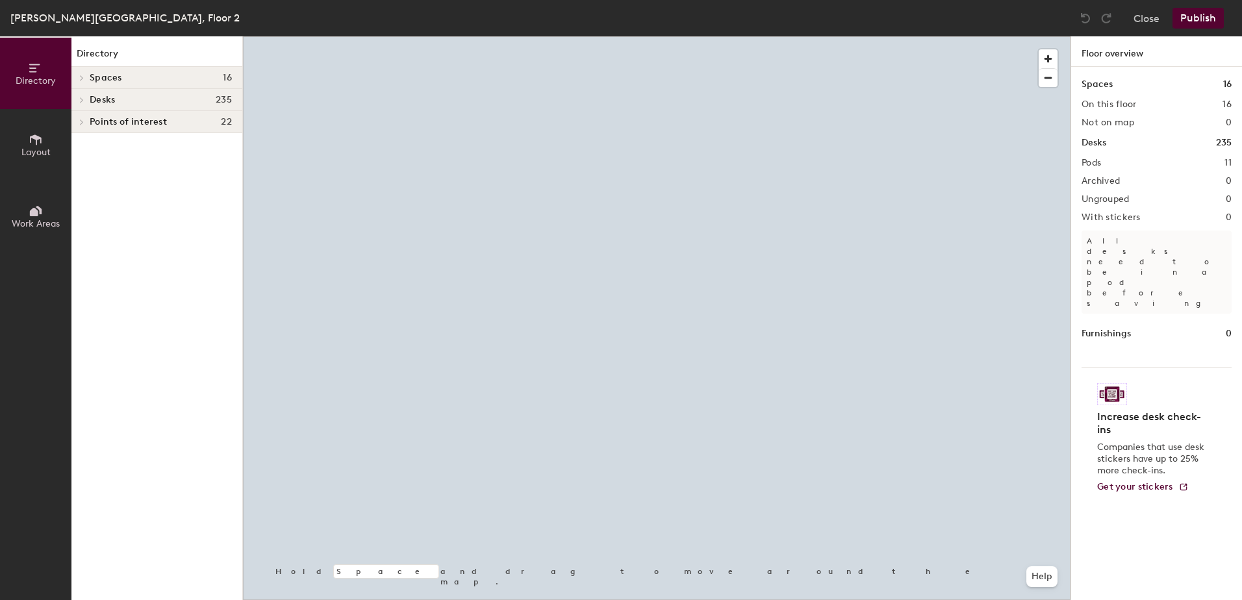
click at [743, 36] on div at bounding box center [657, 36] width 828 height 0
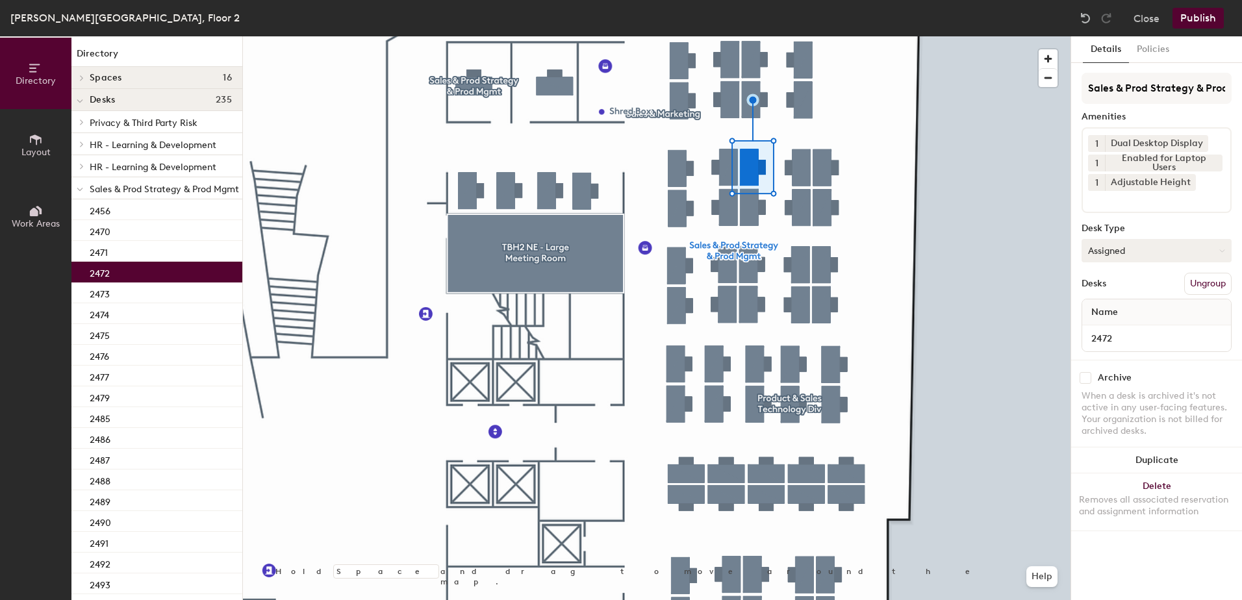
click at [1130, 255] on button "Assigned" at bounding box center [1157, 250] width 150 height 23
click at [1131, 331] on div "Hoteled" at bounding box center [1147, 329] width 130 height 19
click at [1203, 286] on button "Ungroup" at bounding box center [1207, 284] width 47 height 22
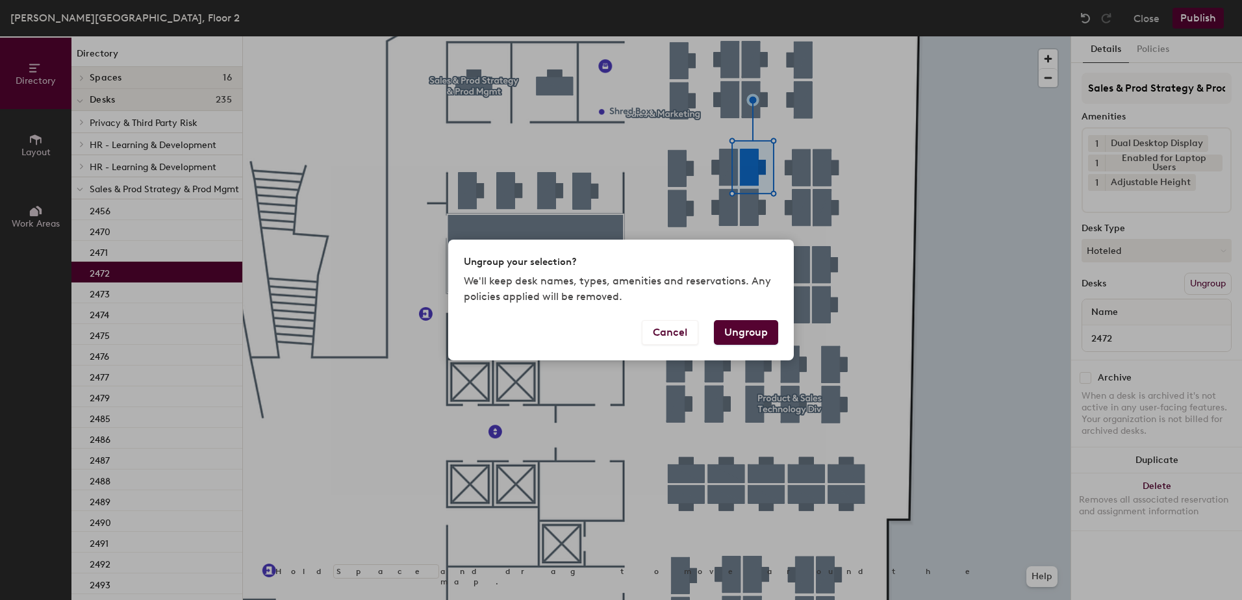
click at [741, 329] on button "Ungroup" at bounding box center [746, 332] width 64 height 25
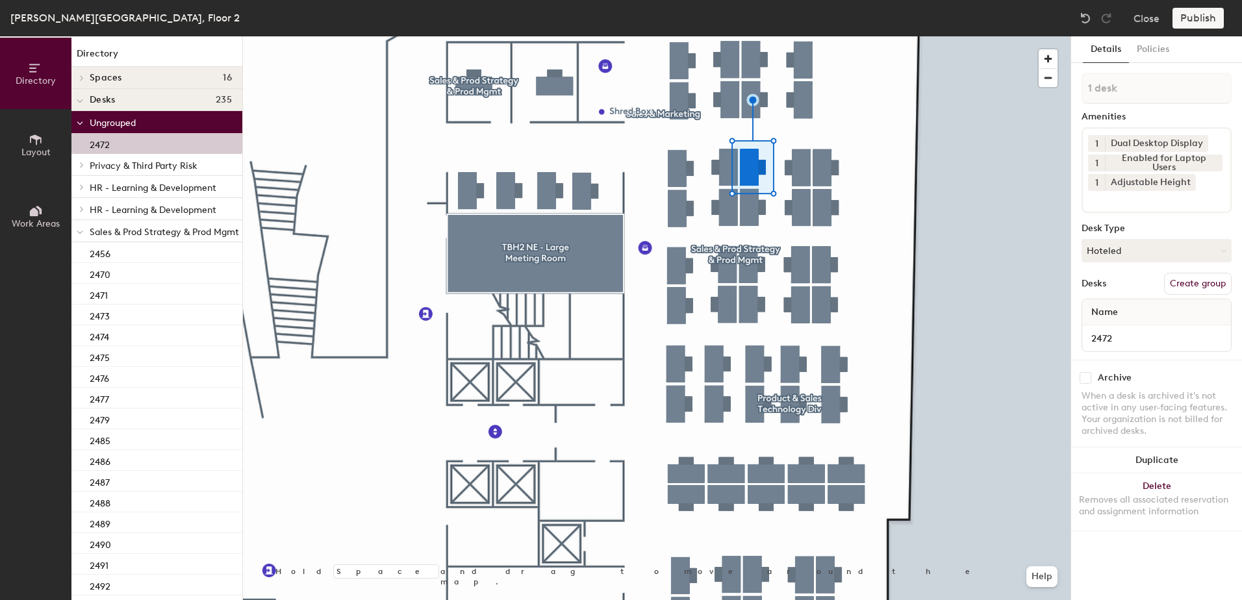
click at [78, 236] on span at bounding box center [80, 232] width 6 height 11
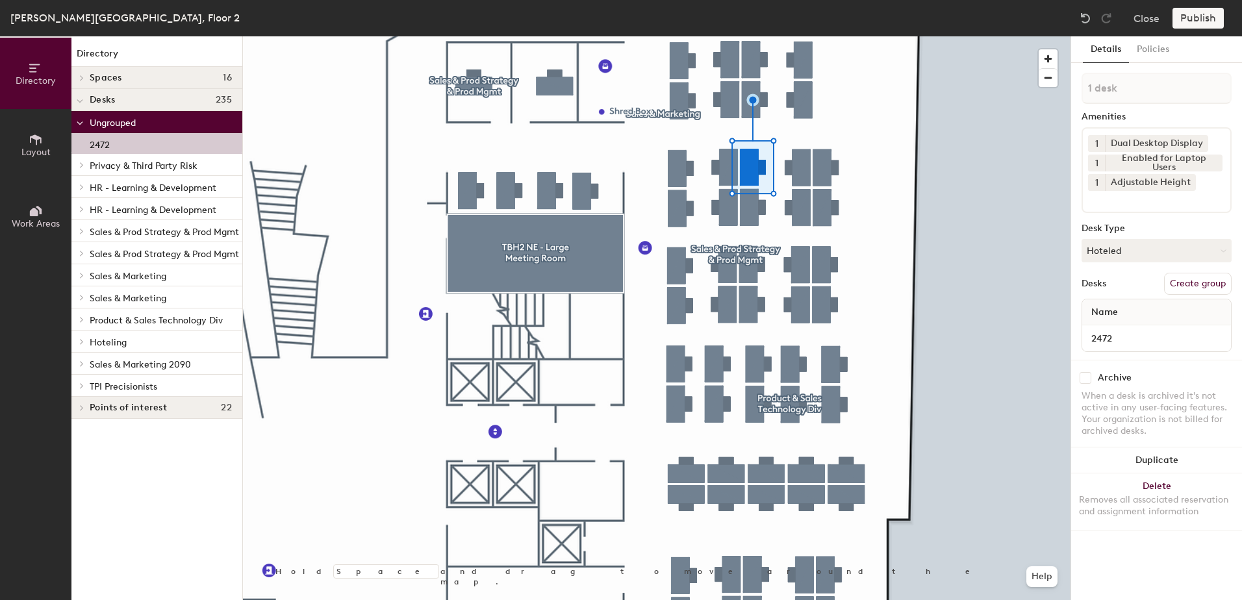
click at [79, 342] on icon at bounding box center [81, 342] width 5 height 6
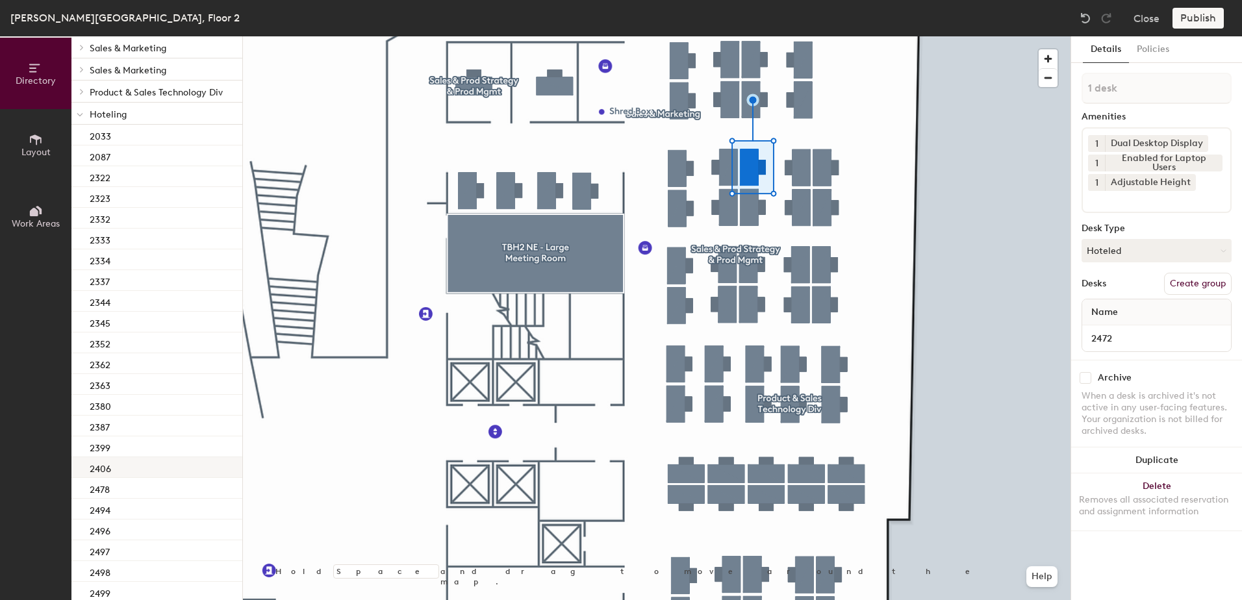
scroll to position [325, 0]
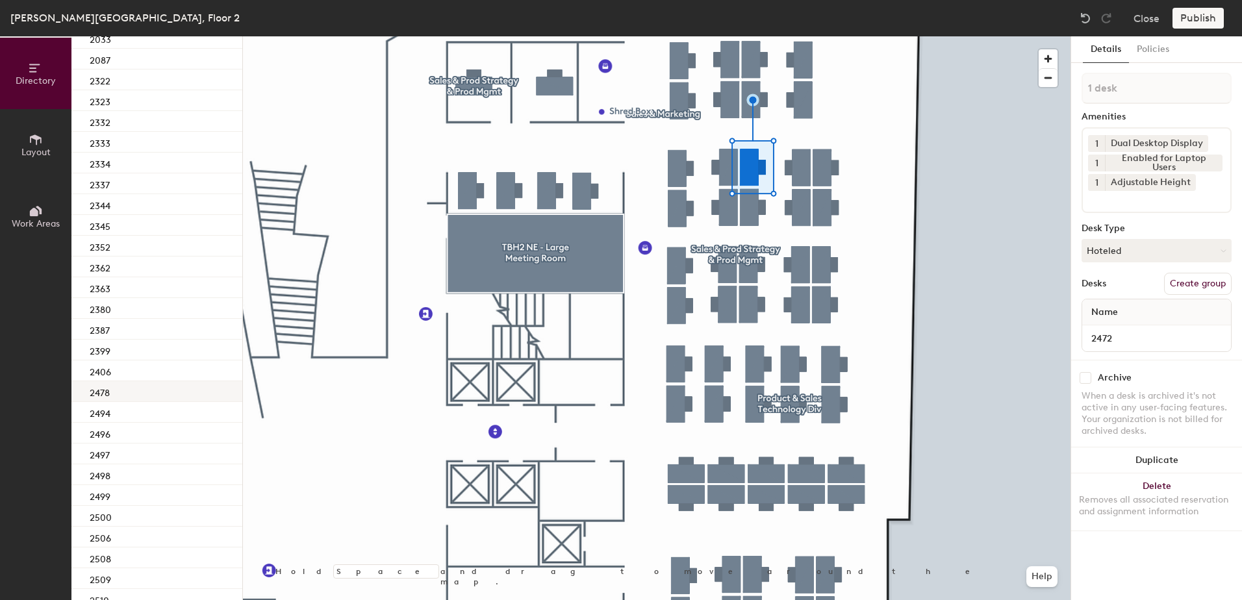
click at [149, 395] on div "2478" at bounding box center [156, 391] width 171 height 21
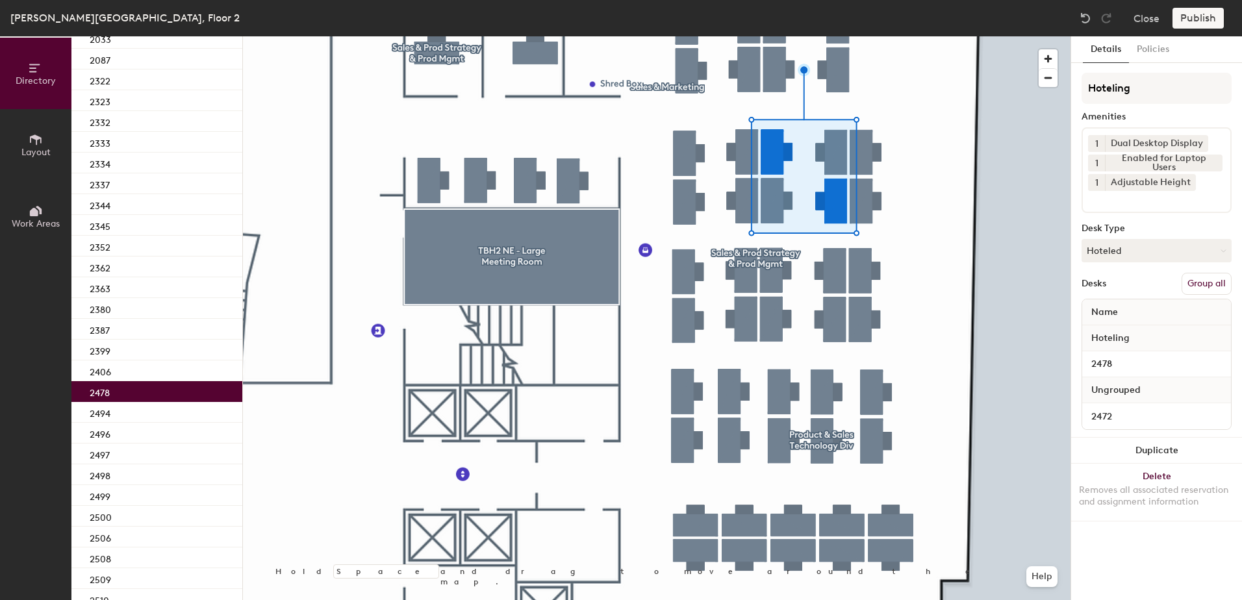
click at [1207, 279] on button "Group all" at bounding box center [1207, 284] width 50 height 22
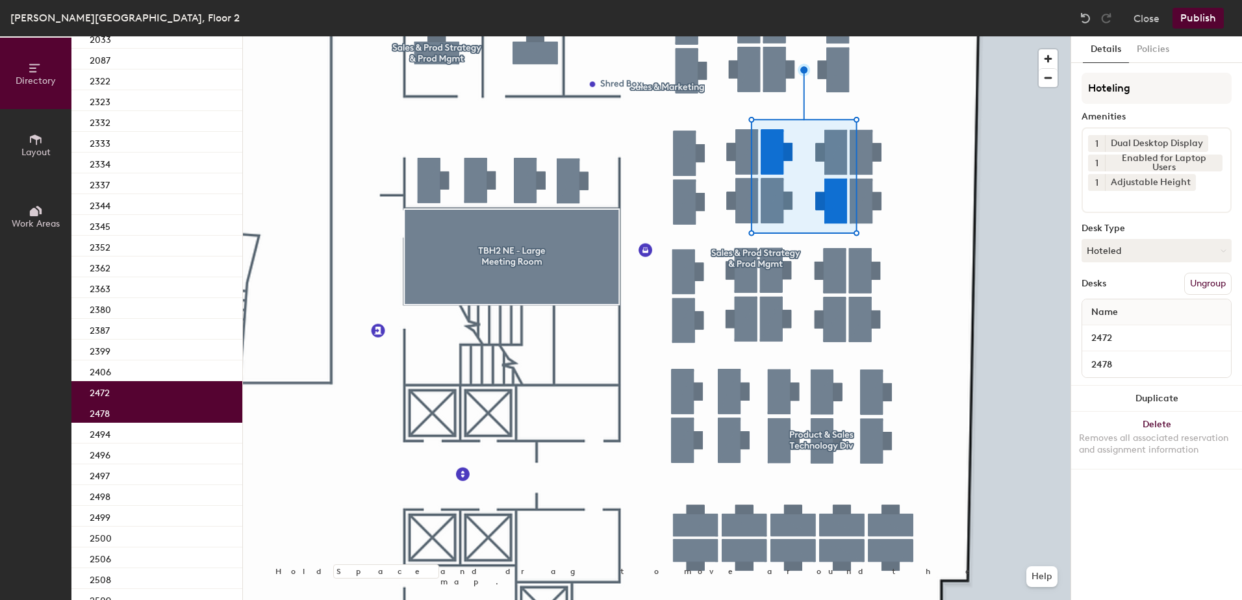
click at [1195, 21] on button "Publish" at bounding box center [1198, 18] width 51 height 21
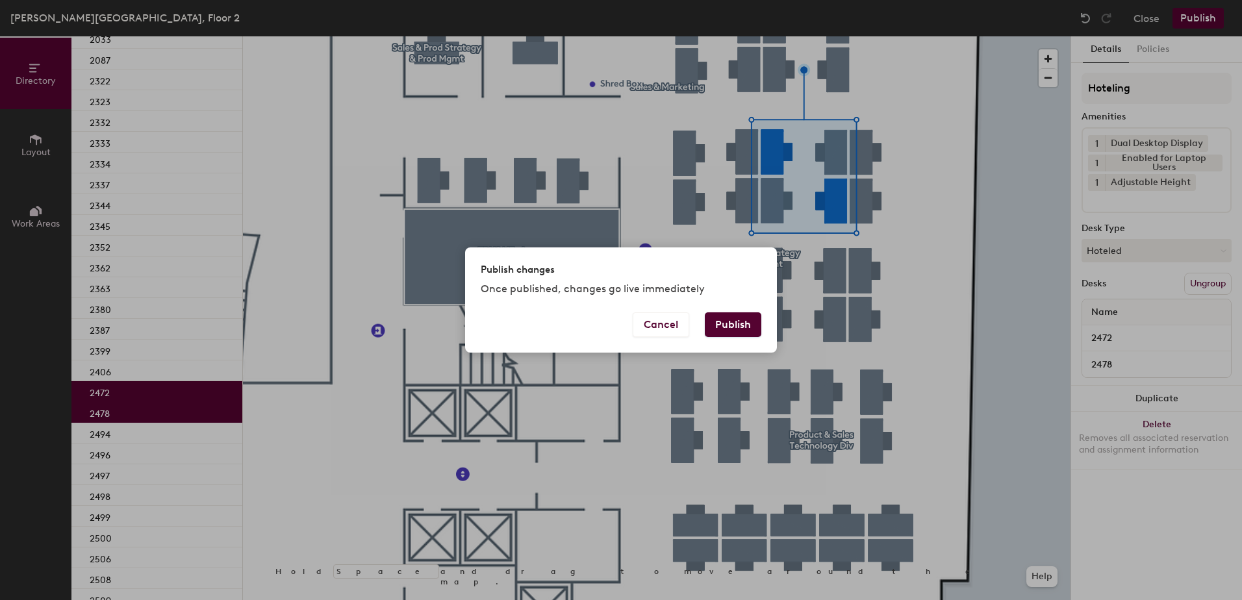
click at [741, 320] on button "Publish" at bounding box center [733, 325] width 57 height 25
